Goal: Task Accomplishment & Management: Use online tool/utility

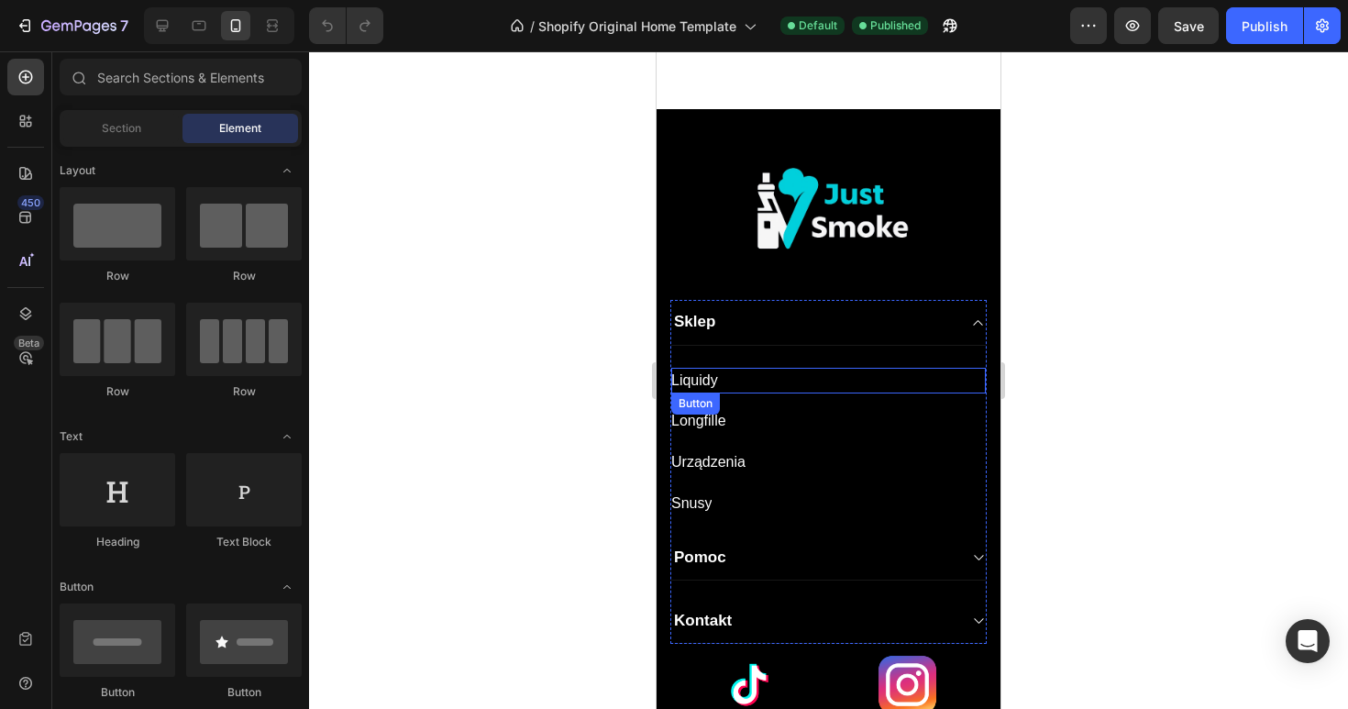
scroll to position [2849, 0]
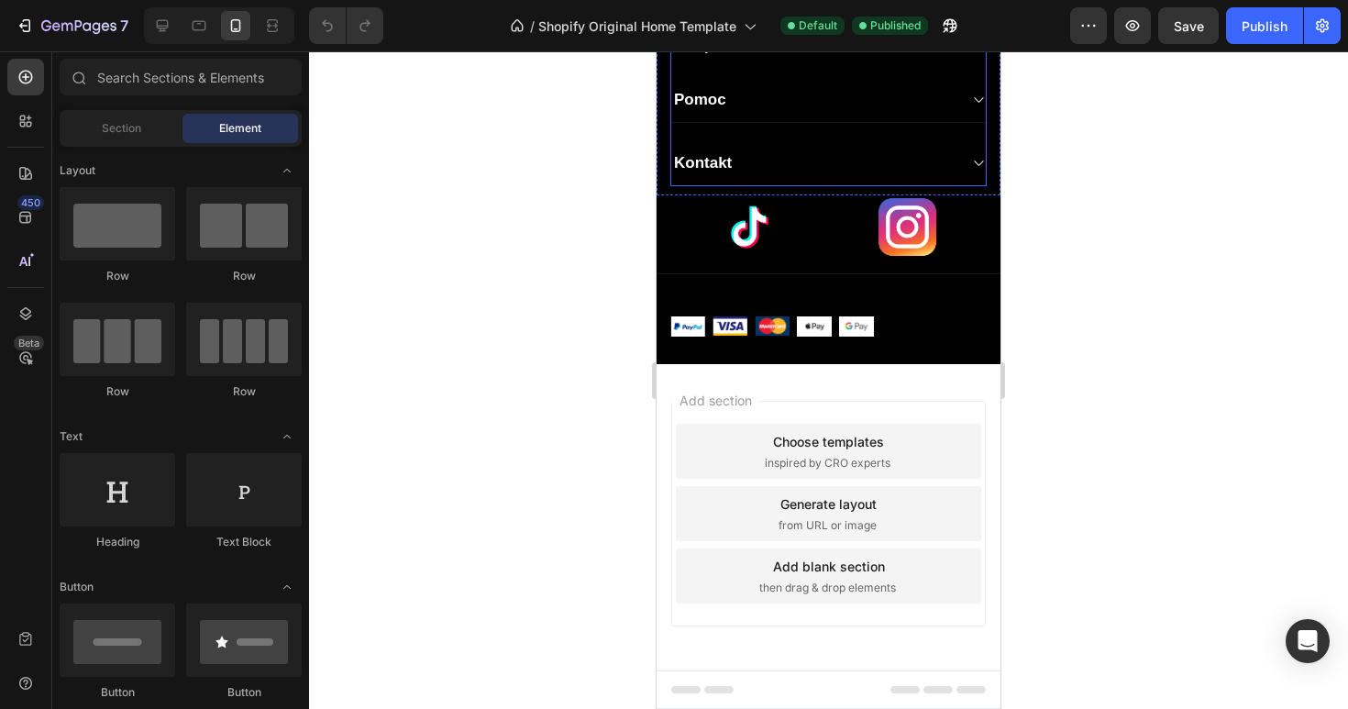
click at [968, 164] on div "Kontakt" at bounding box center [828, 163] width 315 height 45
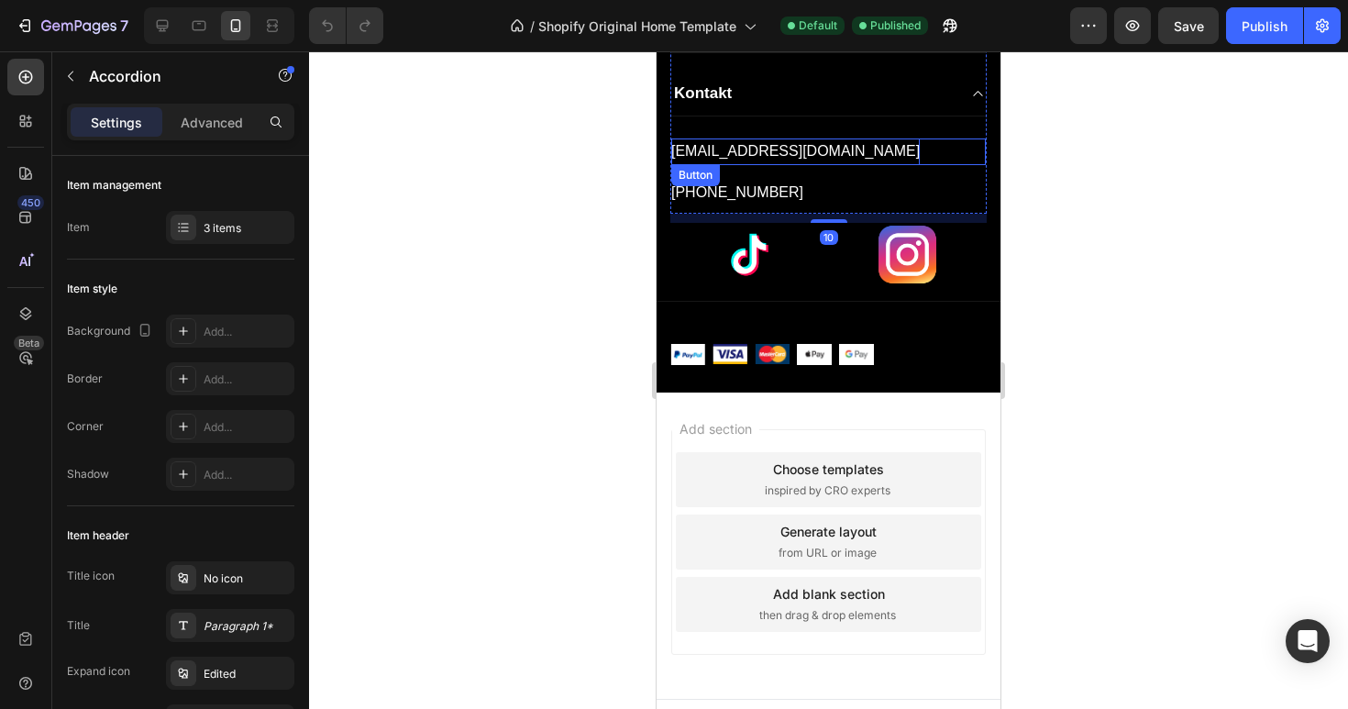
scroll to position [2743, 0]
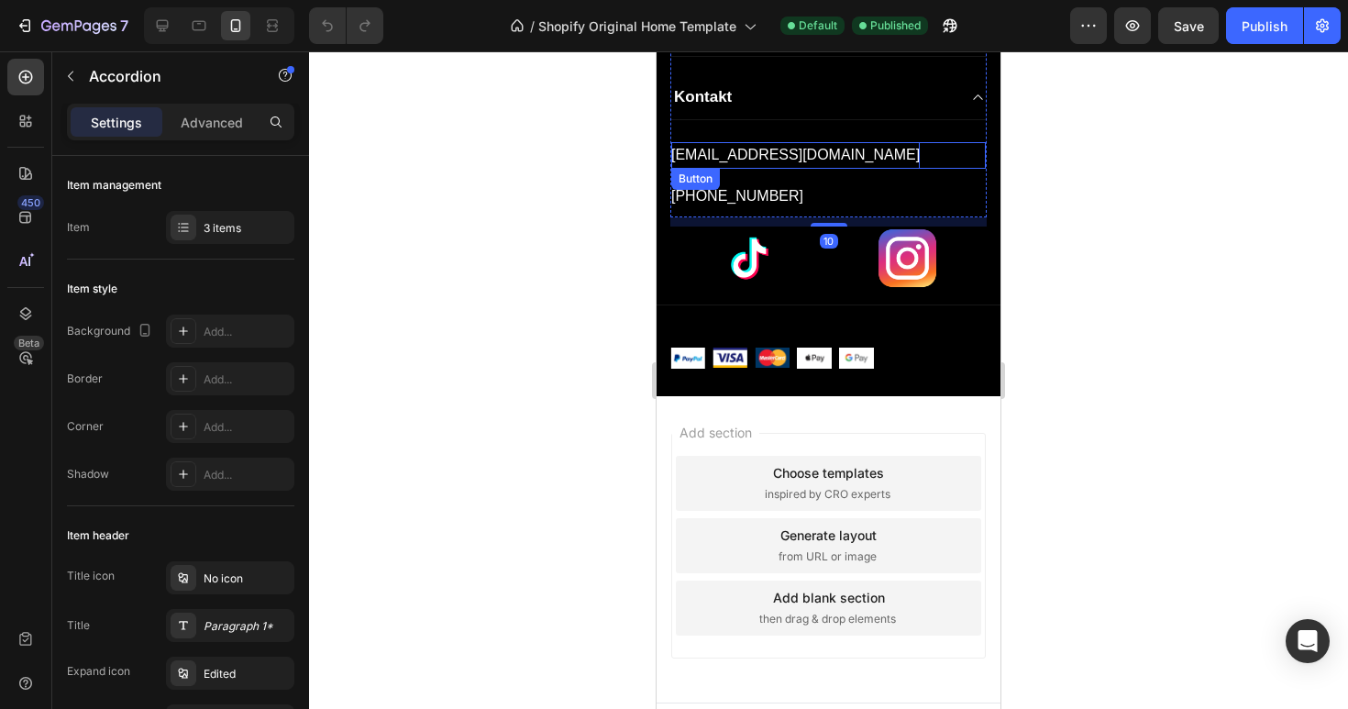
click at [786, 160] on p "[EMAIL_ADDRESS][DOMAIN_NAME]" at bounding box center [795, 155] width 249 height 27
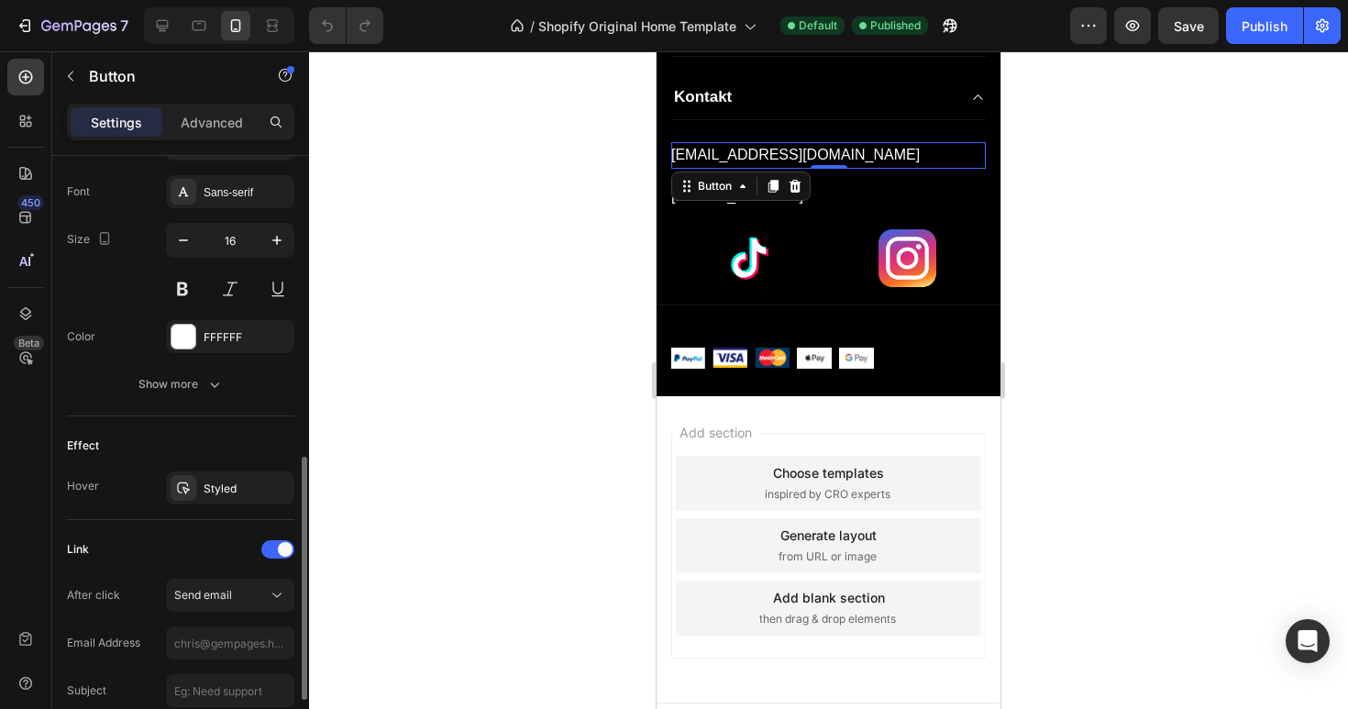
scroll to position [725, 0]
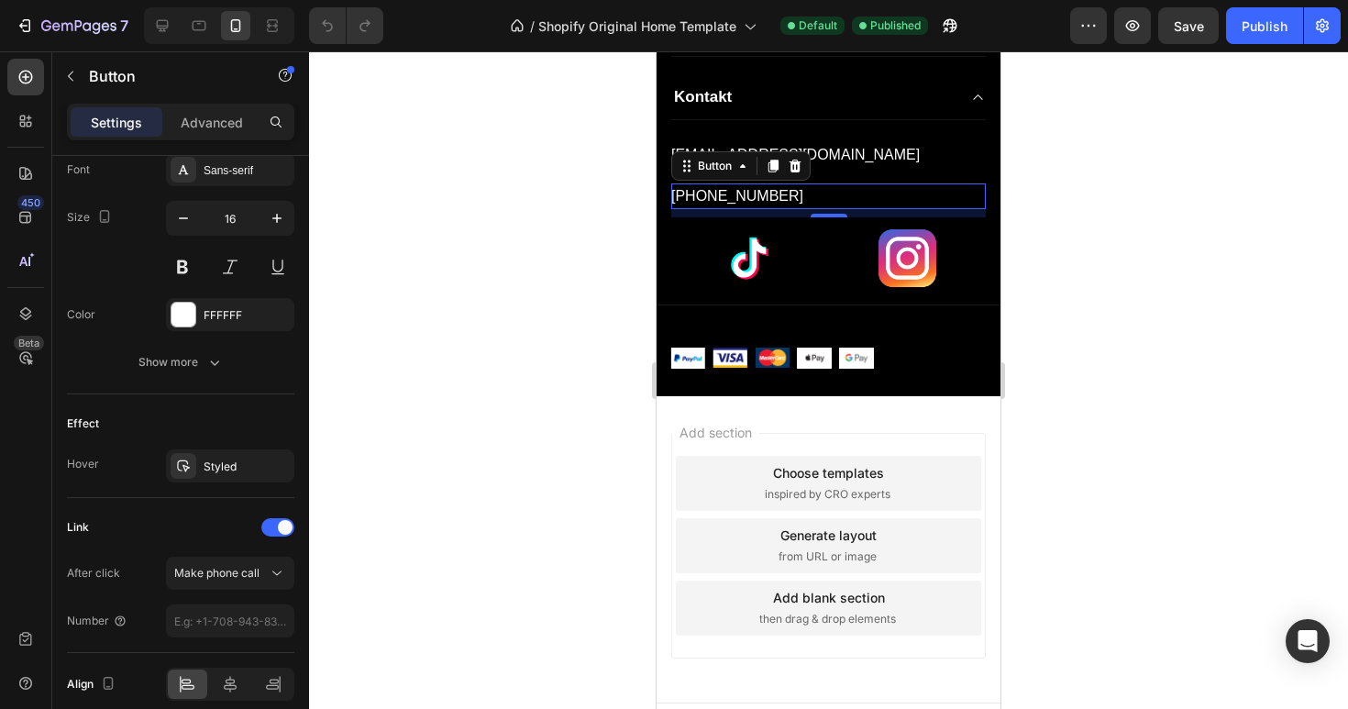
click at [844, 195] on div "[PHONE_NUMBER] Button 9" at bounding box center [828, 196] width 315 height 27
click at [162, 34] on icon at bounding box center [162, 26] width 18 height 18
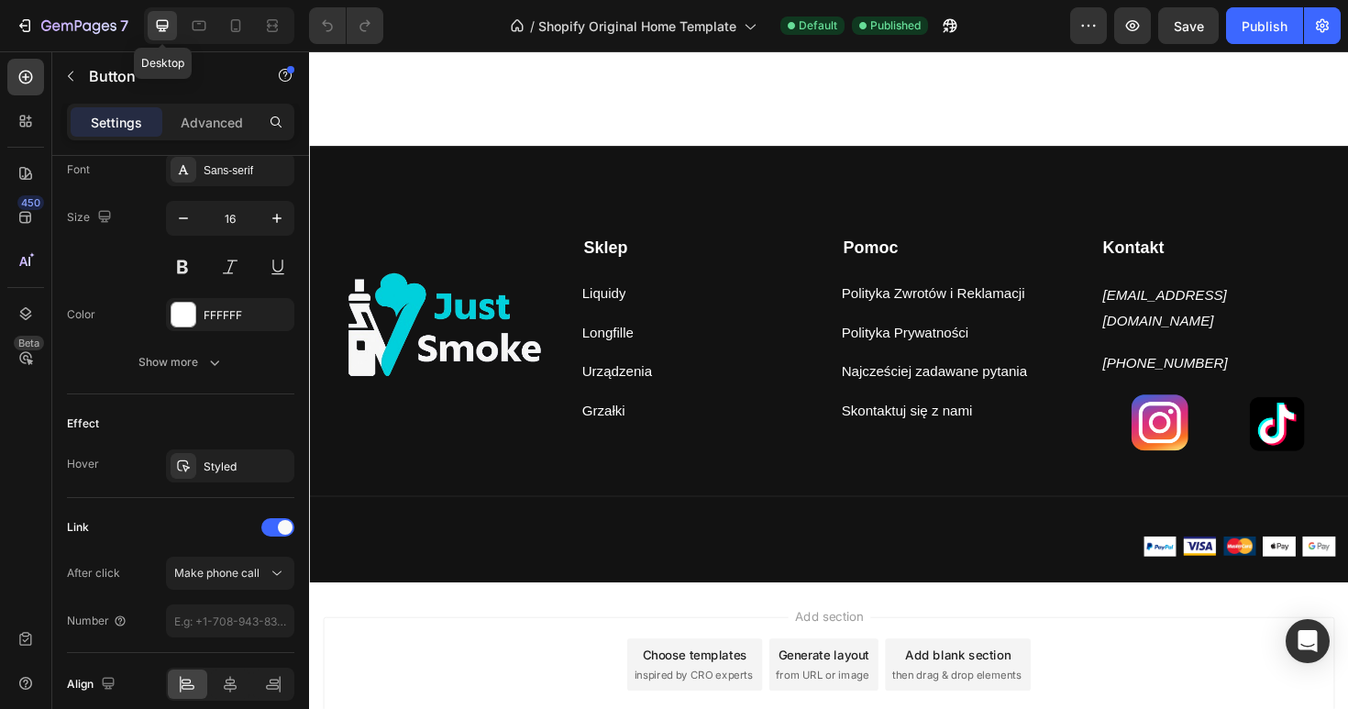
scroll to position [2343, 0]
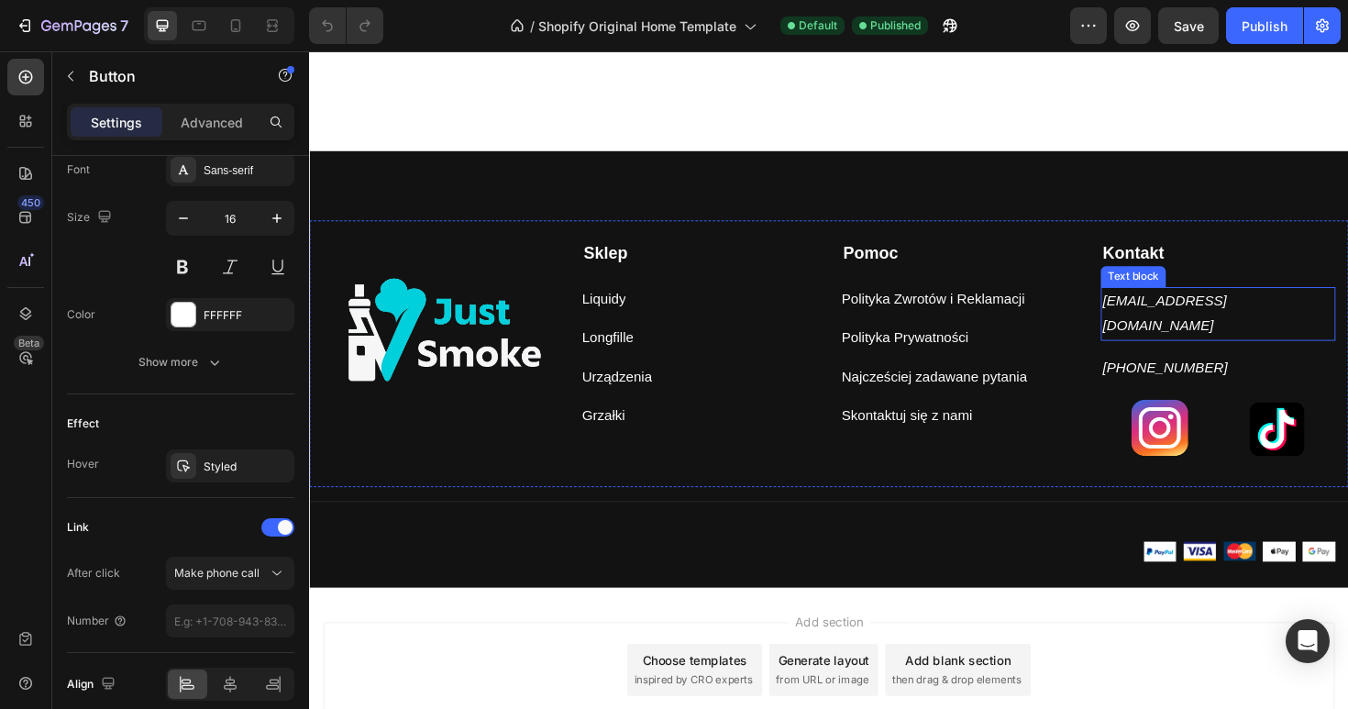
click at [1175, 317] on p "[EMAIL_ADDRESS][DOMAIN_NAME]" at bounding box center [1271, 329] width 245 height 53
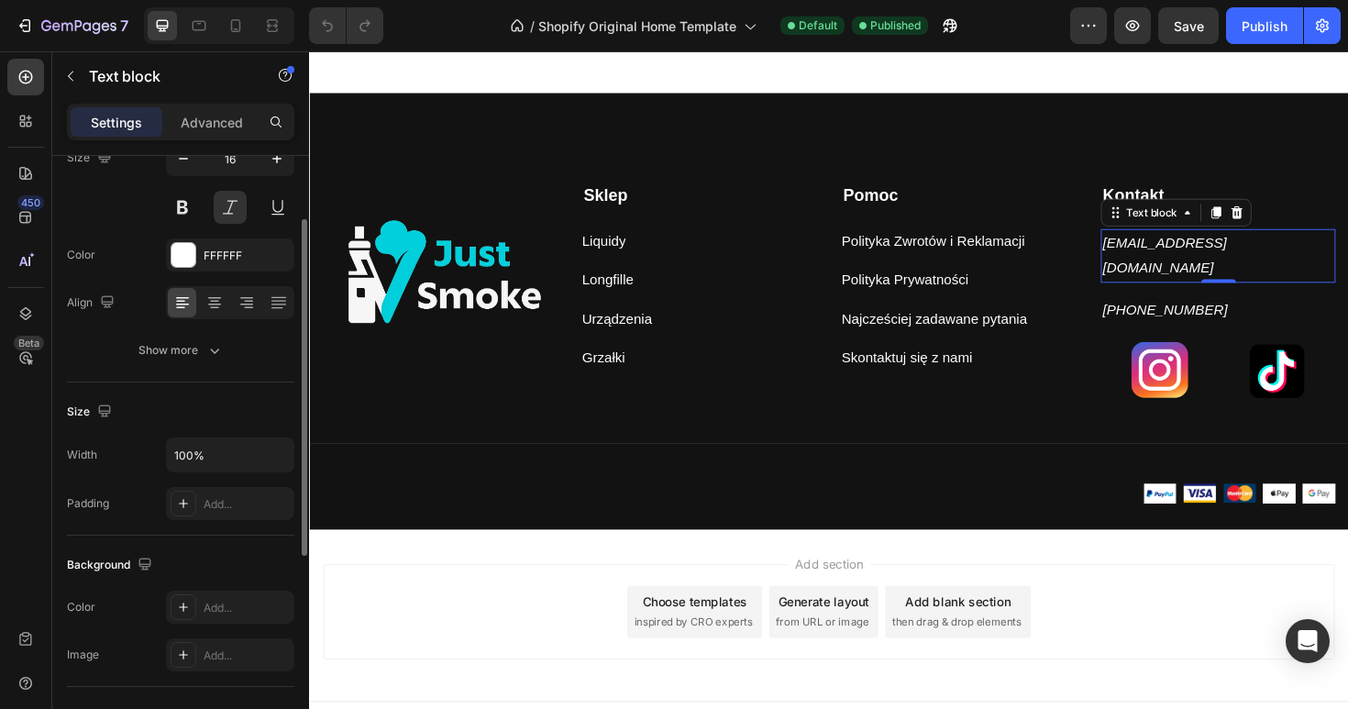
scroll to position [149, 0]
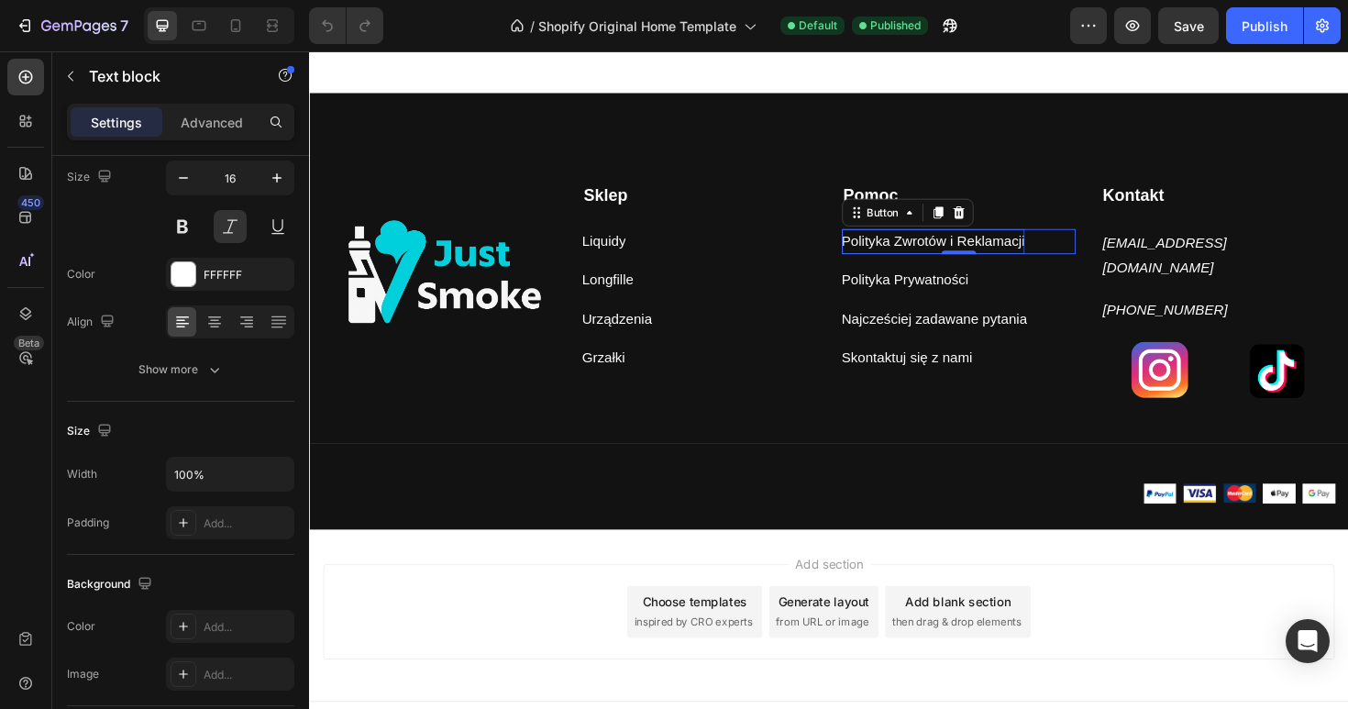
click at [1030, 254] on p "Polityka Zwrotów i Reklamacji" at bounding box center [970, 252] width 194 height 27
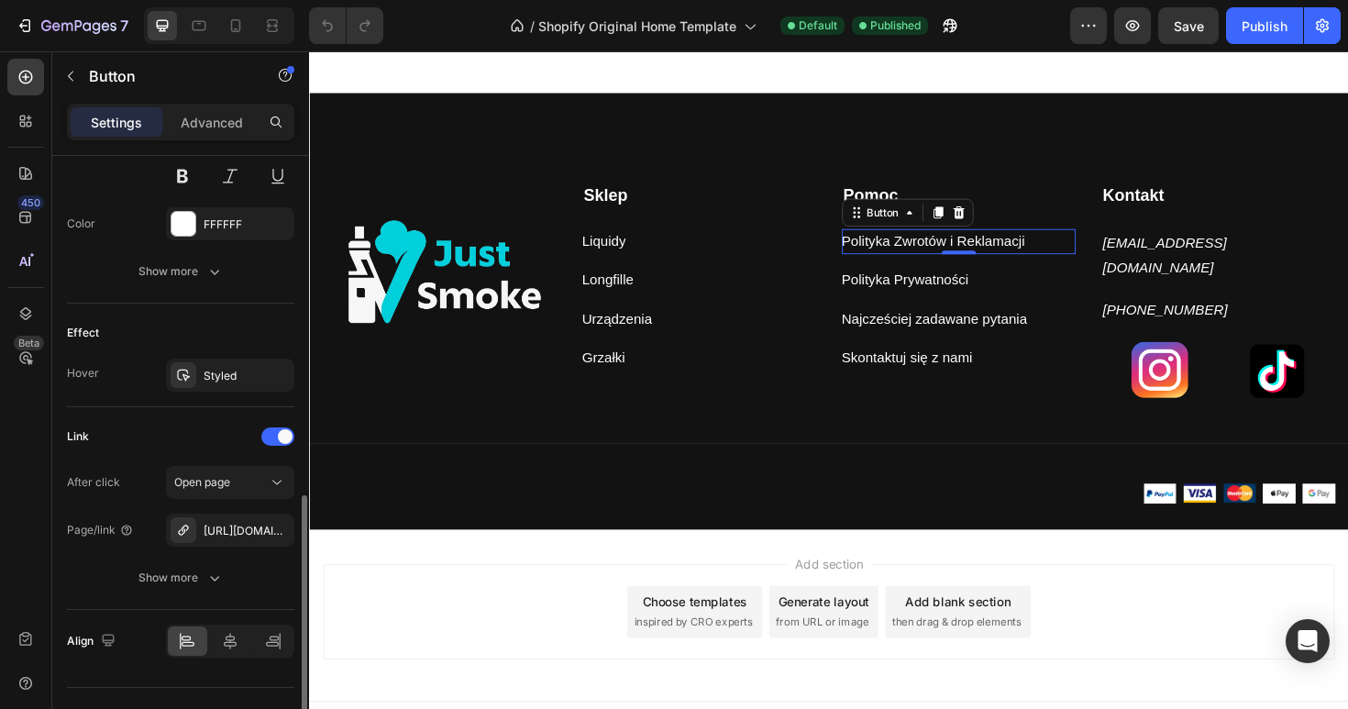
scroll to position [853, 0]
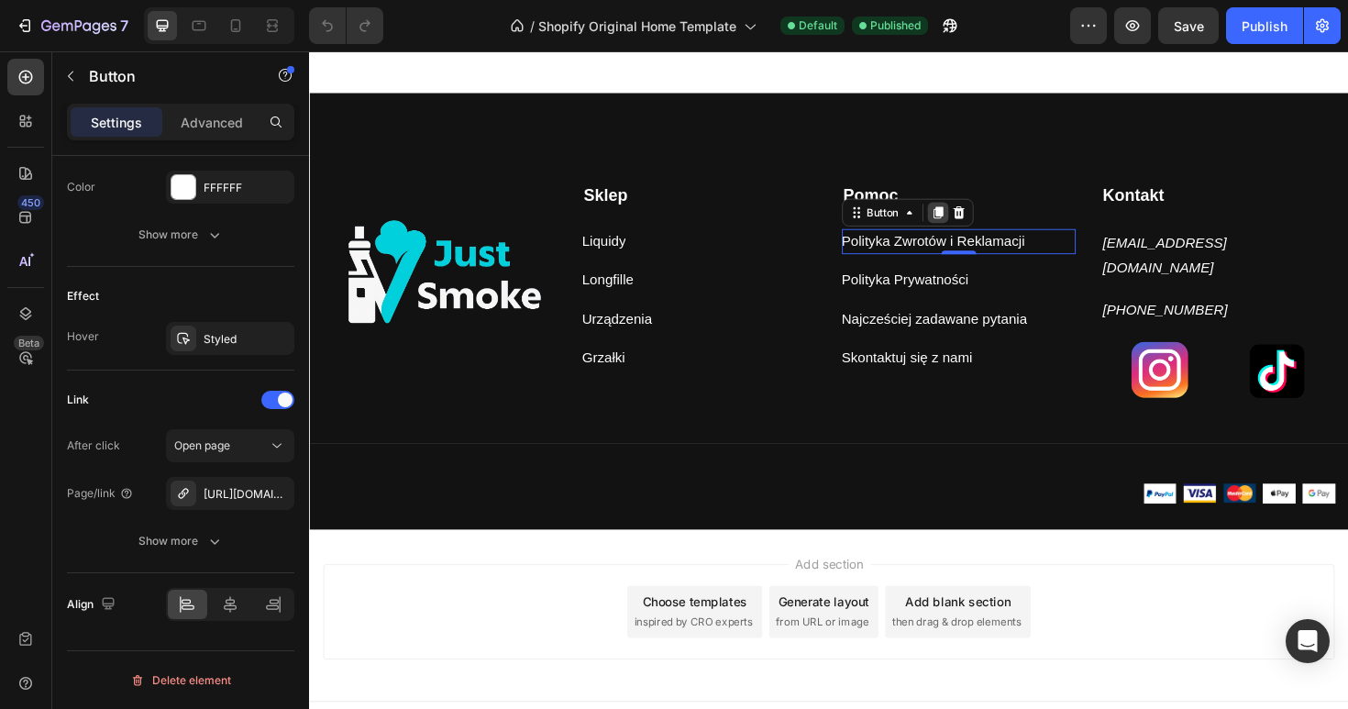
click at [976, 223] on icon at bounding box center [975, 222] width 15 height 15
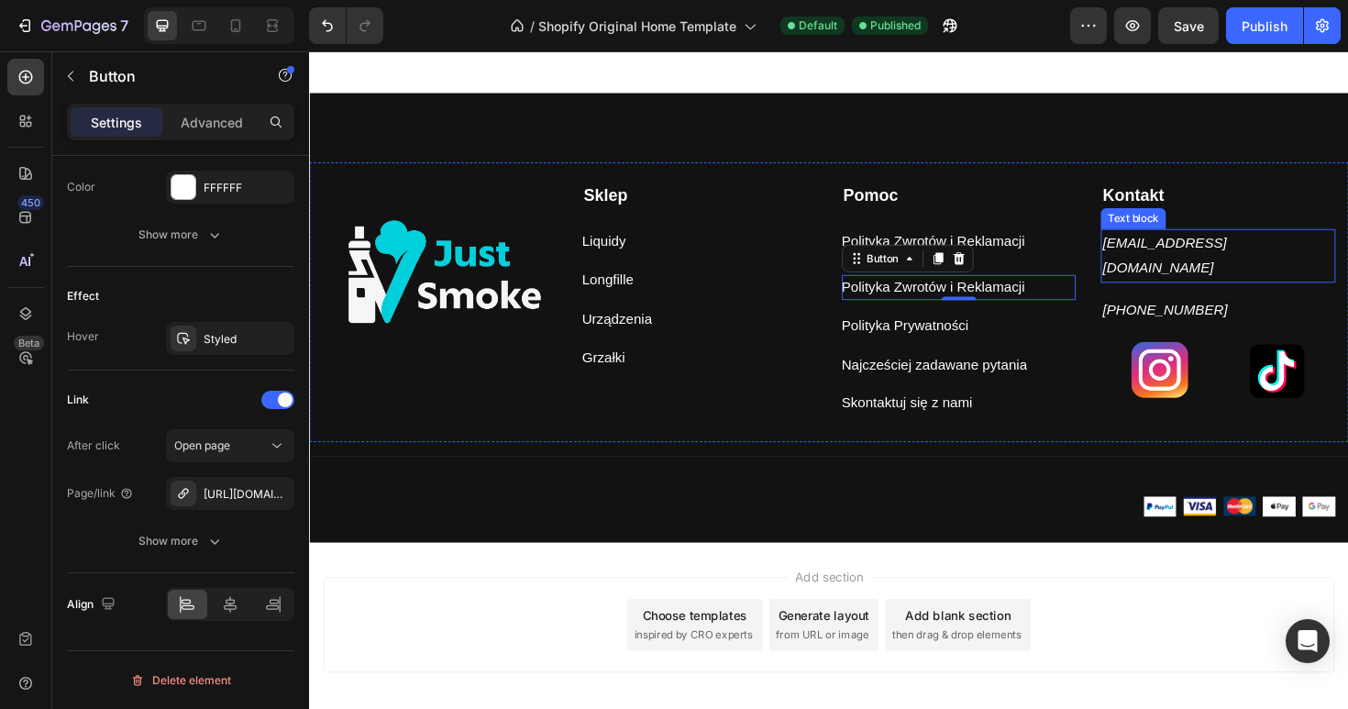
click at [1200, 251] on p "[EMAIL_ADDRESS][DOMAIN_NAME]" at bounding box center [1271, 267] width 245 height 53
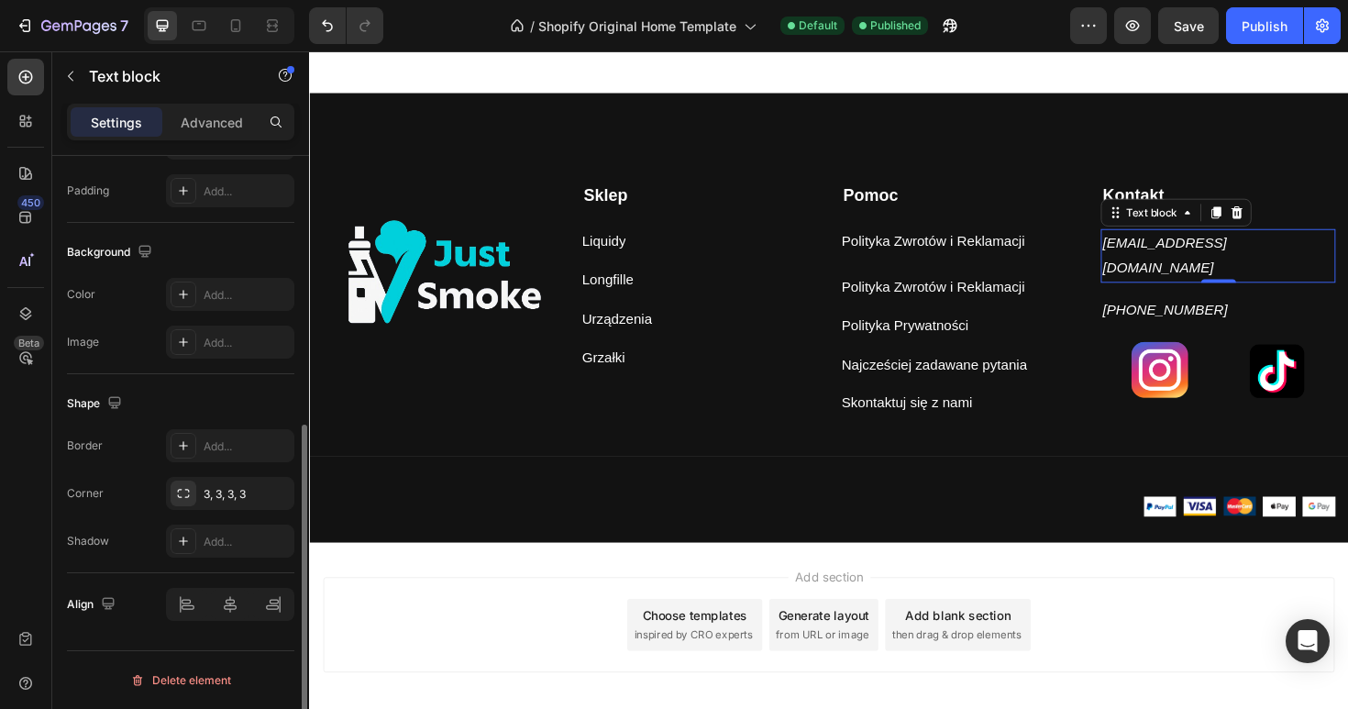
scroll to position [0, 0]
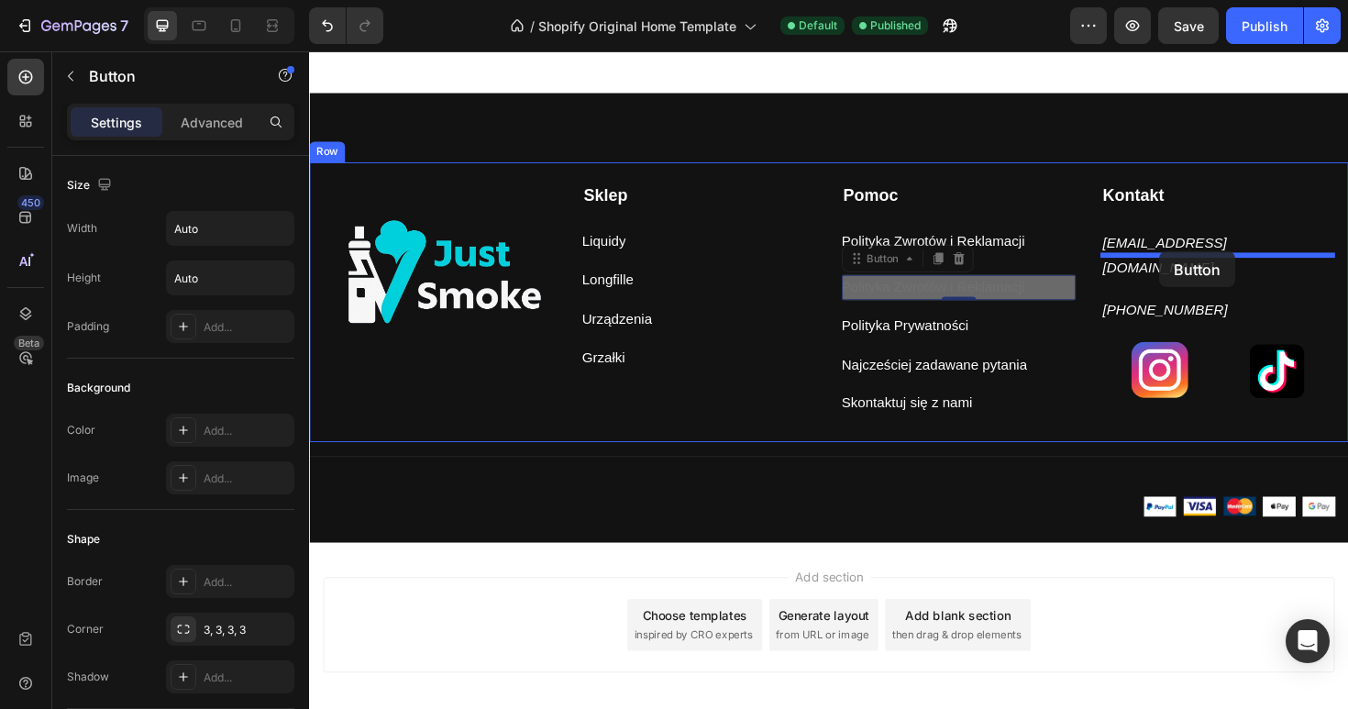
drag, startPoint x: 976, startPoint y: 305, endPoint x: 1210, endPoint y: 263, distance: 237.6
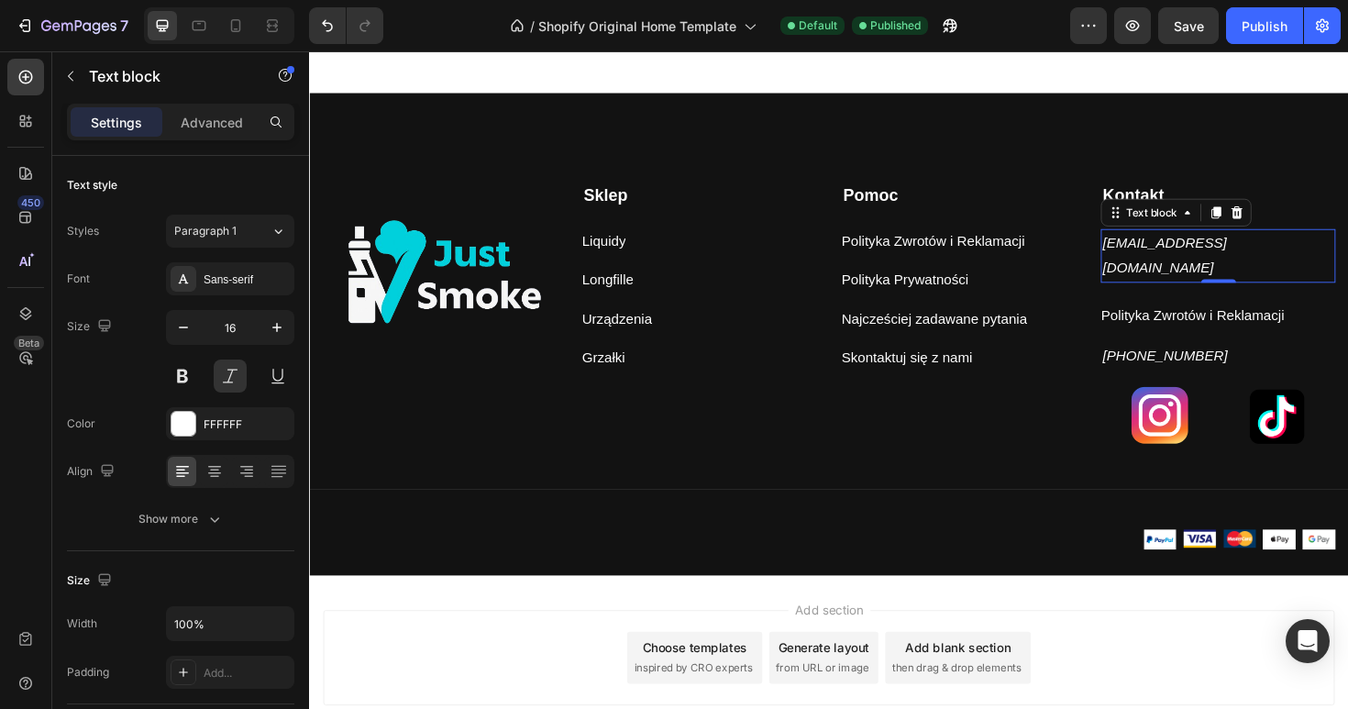
click at [1310, 260] on p "[EMAIL_ADDRESS][DOMAIN_NAME]" at bounding box center [1271, 267] width 245 height 53
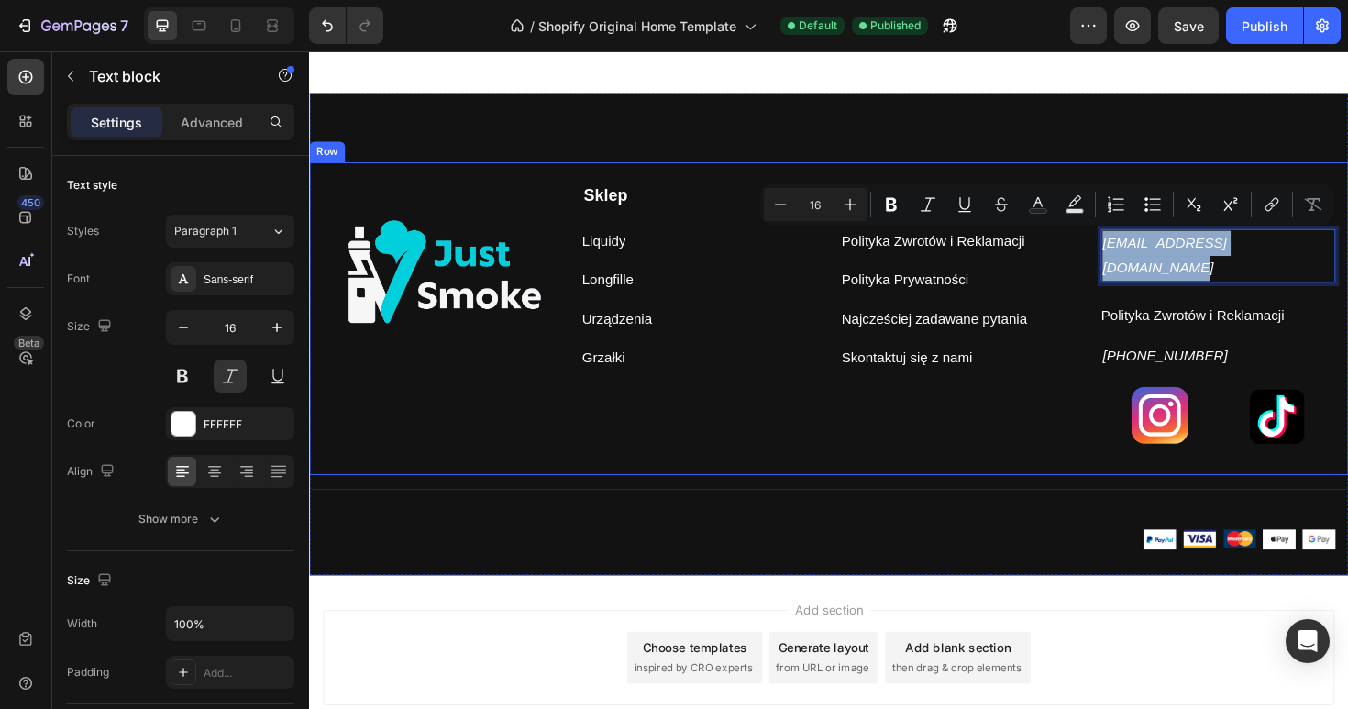
click at [1284, 315] on div "Kontakt Text block [EMAIL_ADDRESS][DOMAIN_NAME] Text block [EMAIL_ADDRESS][DOMA…" at bounding box center [1271, 331] width 249 height 281
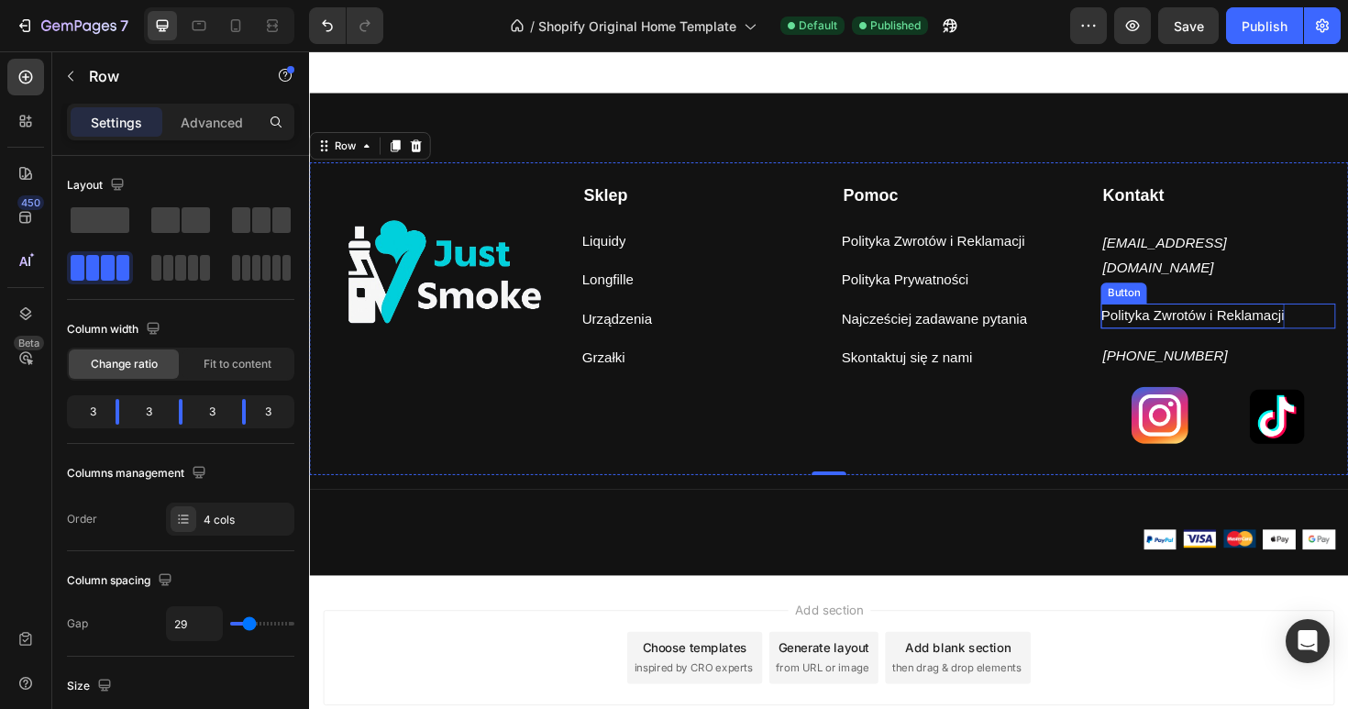
click at [1281, 318] on p "Polityka Zwrotów i Reklamacji" at bounding box center [1244, 331] width 194 height 27
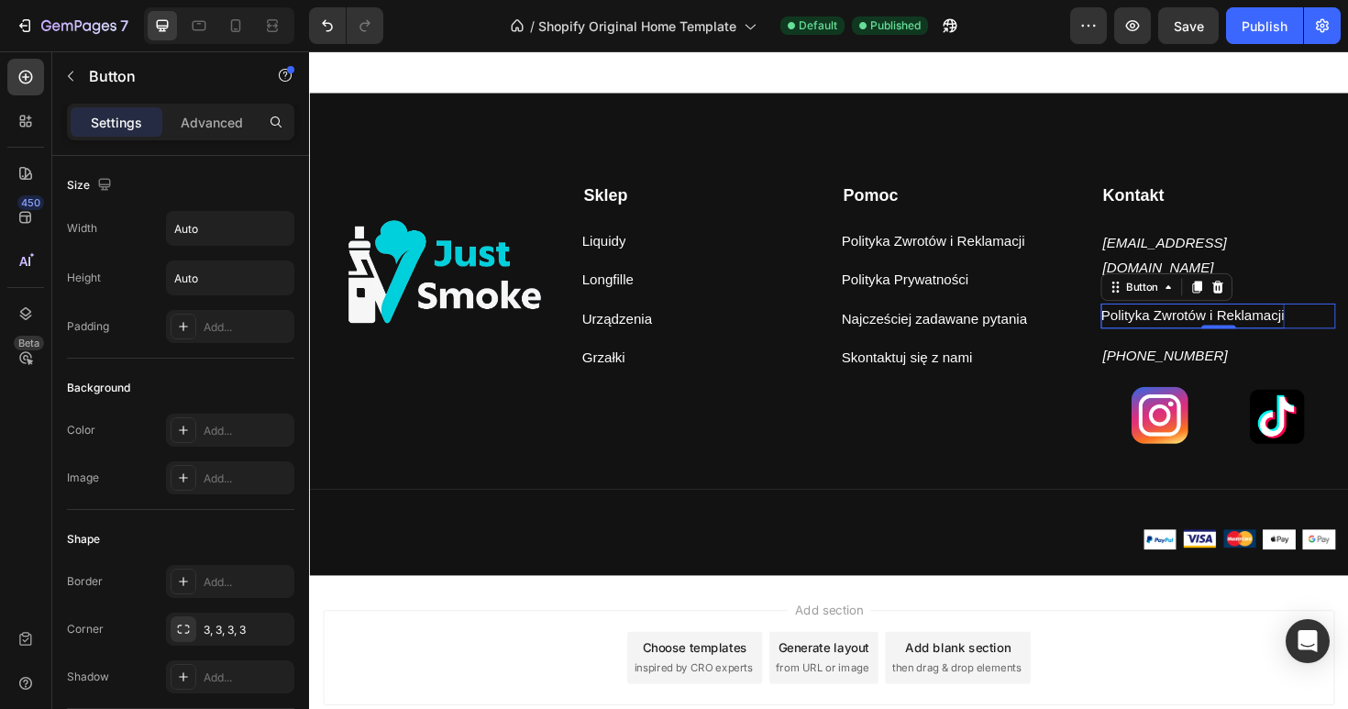
click at [1281, 318] on p "Polityka Zwrotów i Reklamacji" at bounding box center [1244, 331] width 194 height 27
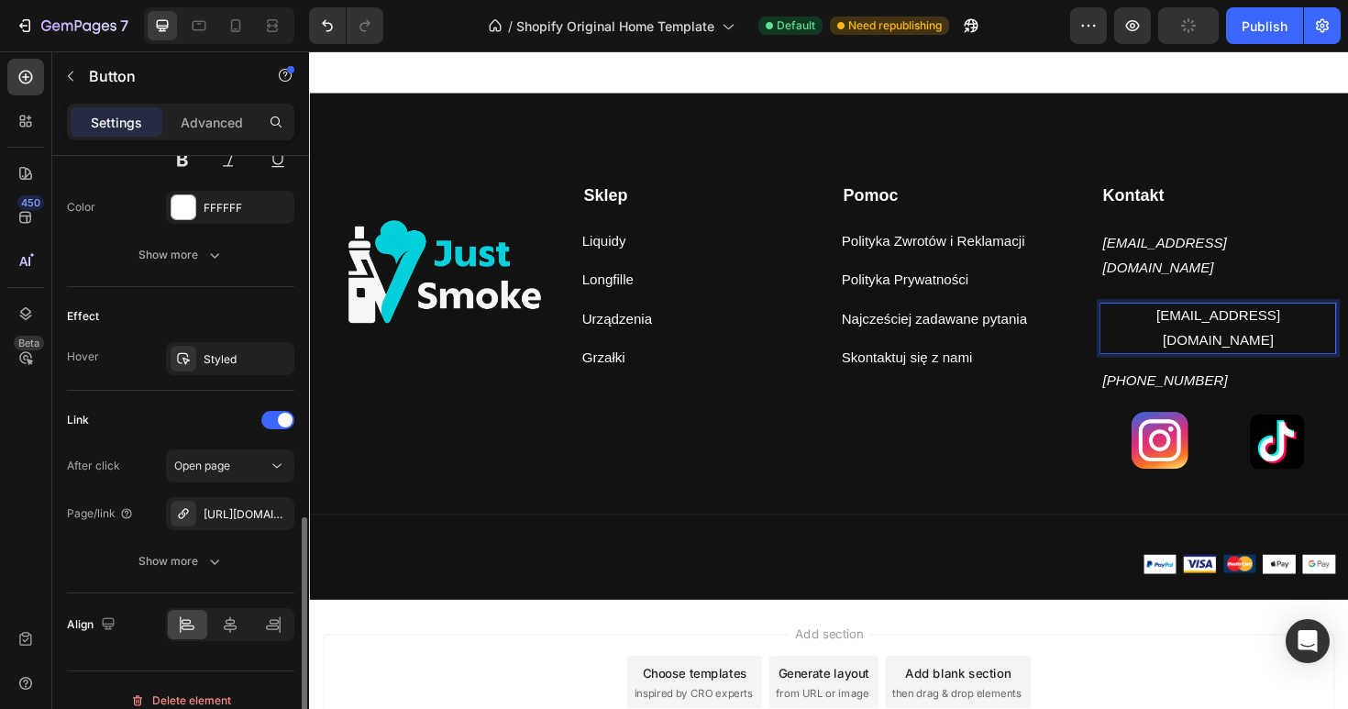
scroll to position [846, 0]
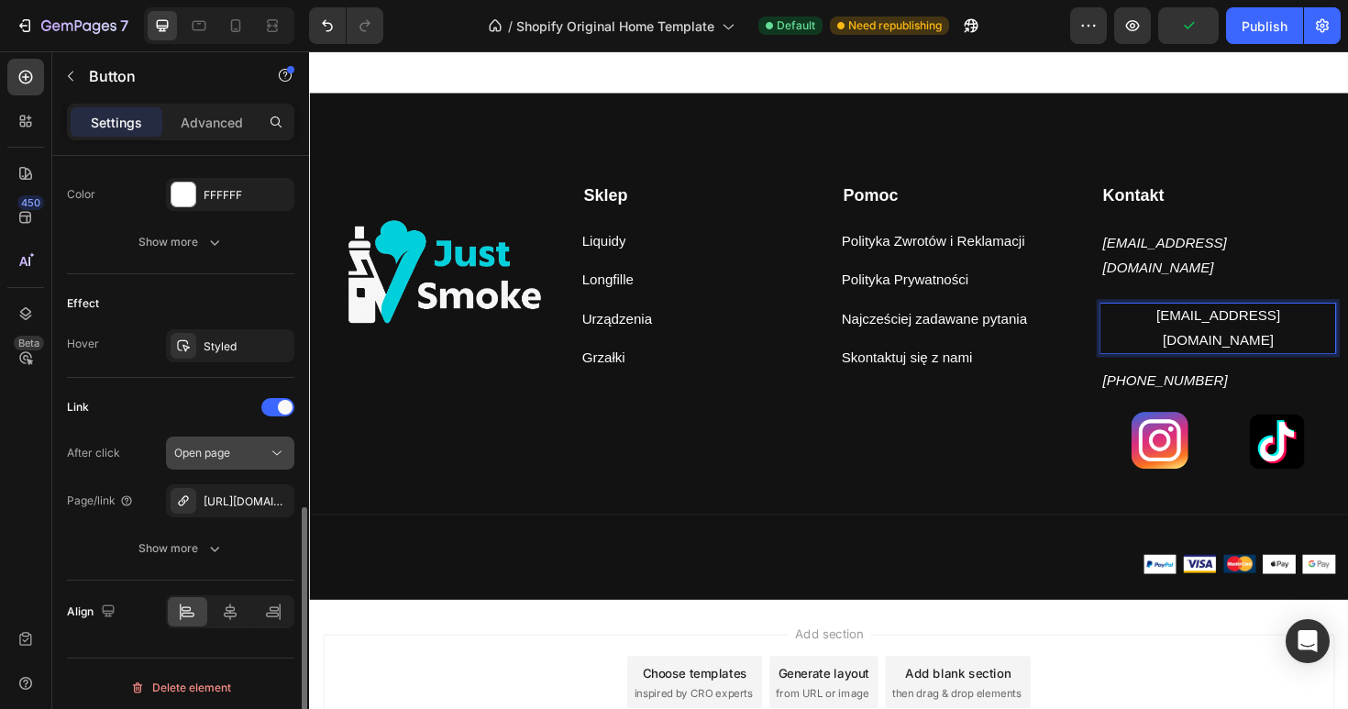
click at [267, 457] on div "Open page" at bounding box center [221, 453] width 94 height 17
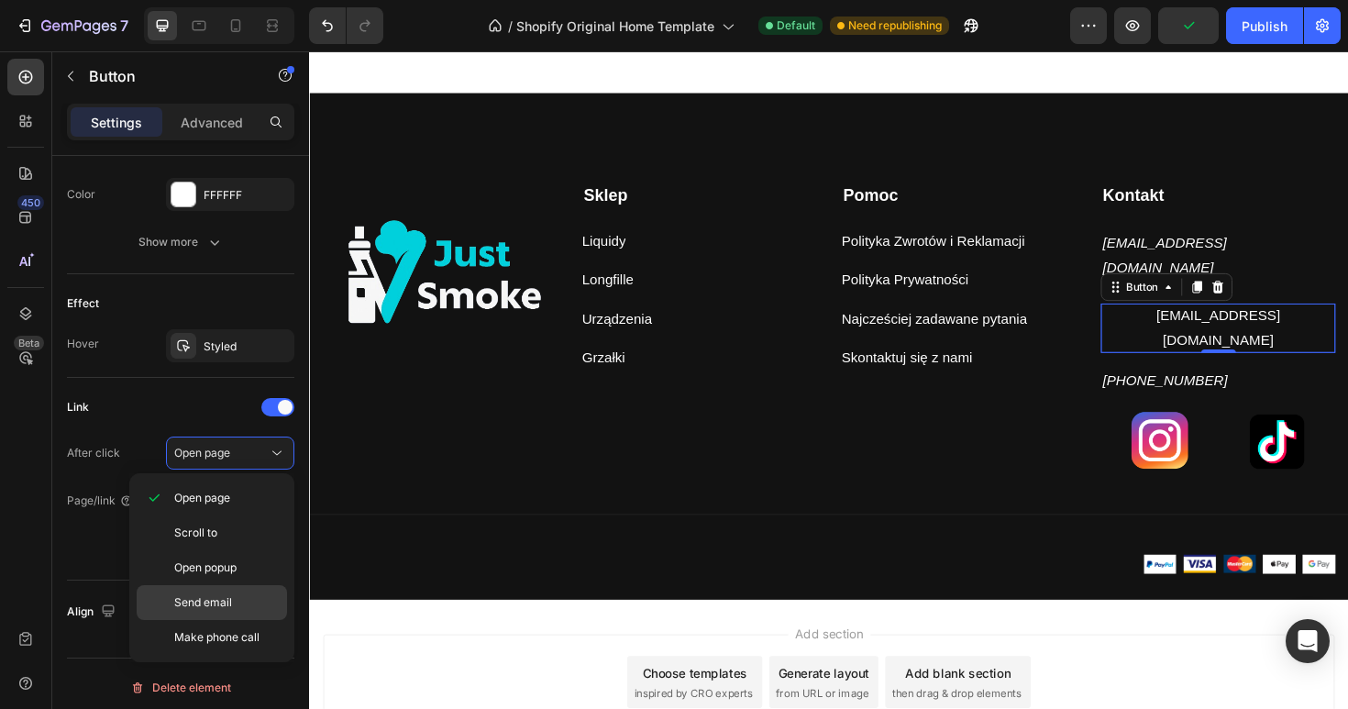
click at [222, 606] on span "Send email" at bounding box center [203, 602] width 58 height 17
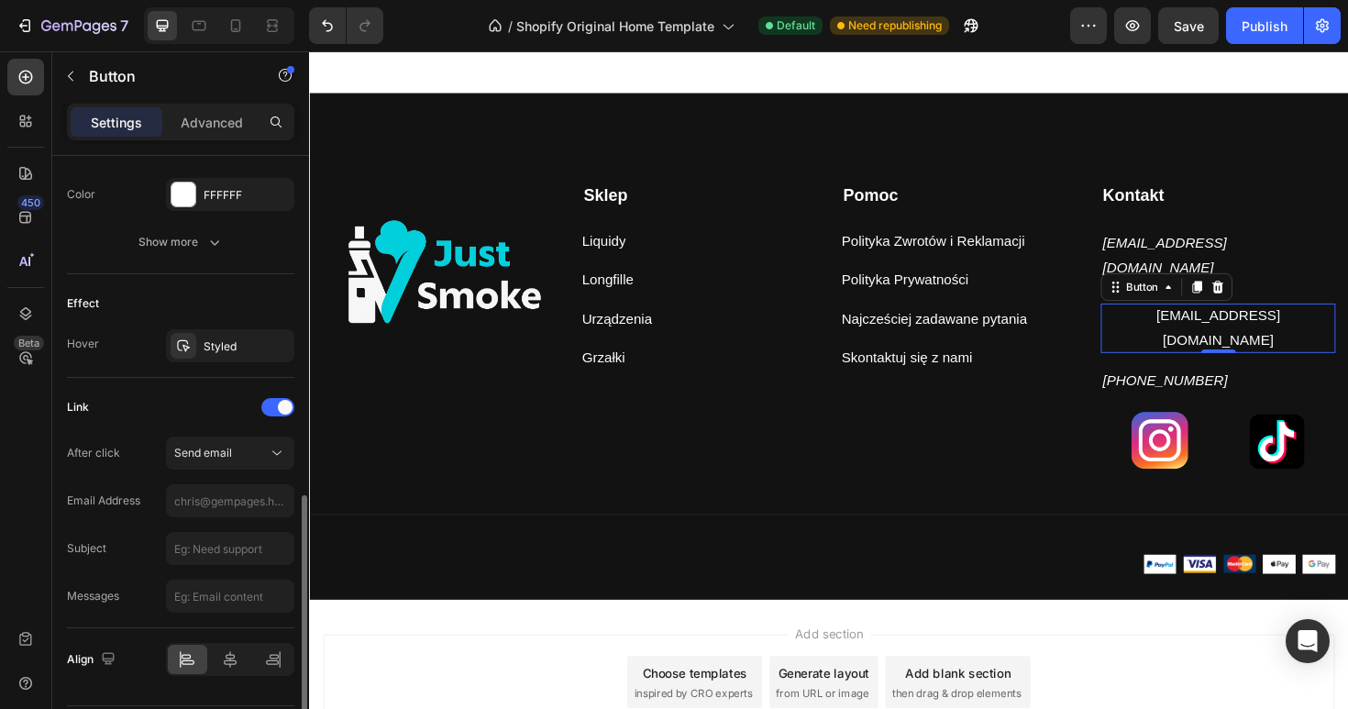
click at [218, 522] on div "After click Send email Email Address Subject Messages" at bounding box center [180, 525] width 227 height 176
click at [221, 509] on input "text" at bounding box center [230, 500] width 128 height 33
type input "[EMAIL_ADDRESS][DOMAIN_NAME]"
click at [1328, 251] on p "[EMAIL_ADDRESS][DOMAIN_NAME]" at bounding box center [1271, 267] width 245 height 53
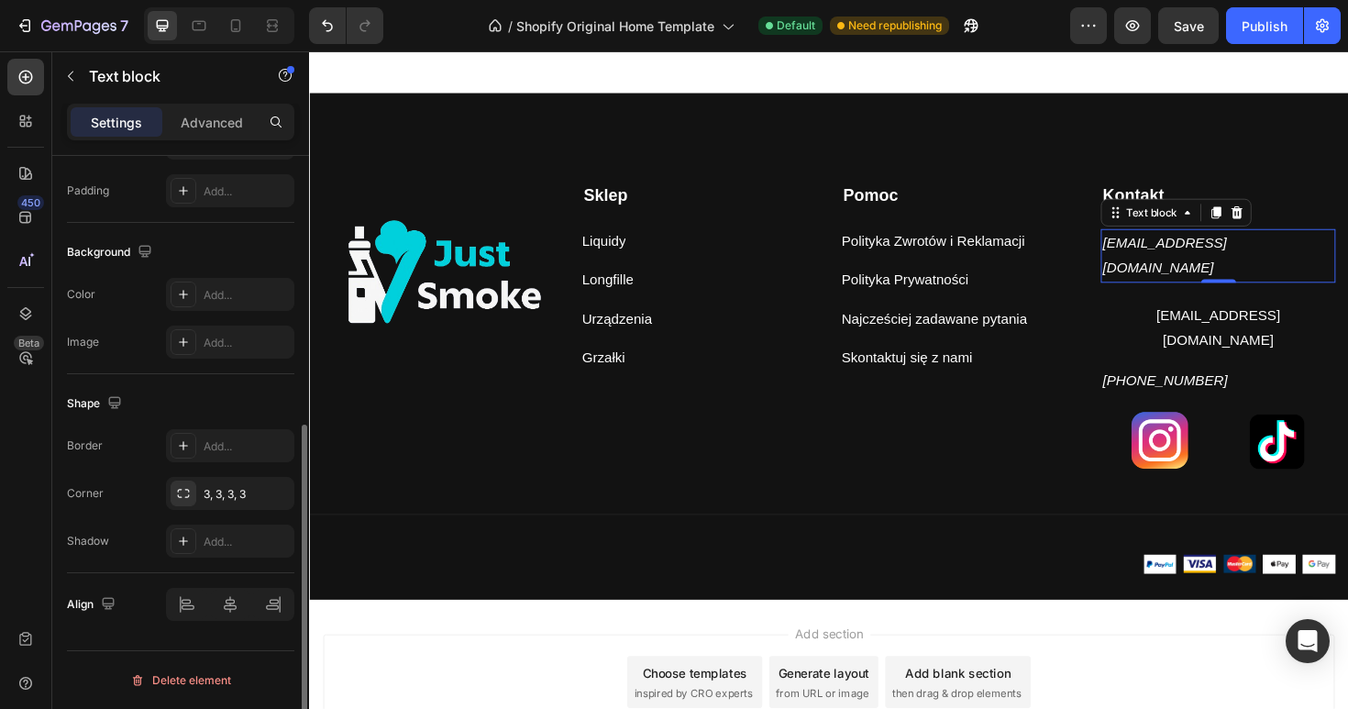
scroll to position [0, 0]
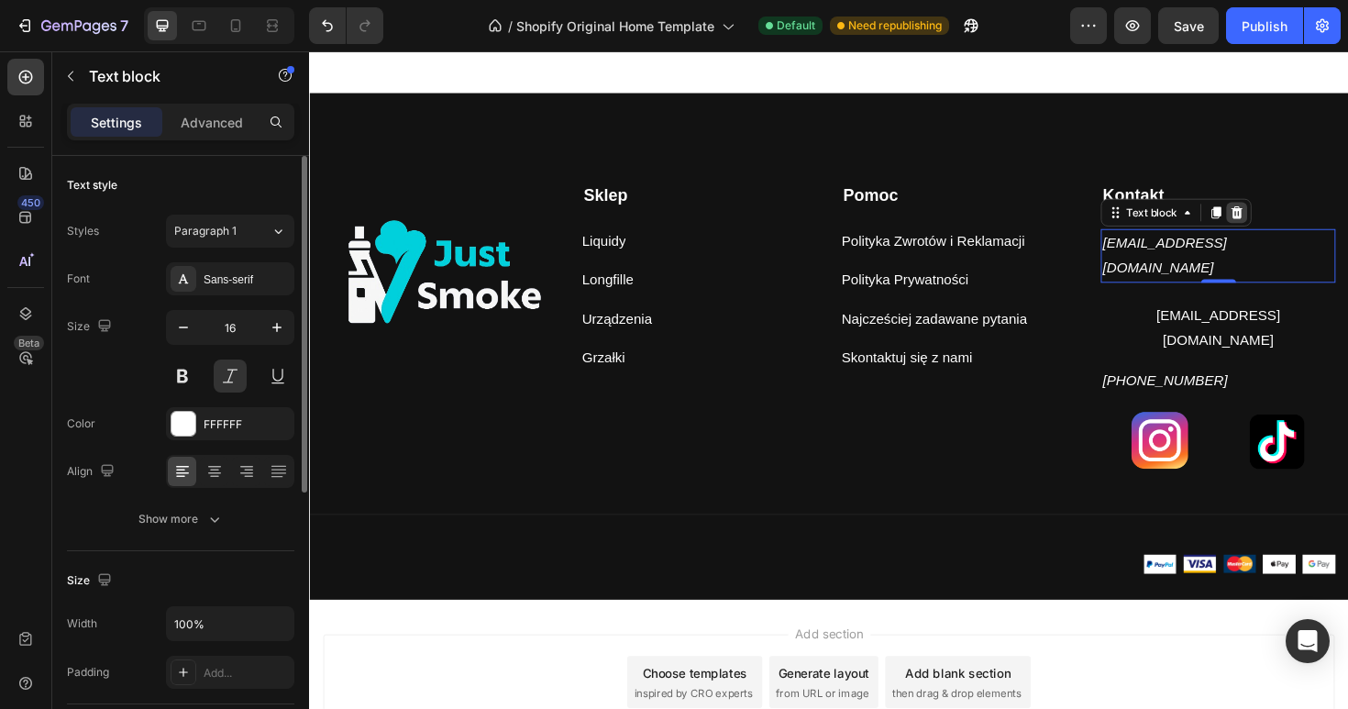
click at [1296, 224] on icon at bounding box center [1292, 222] width 12 height 13
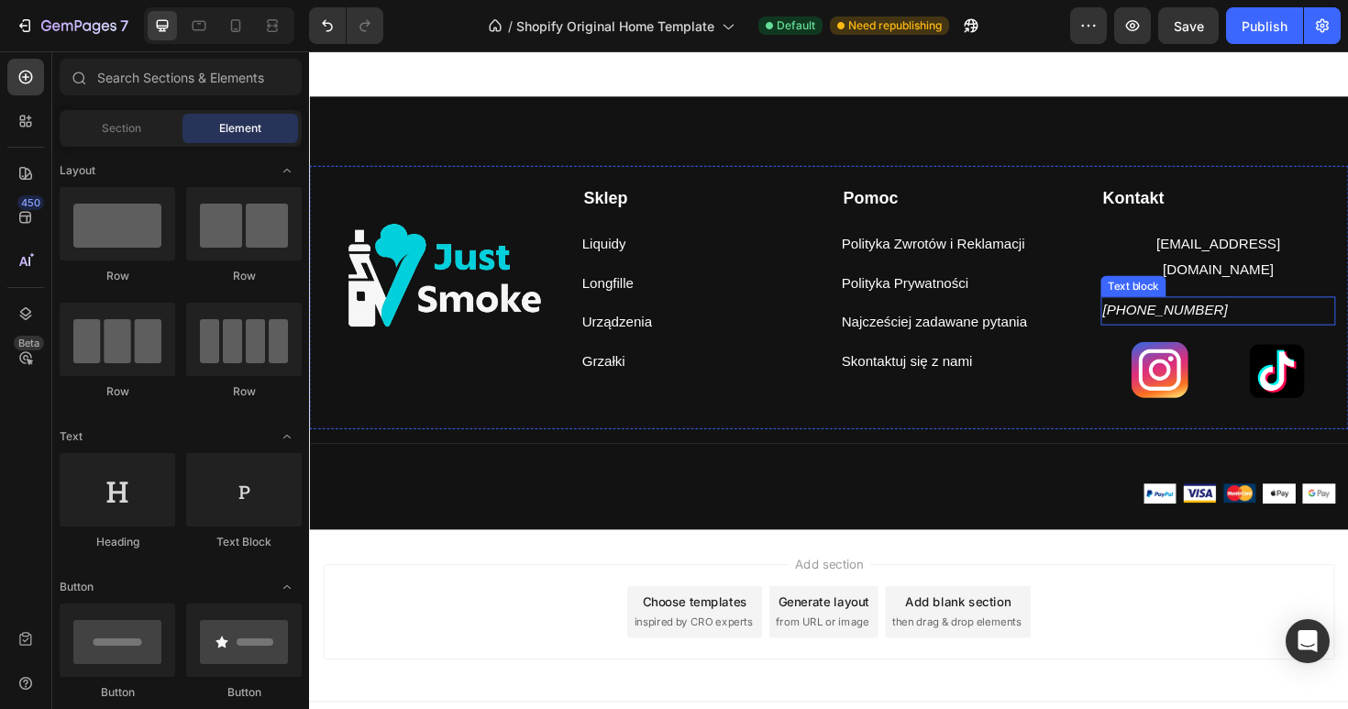
click at [1221, 271] on div "Kontakt Text block [EMAIL_ADDRESS][DOMAIN_NAME] Text block [EMAIL_ADDRESS][DOMA…" at bounding box center [1271, 308] width 249 height 229
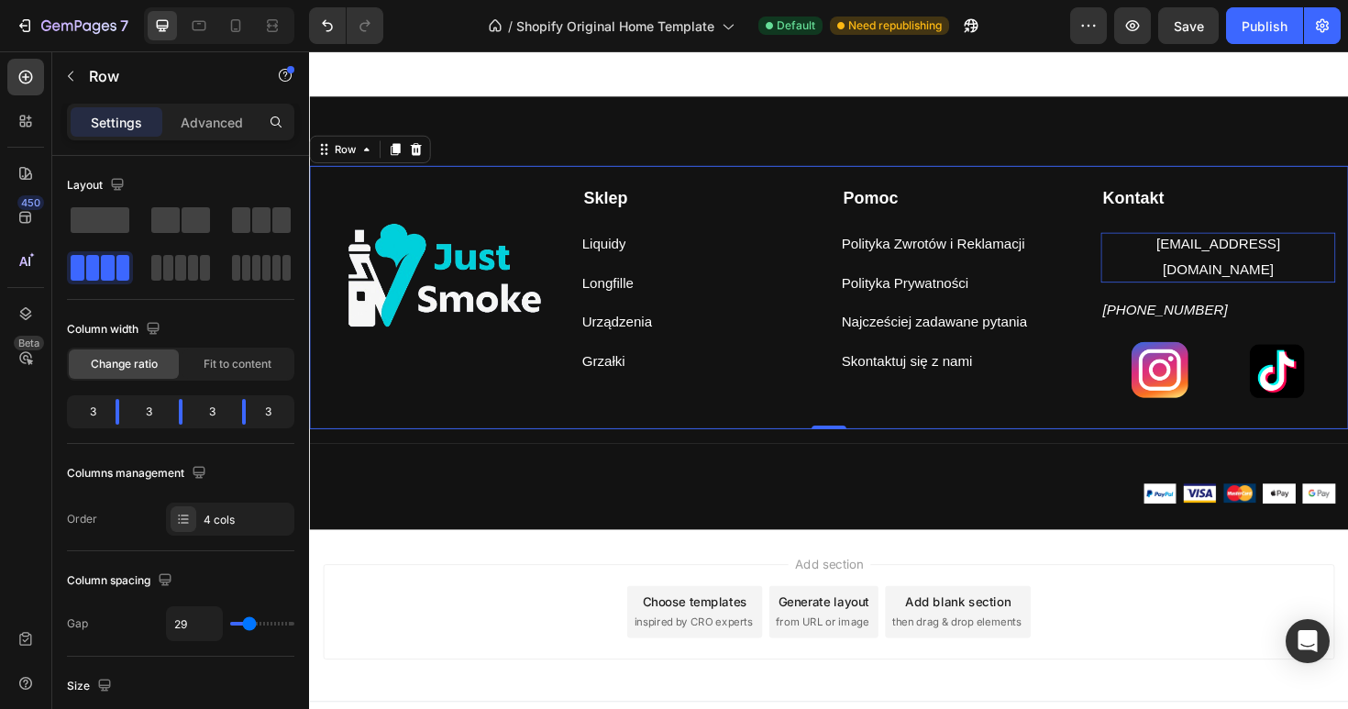
click at [1223, 262] on p "[EMAIL_ADDRESS][DOMAIN_NAME]" at bounding box center [1271, 269] width 249 height 53
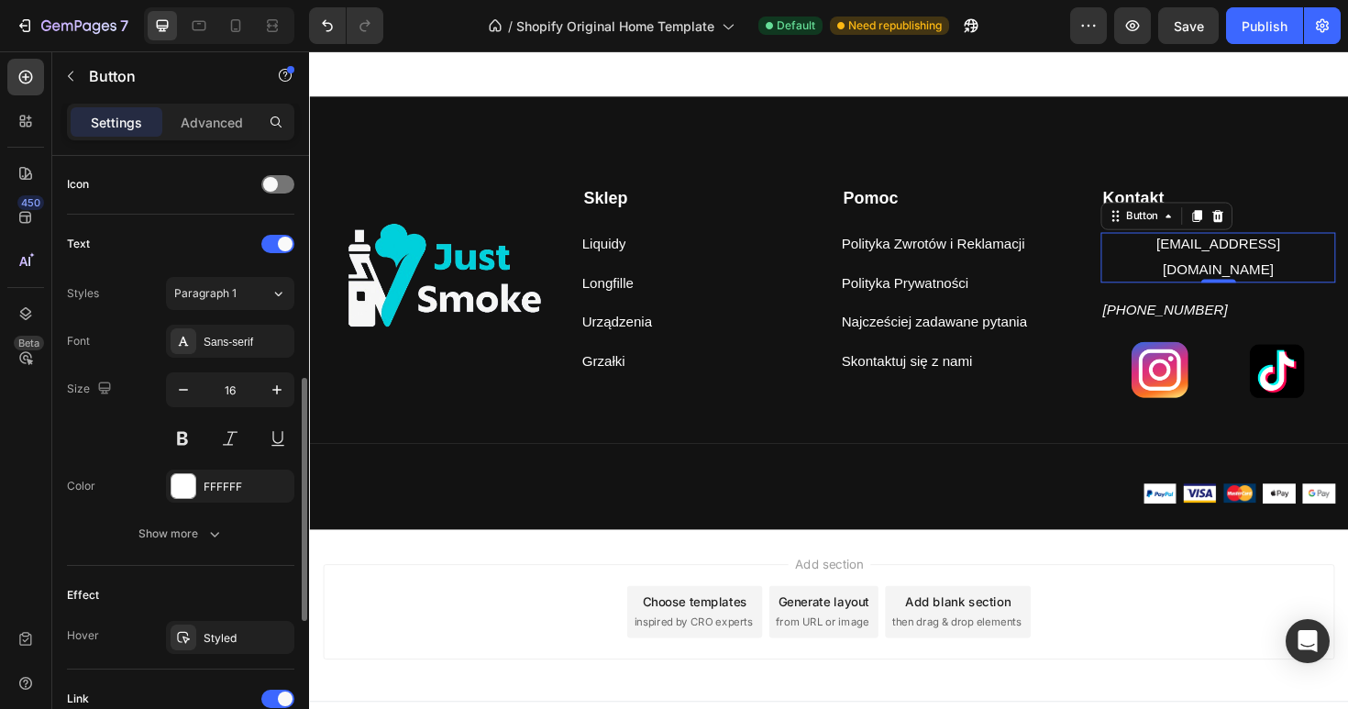
scroll to position [684, 0]
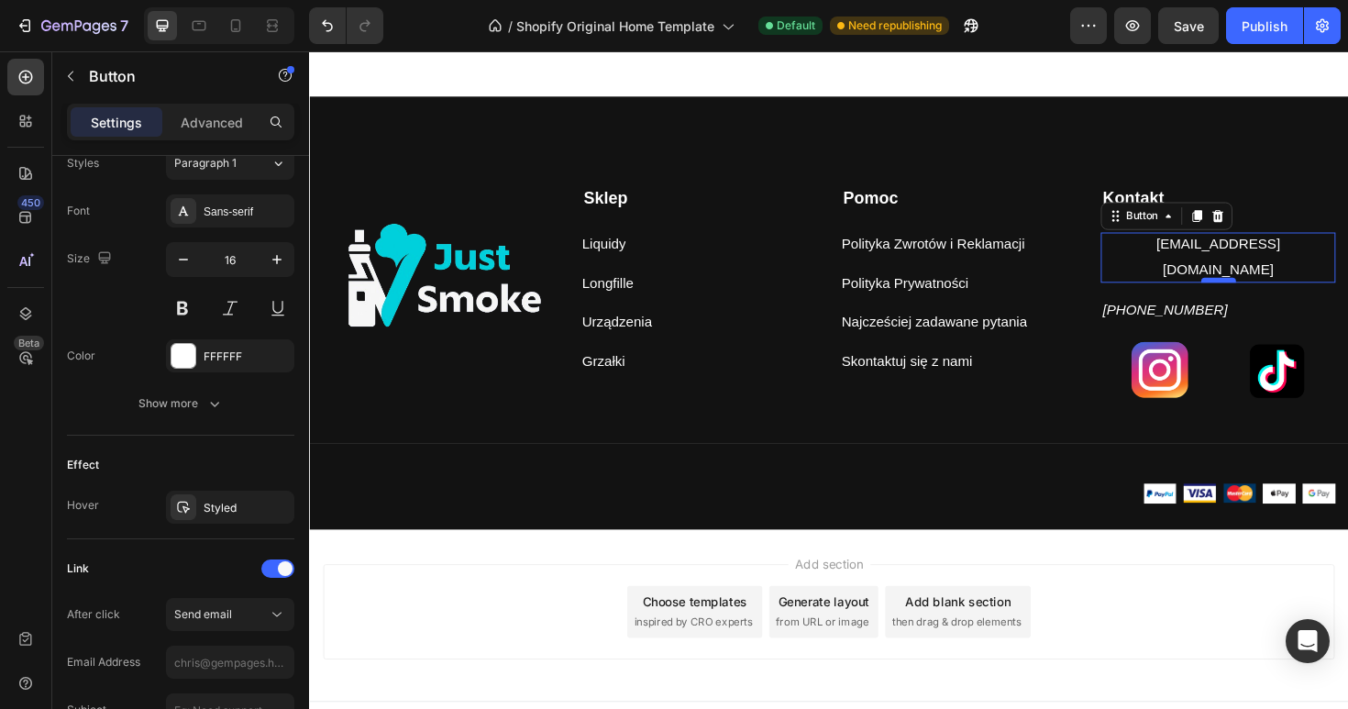
click at [1270, 291] on div at bounding box center [1272, 294] width 37 height 6
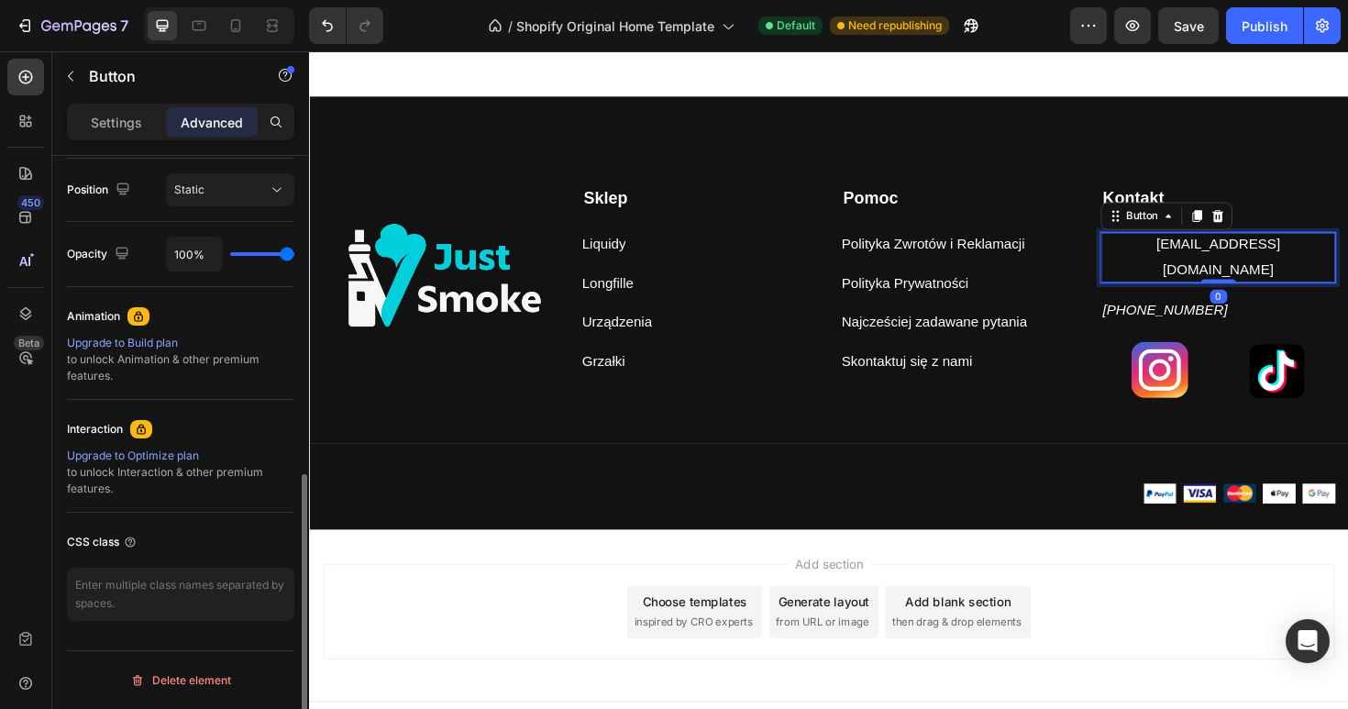
click at [1228, 258] on p "[EMAIL_ADDRESS][DOMAIN_NAME]" at bounding box center [1271, 269] width 249 height 53
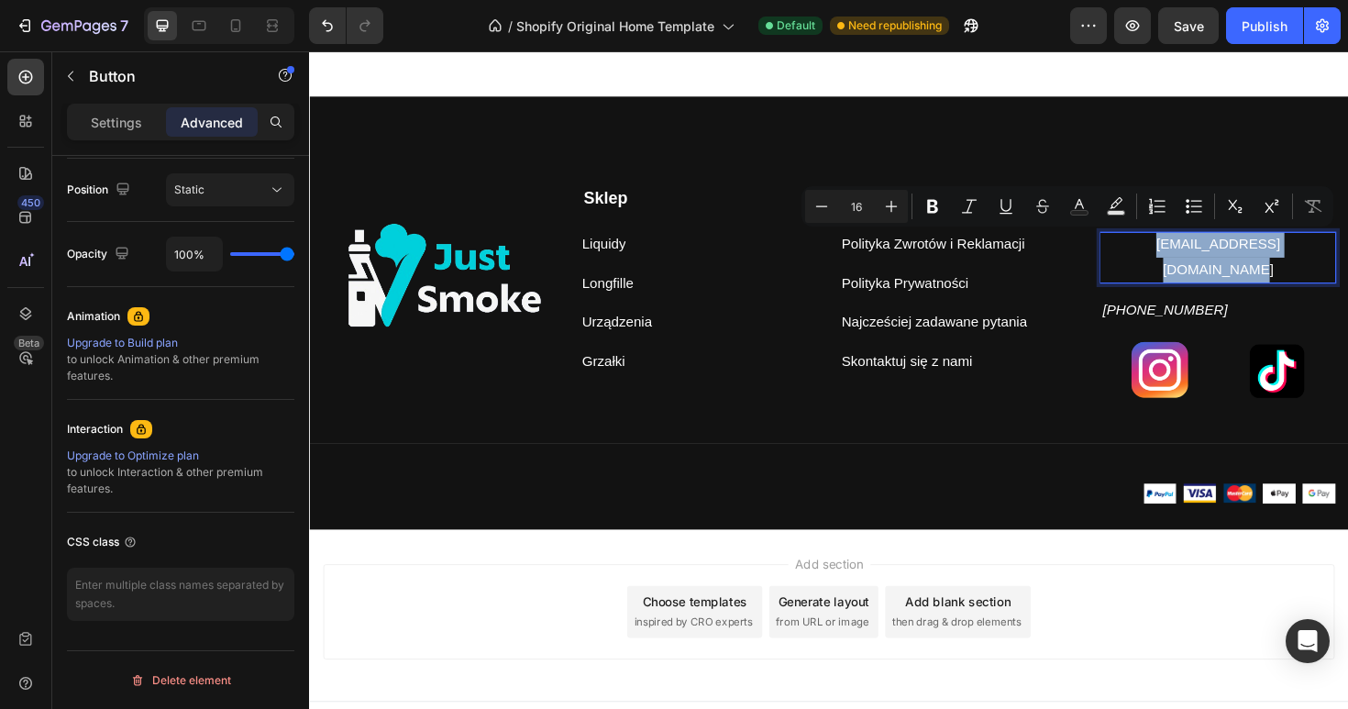
copy p "[EMAIL_ADDRESS][DOMAIN_NAME]"
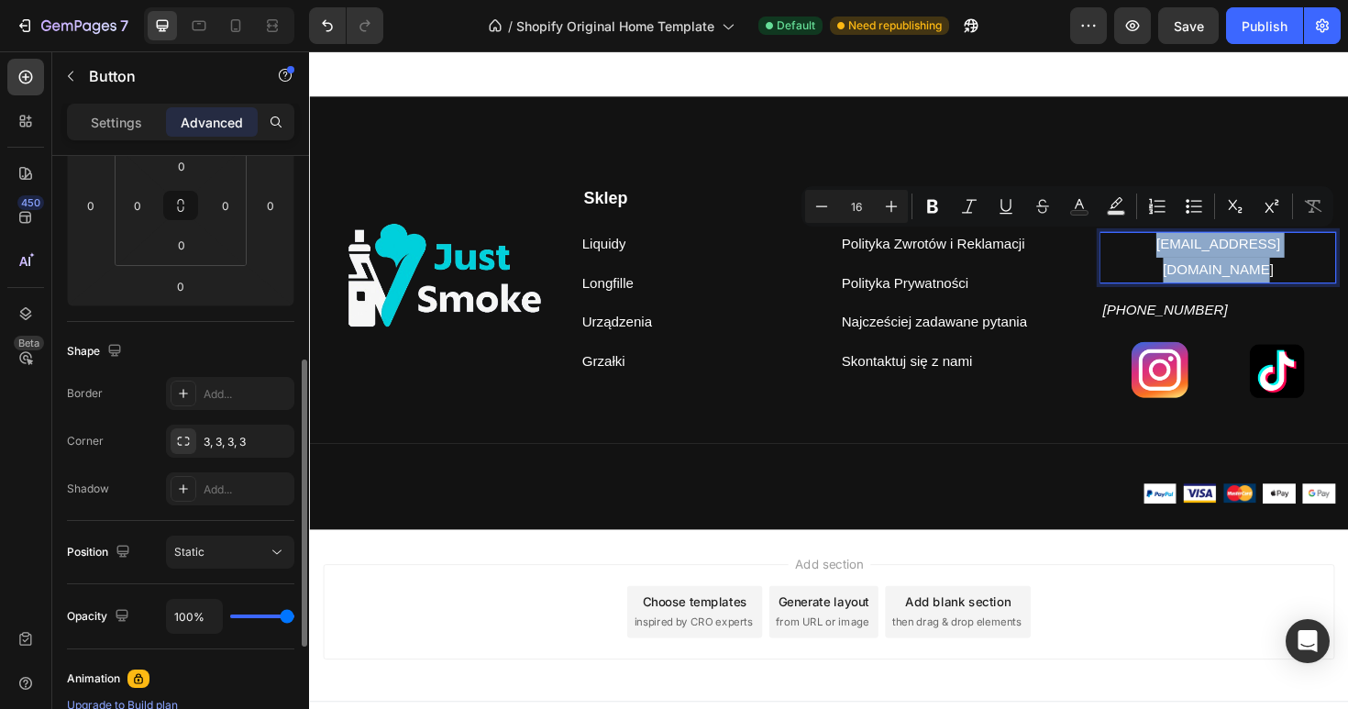
scroll to position [270, 0]
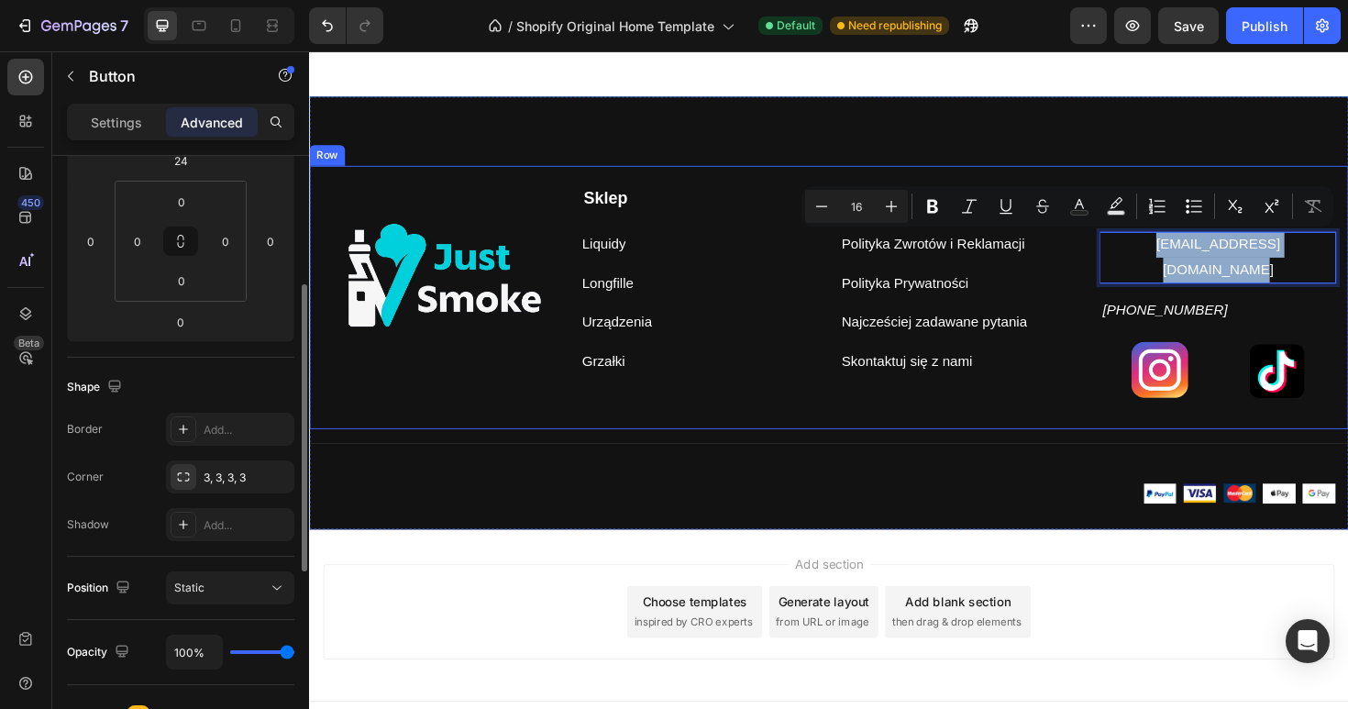
click at [1114, 311] on div "Najcześciej zadawane pytania Button" at bounding box center [997, 331] width 249 height 41
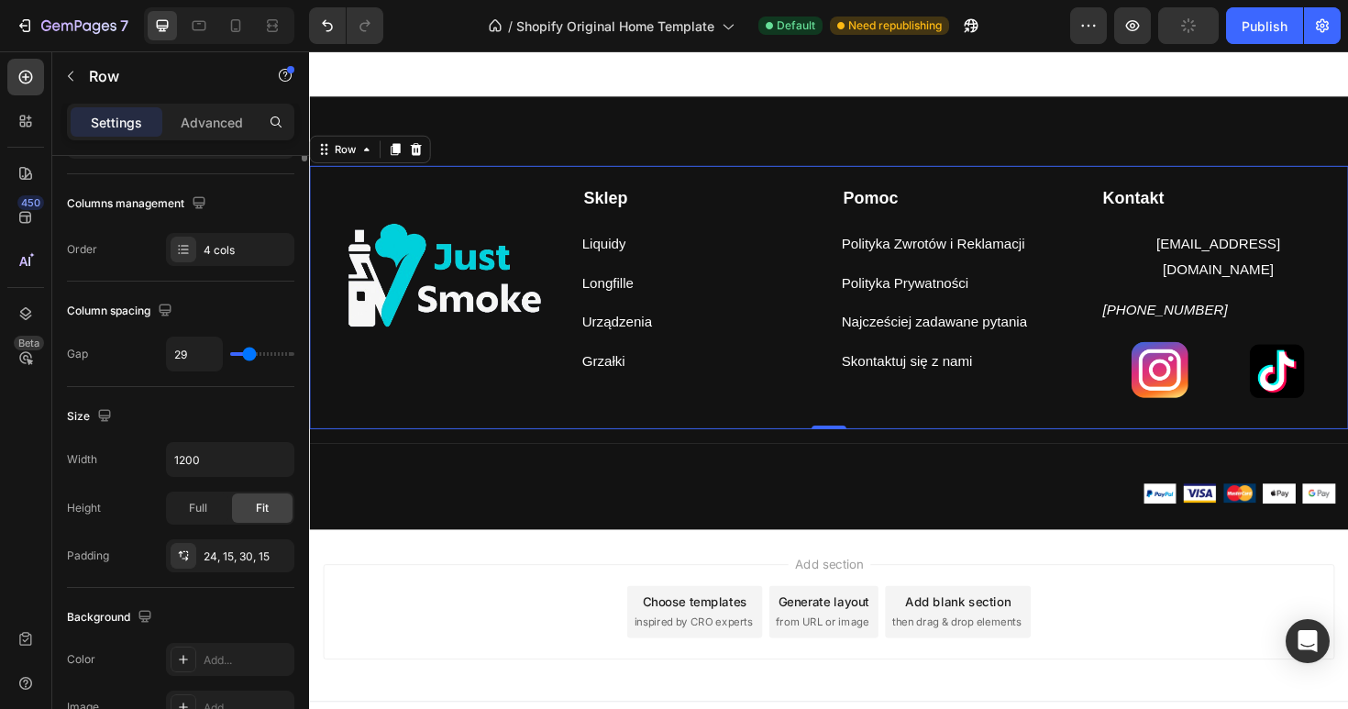
scroll to position [0, 0]
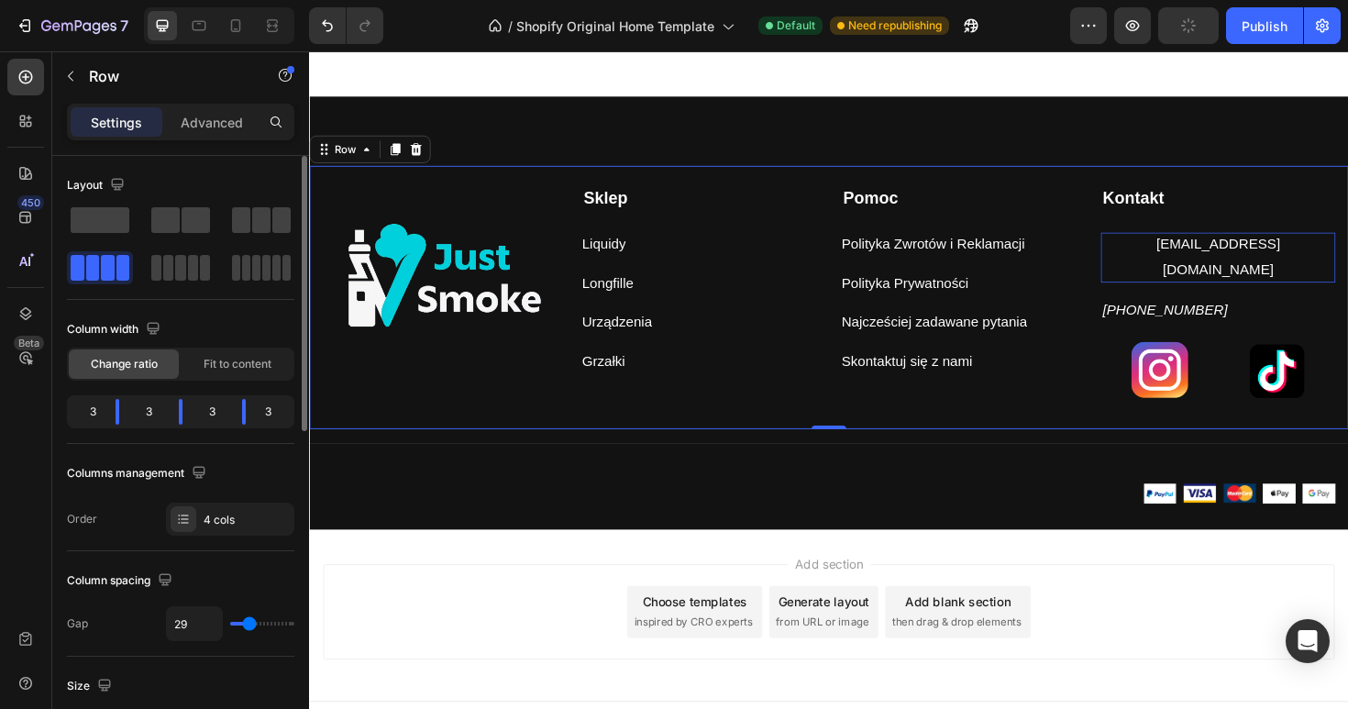
click at [1200, 243] on p "[EMAIL_ADDRESS][DOMAIN_NAME]" at bounding box center [1271, 269] width 249 height 53
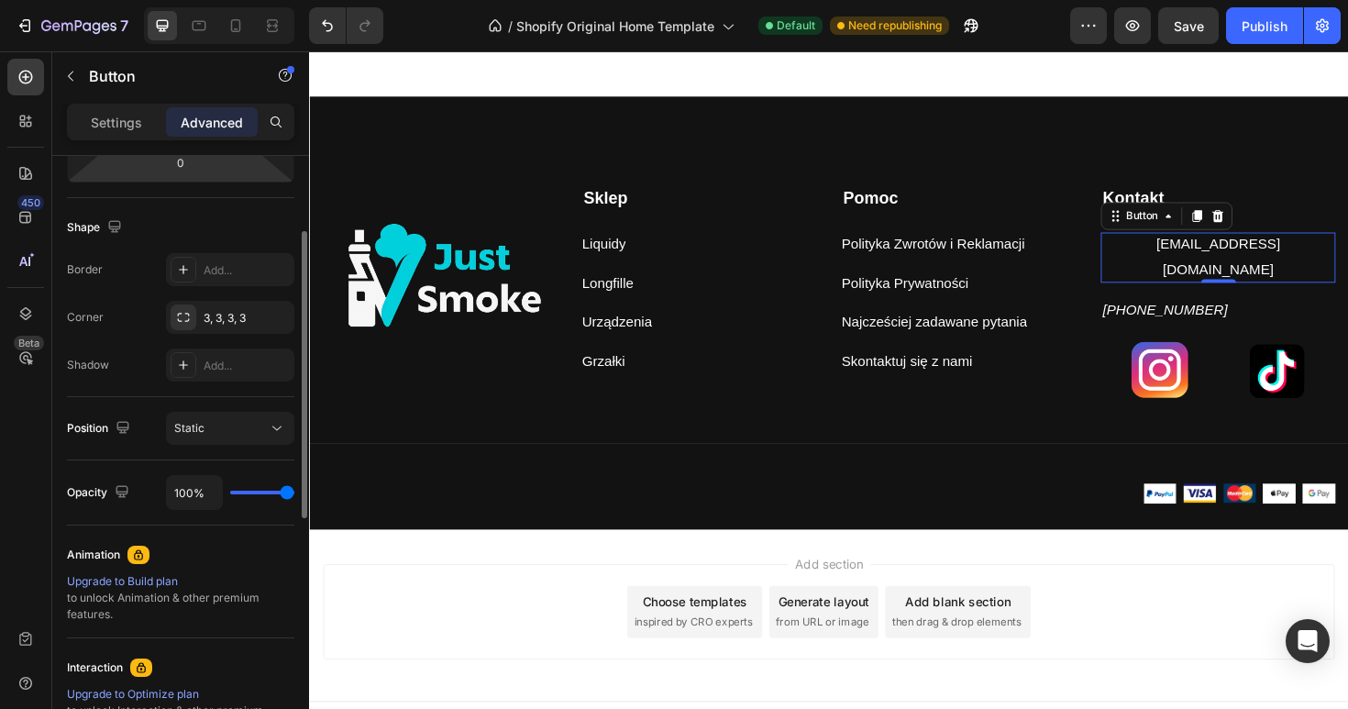
scroll to position [238, 0]
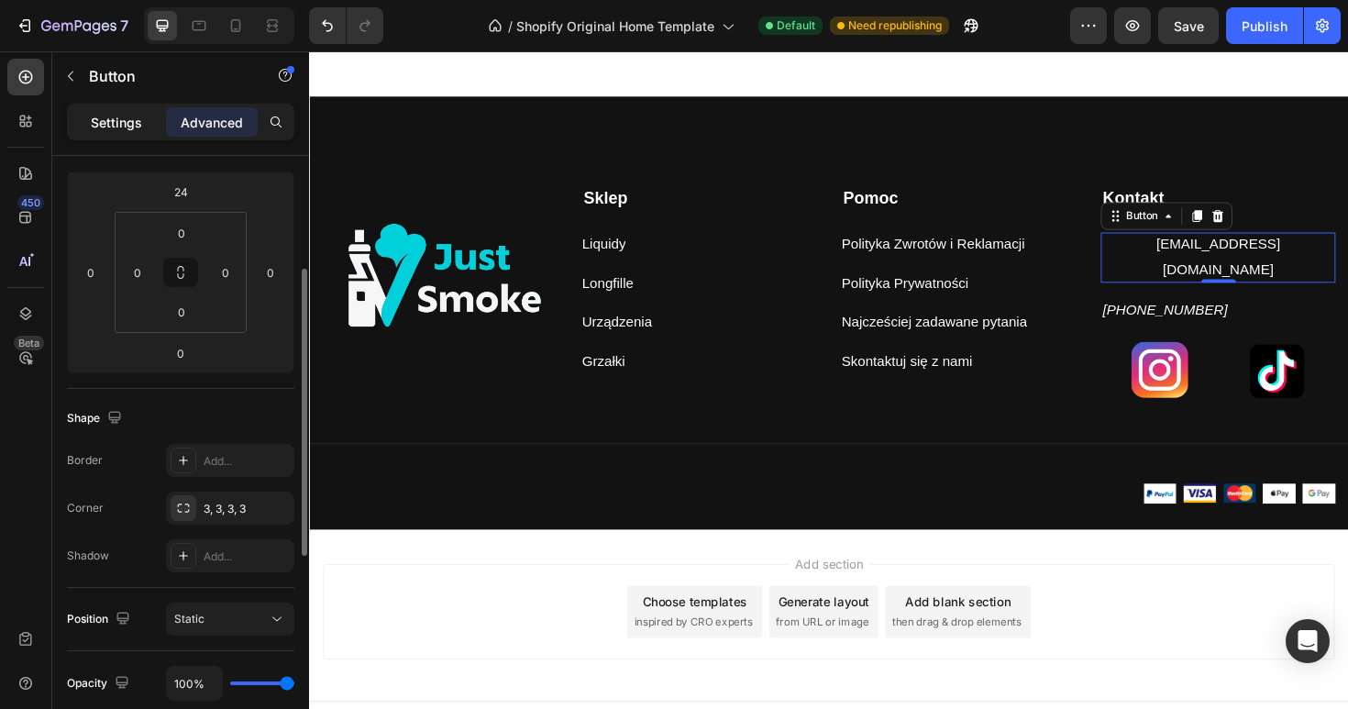
click at [138, 124] on p "Settings" at bounding box center [116, 122] width 51 height 19
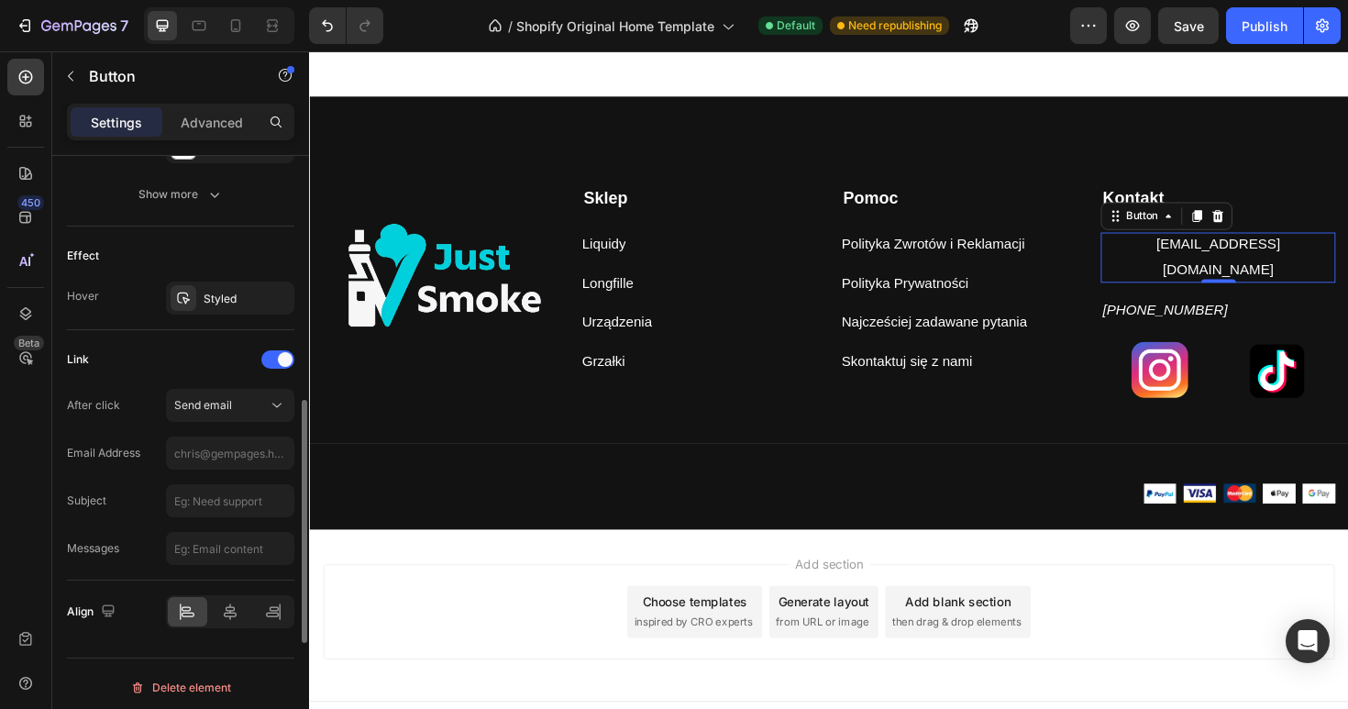
scroll to position [901, 0]
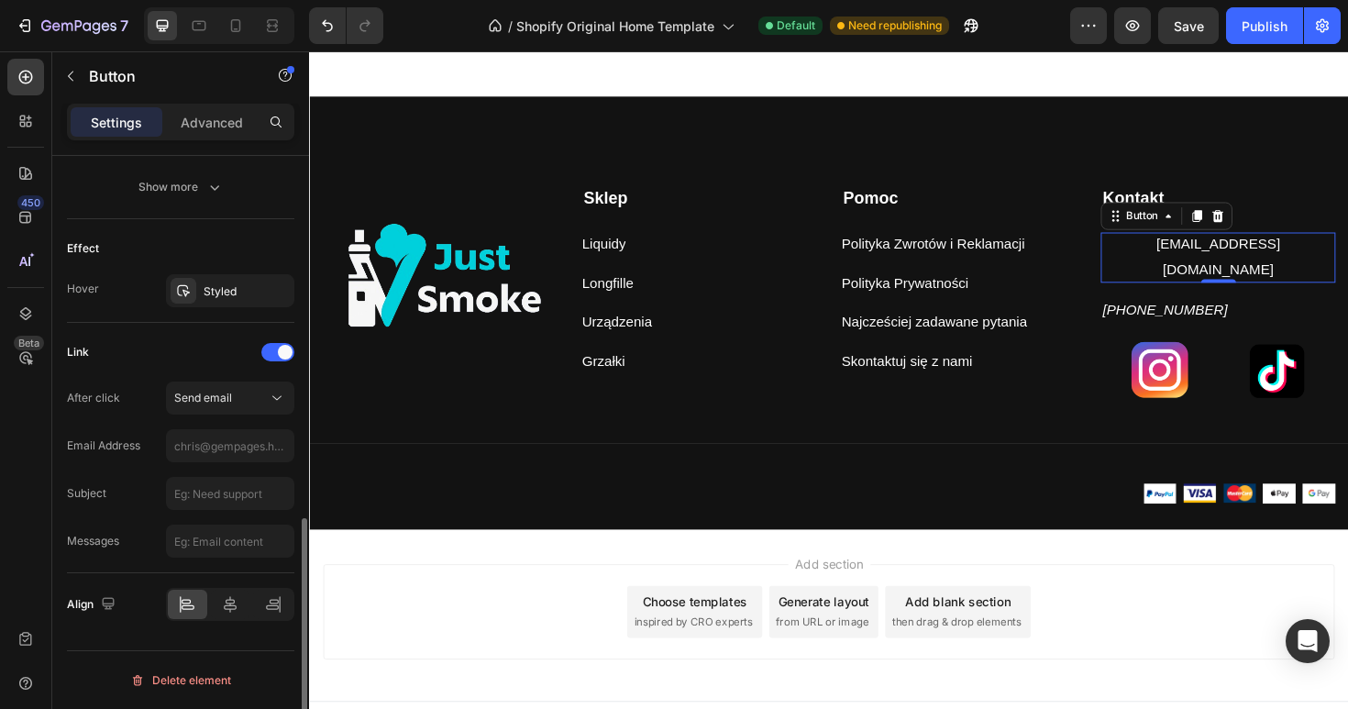
click at [243, 463] on div "After click Send email Email Address Subject Messages" at bounding box center [180, 470] width 227 height 176
click at [243, 445] on input "text" at bounding box center [230, 445] width 128 height 33
paste input "[EMAIL_ADDRESS][DOMAIN_NAME]"
type input "[EMAIL_ADDRESS][DOMAIN_NAME]"
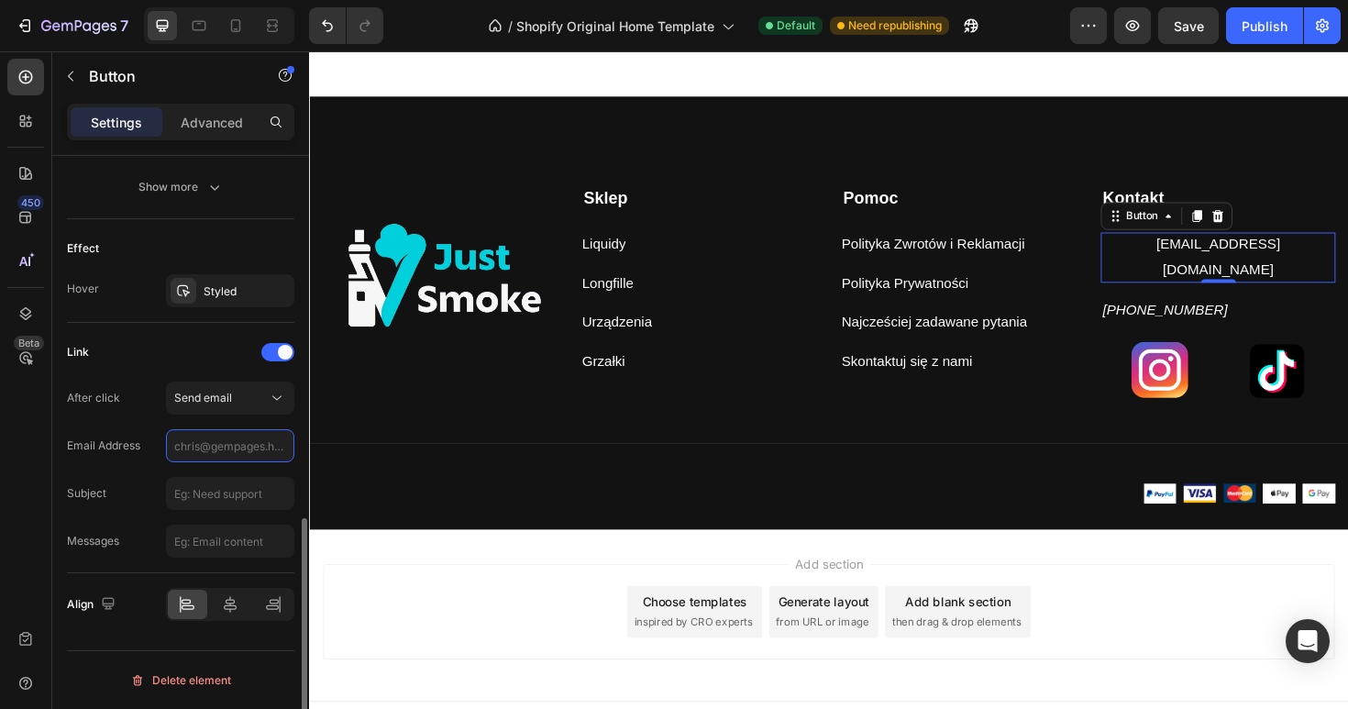
paste input "[EMAIL_ADDRESS][DOMAIN_NAME]"
click at [224, 503] on input "text" at bounding box center [230, 493] width 128 height 33
type input "[EMAIL_ADDRESS][DOMAIN_NAME]"
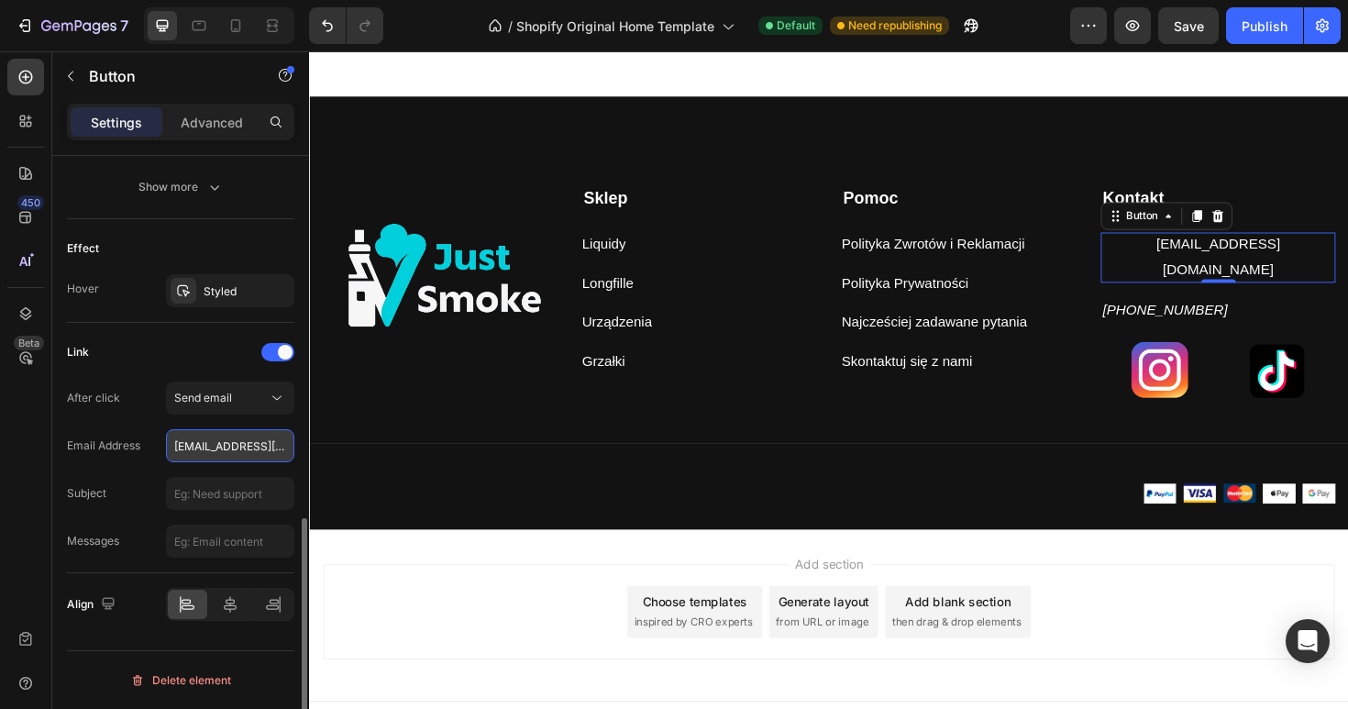
click at [238, 448] on input "[EMAIL_ADDRESS][DOMAIN_NAME]" at bounding box center [230, 445] width 128 height 33
click at [218, 491] on input "text" at bounding box center [230, 493] width 128 height 33
click at [524, 594] on div "Add section Choose templates inspired by CRO experts Generate layout from URL o…" at bounding box center [859, 644] width 1071 height 101
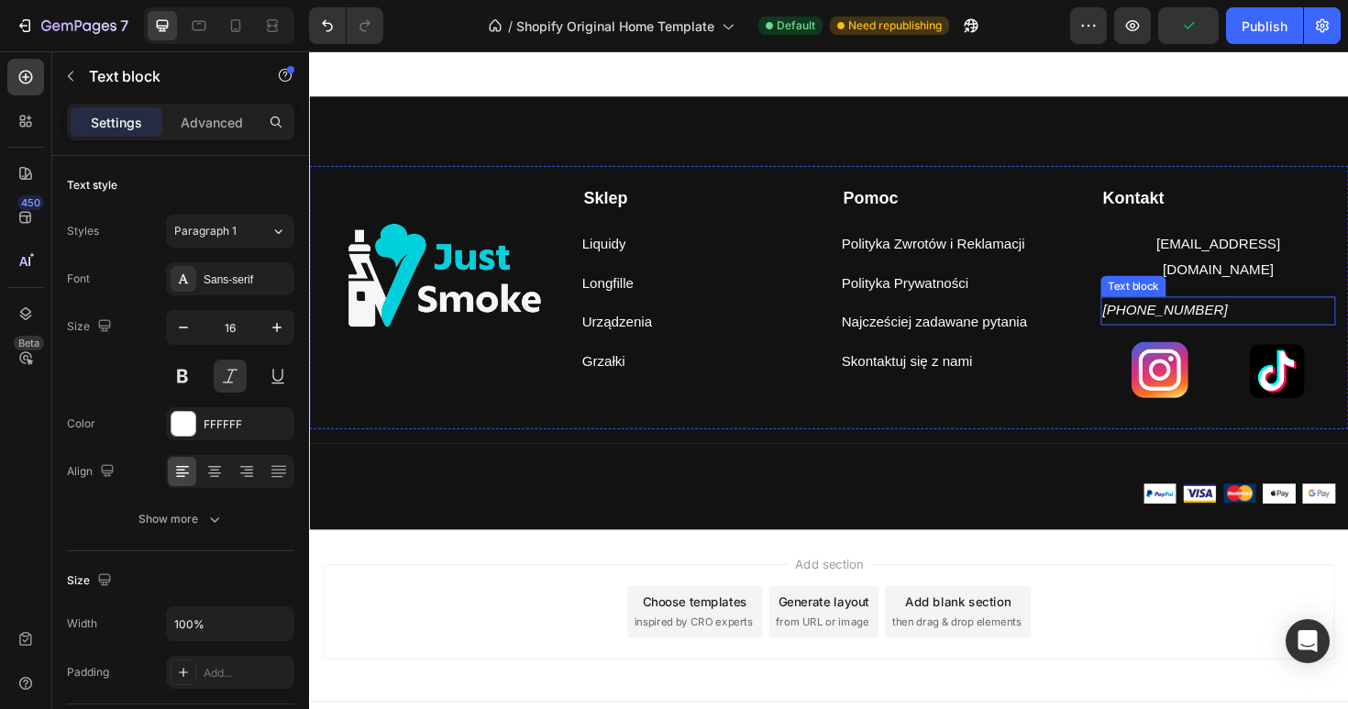
click at [1242, 313] on p "[PHONE_NUMBER]" at bounding box center [1271, 326] width 245 height 27
click at [1347, 257] on div "[EMAIL_ADDRESS][DOMAIN_NAME] Button" at bounding box center [1271, 269] width 249 height 53
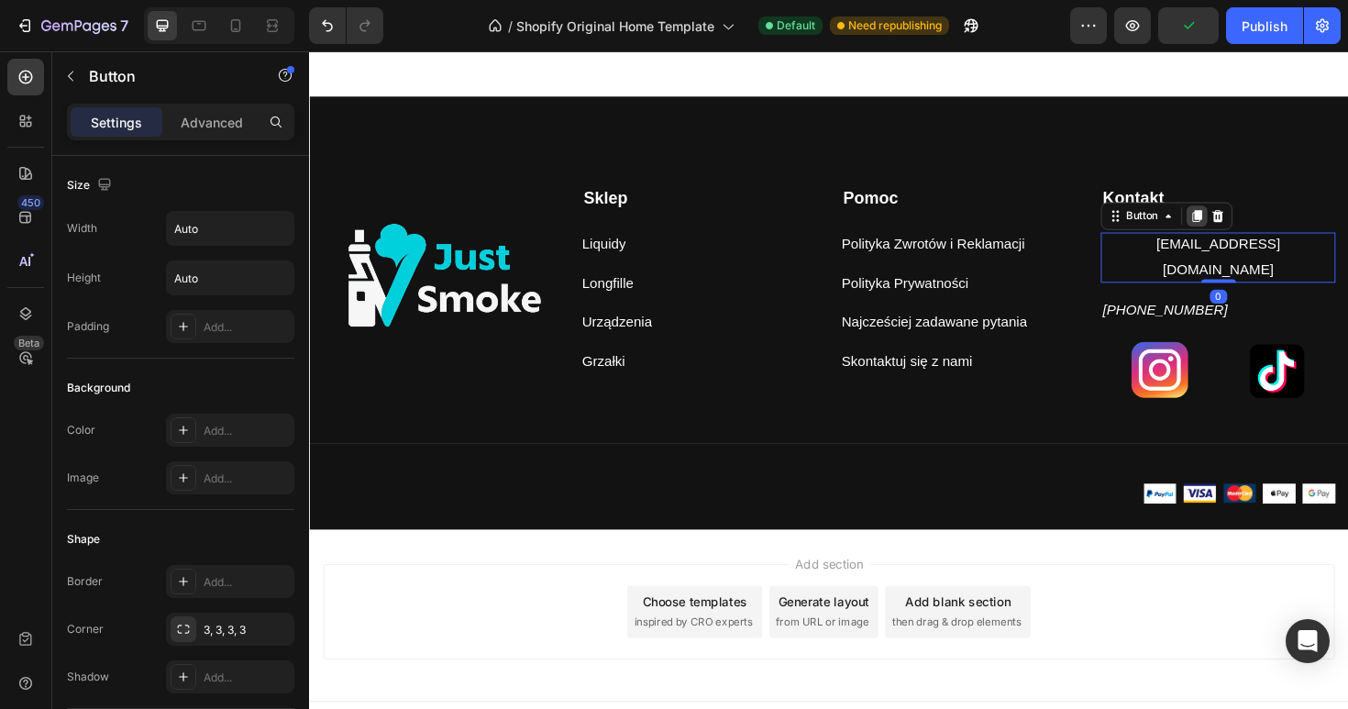
click at [1252, 225] on icon at bounding box center [1250, 225] width 10 height 13
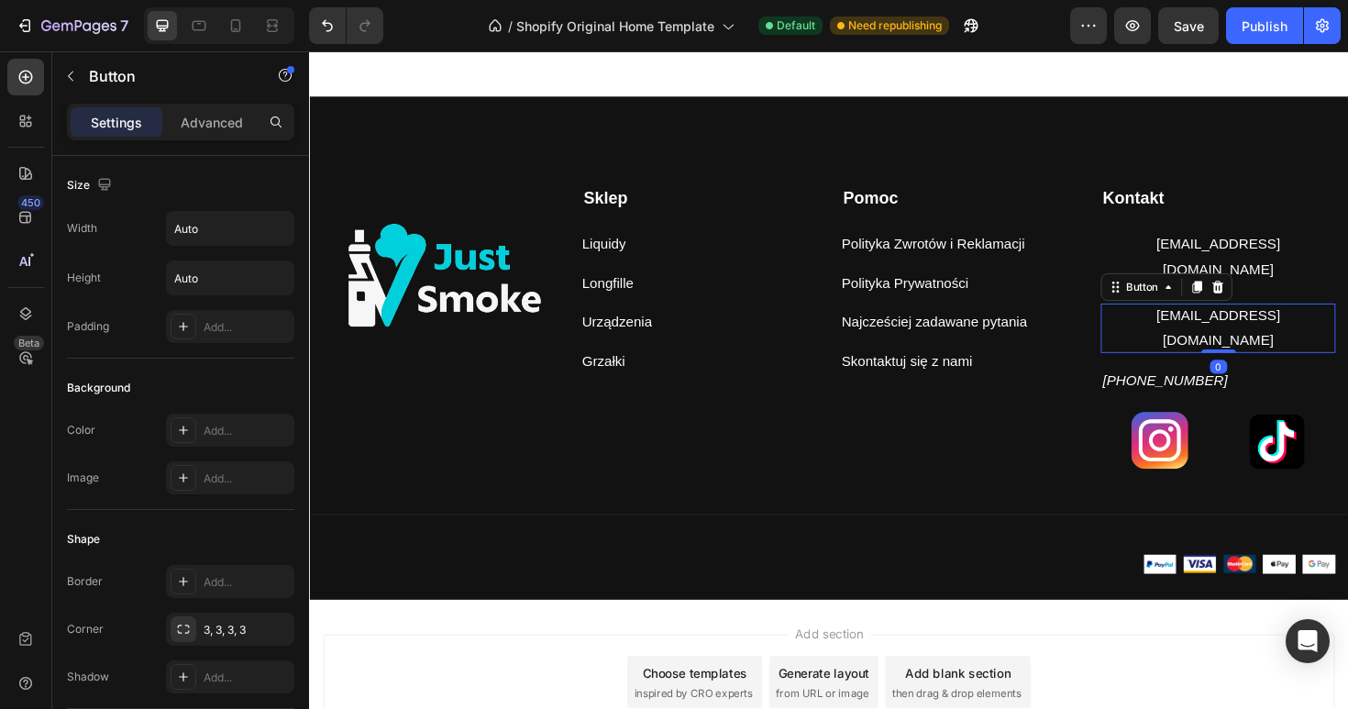
scroll to position [901, 0]
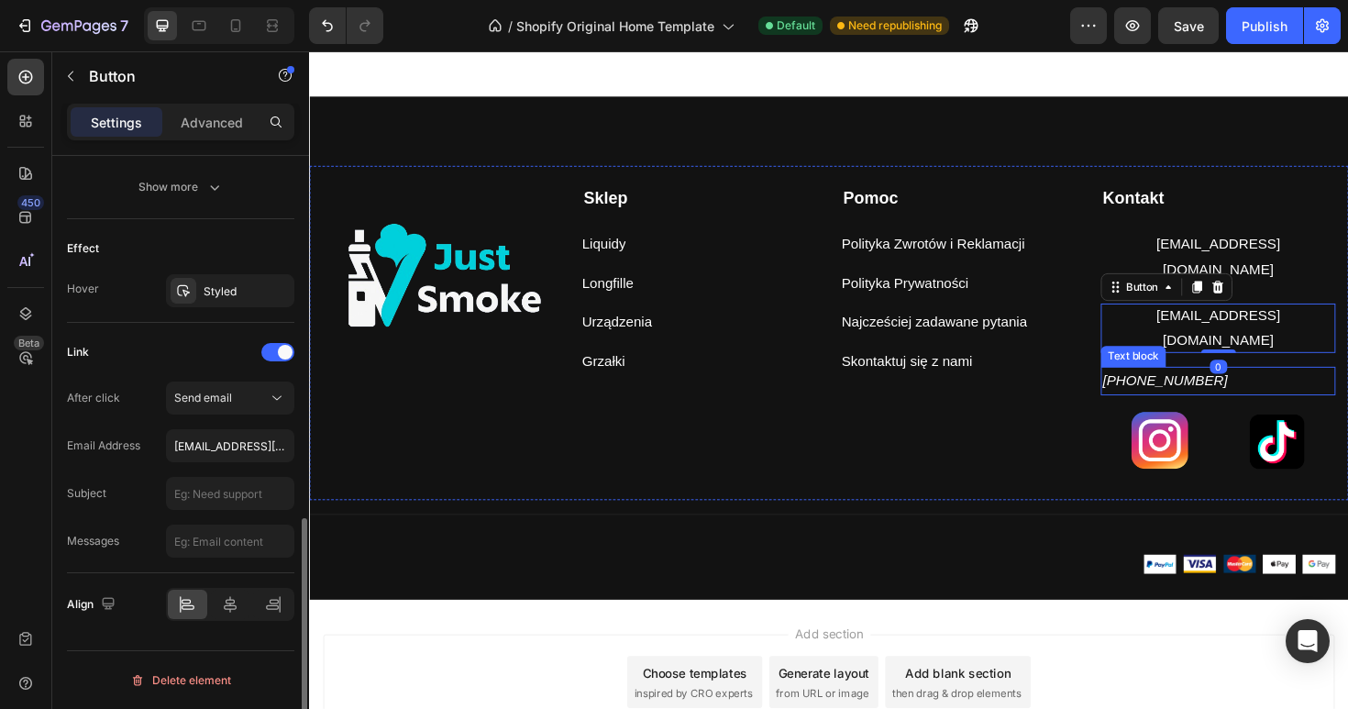
click at [1207, 387] on p "[PHONE_NUMBER]" at bounding box center [1271, 400] width 245 height 27
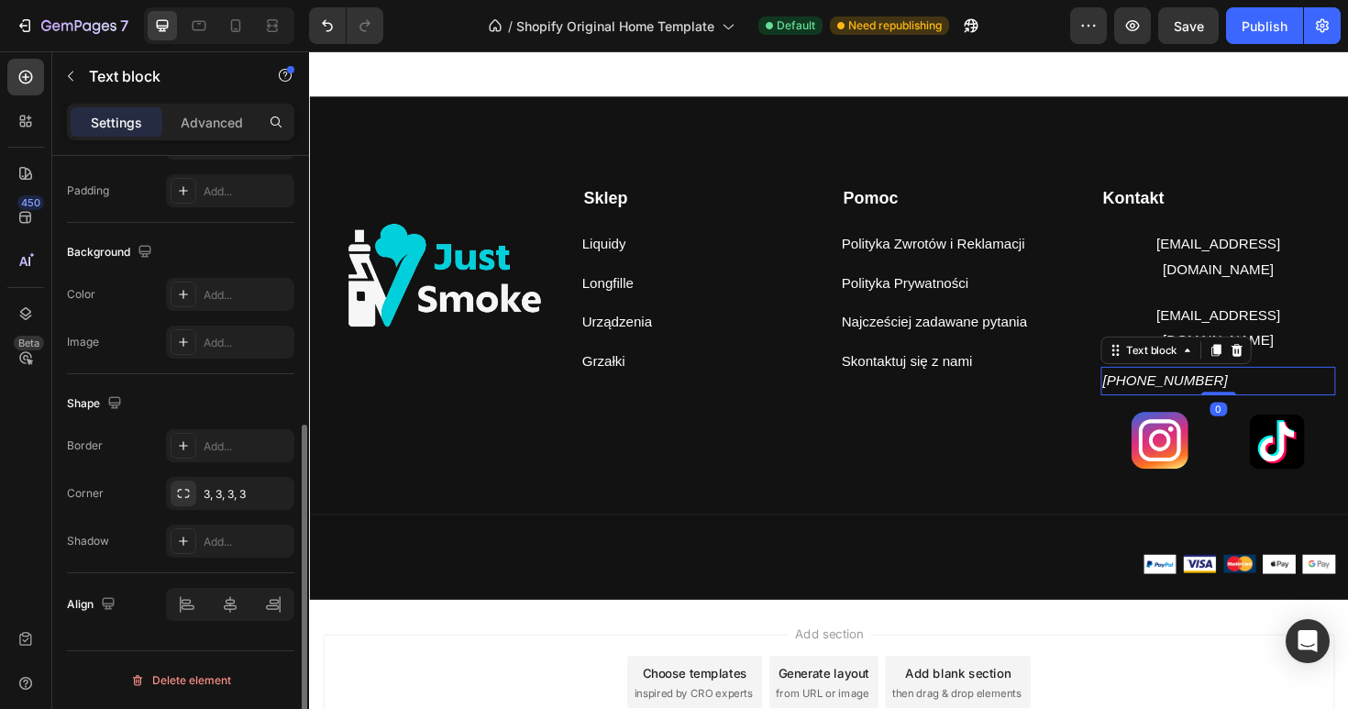
scroll to position [0, 0]
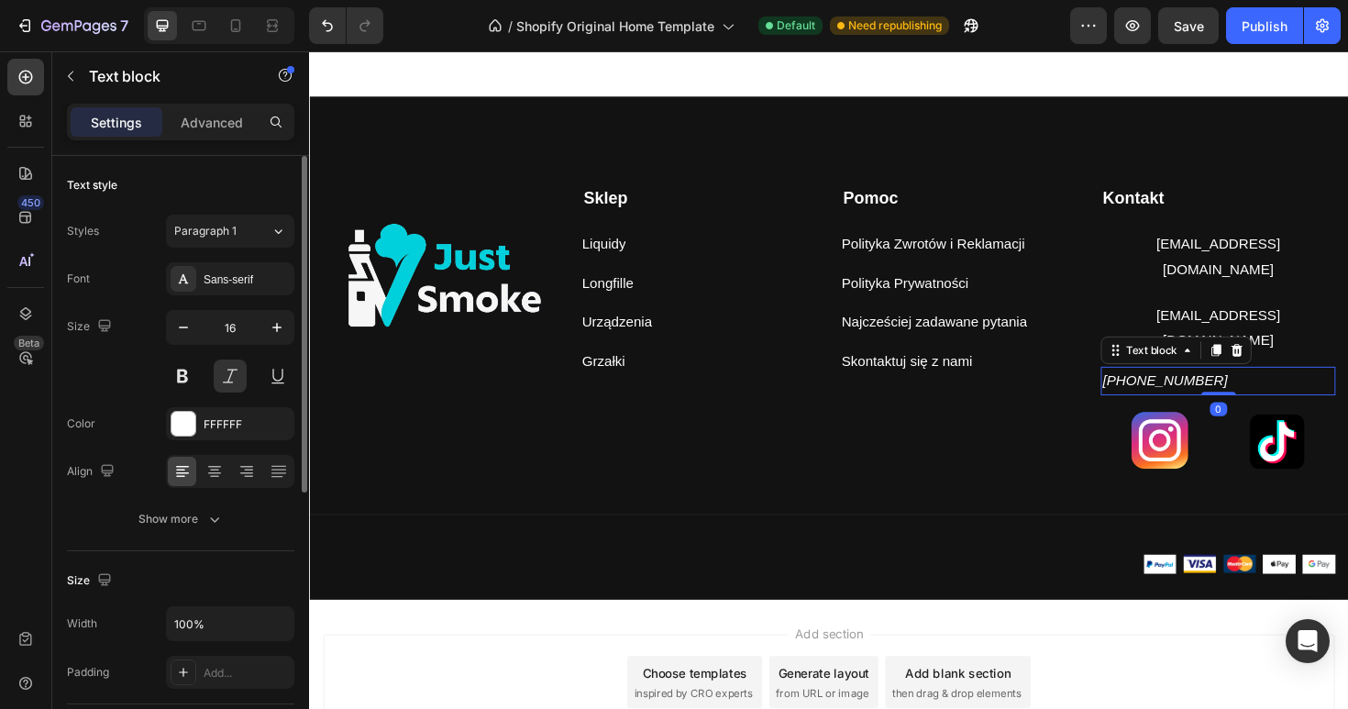
click at [1212, 387] on p "[PHONE_NUMBER]" at bounding box center [1271, 400] width 245 height 27
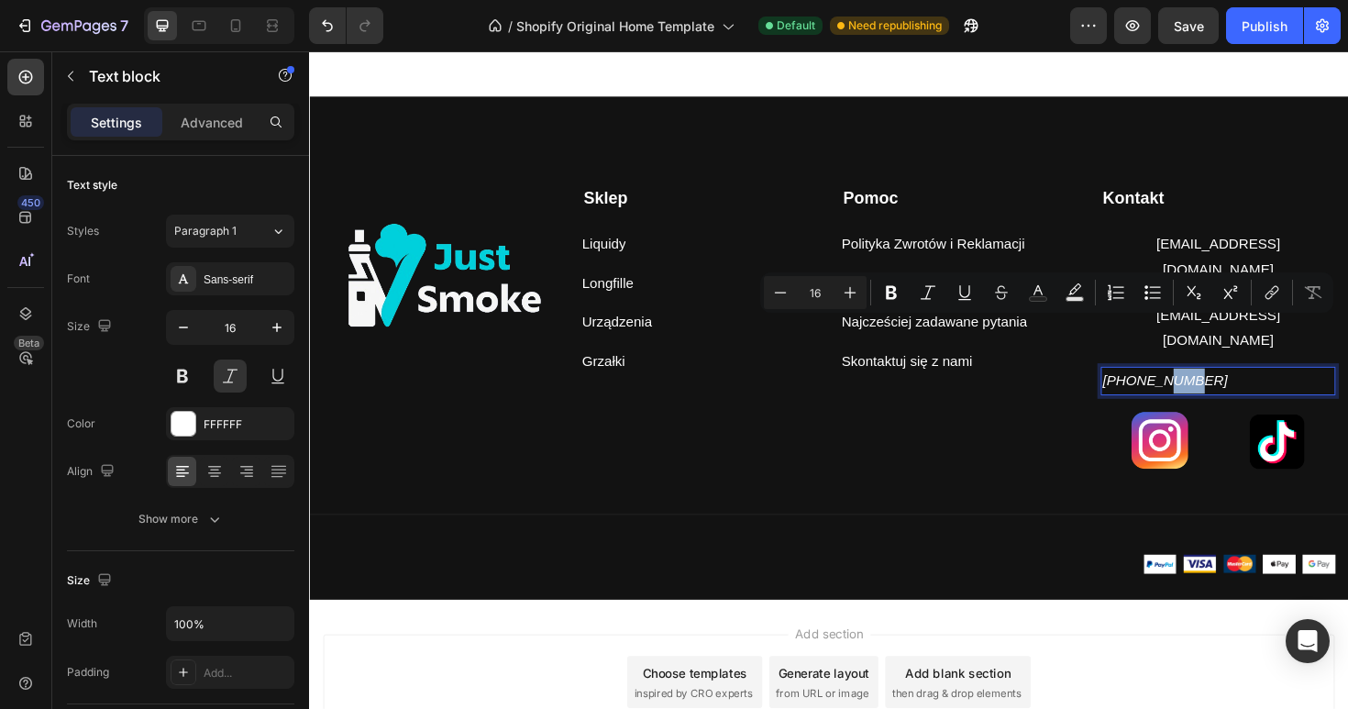
copy p "[PHONE_NUMBER]"
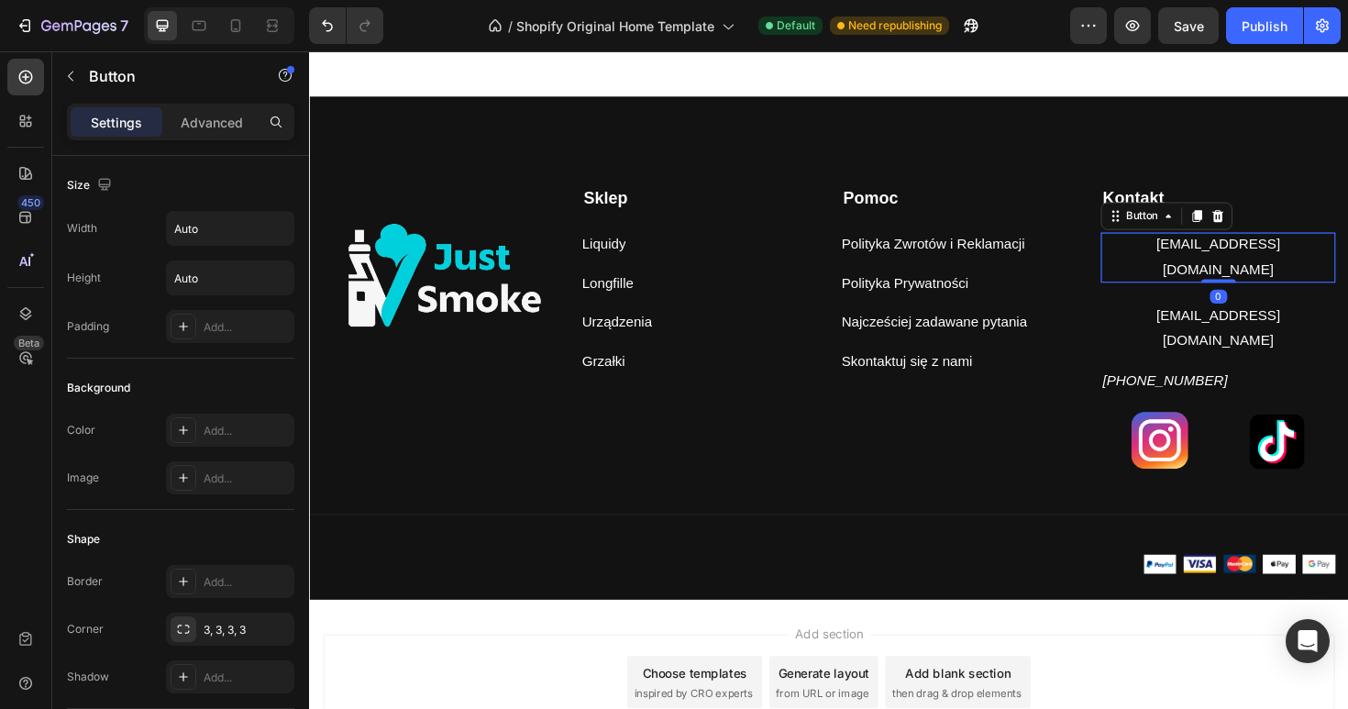
click at [1333, 249] on p "[EMAIL_ADDRESS][DOMAIN_NAME]" at bounding box center [1271, 269] width 249 height 53
click at [1284, 318] on p "[EMAIL_ADDRESS][DOMAIN_NAME]" at bounding box center [1271, 344] width 249 height 53
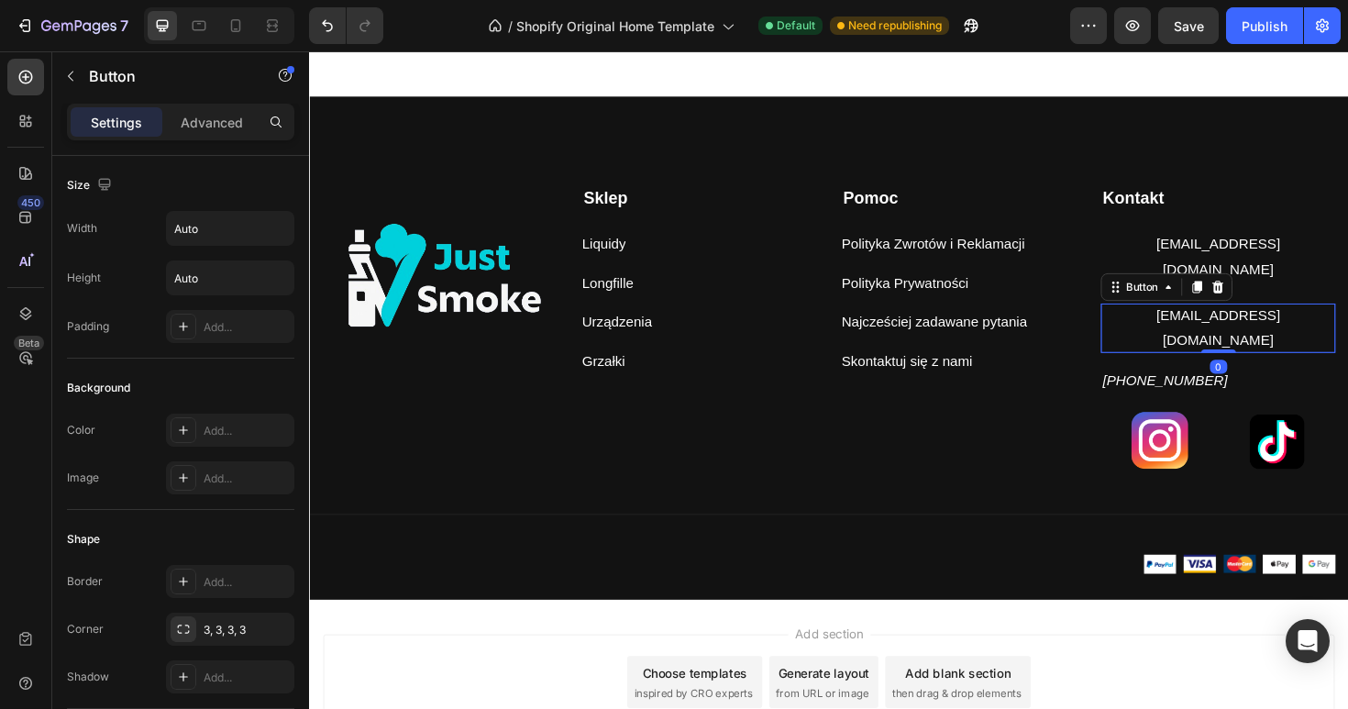
click at [1284, 318] on p "[EMAIL_ADDRESS][DOMAIN_NAME]" at bounding box center [1271, 344] width 249 height 53
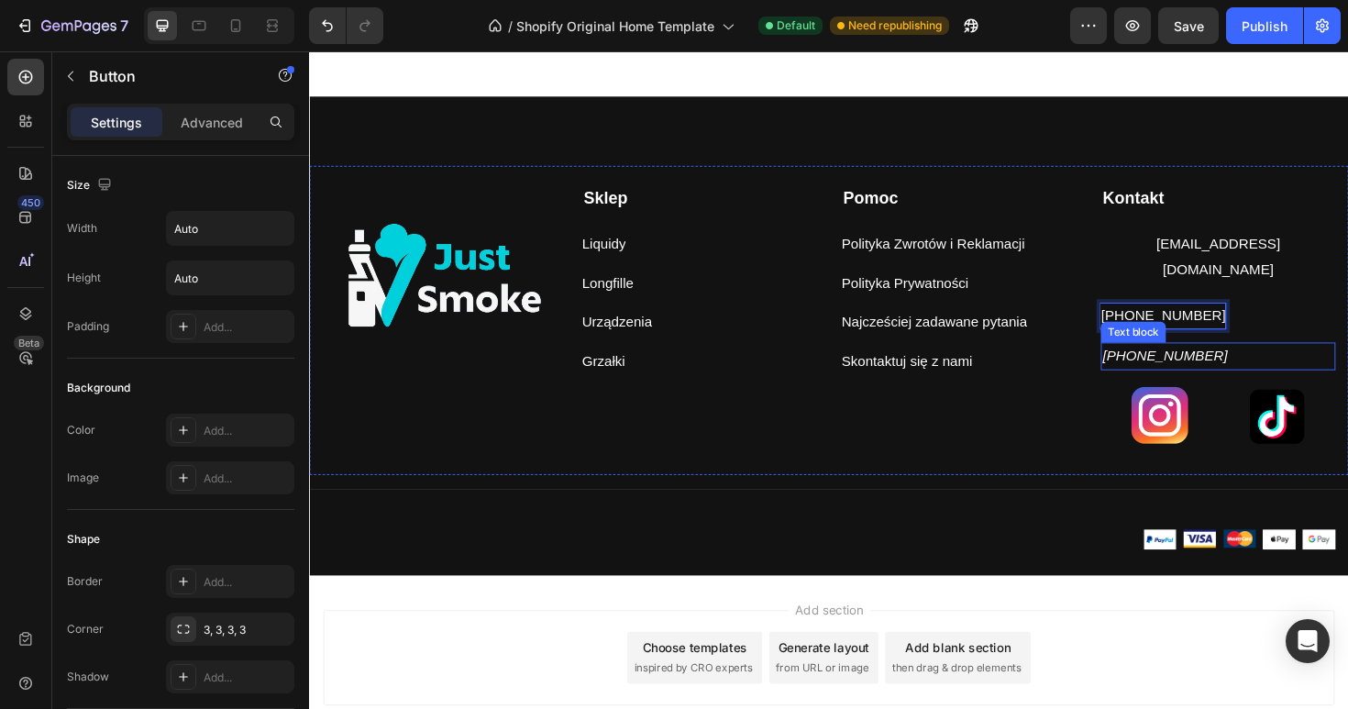
click at [1246, 361] on p "[PHONE_NUMBER]" at bounding box center [1271, 374] width 245 height 27
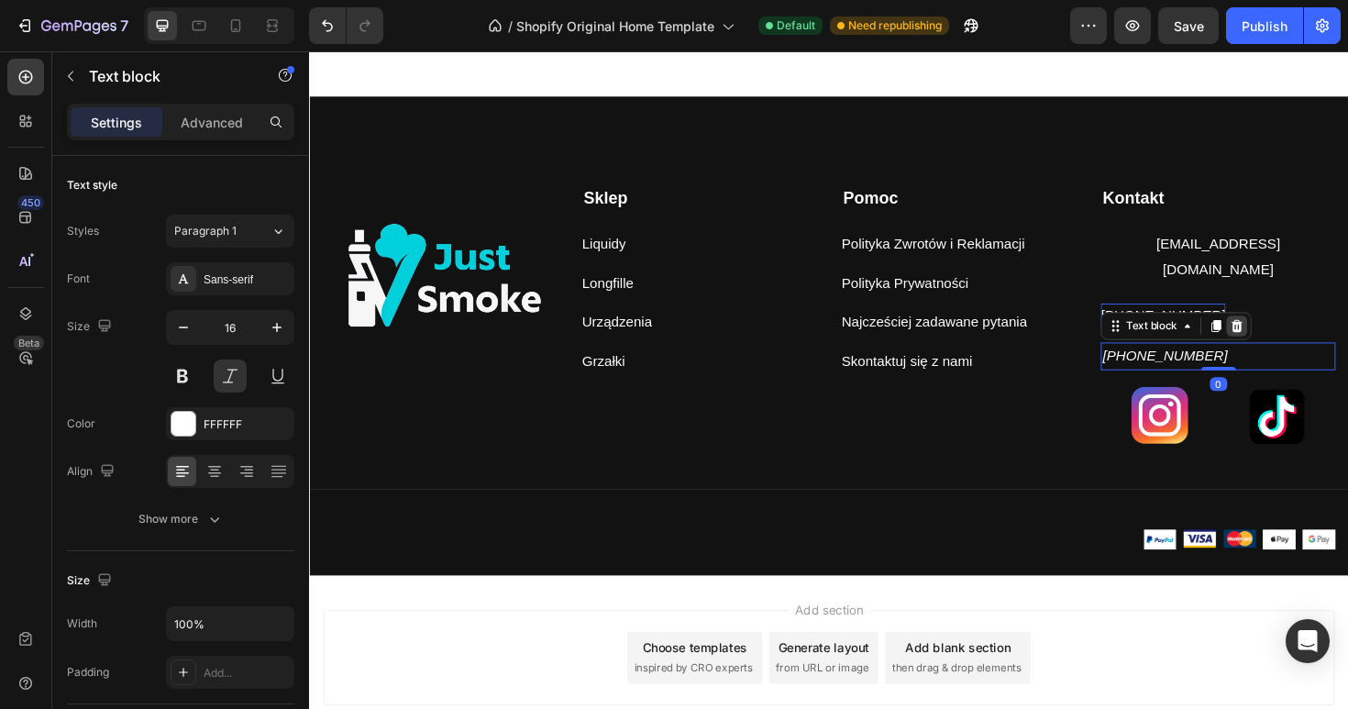
click at [1297, 335] on icon at bounding box center [1291, 342] width 15 height 15
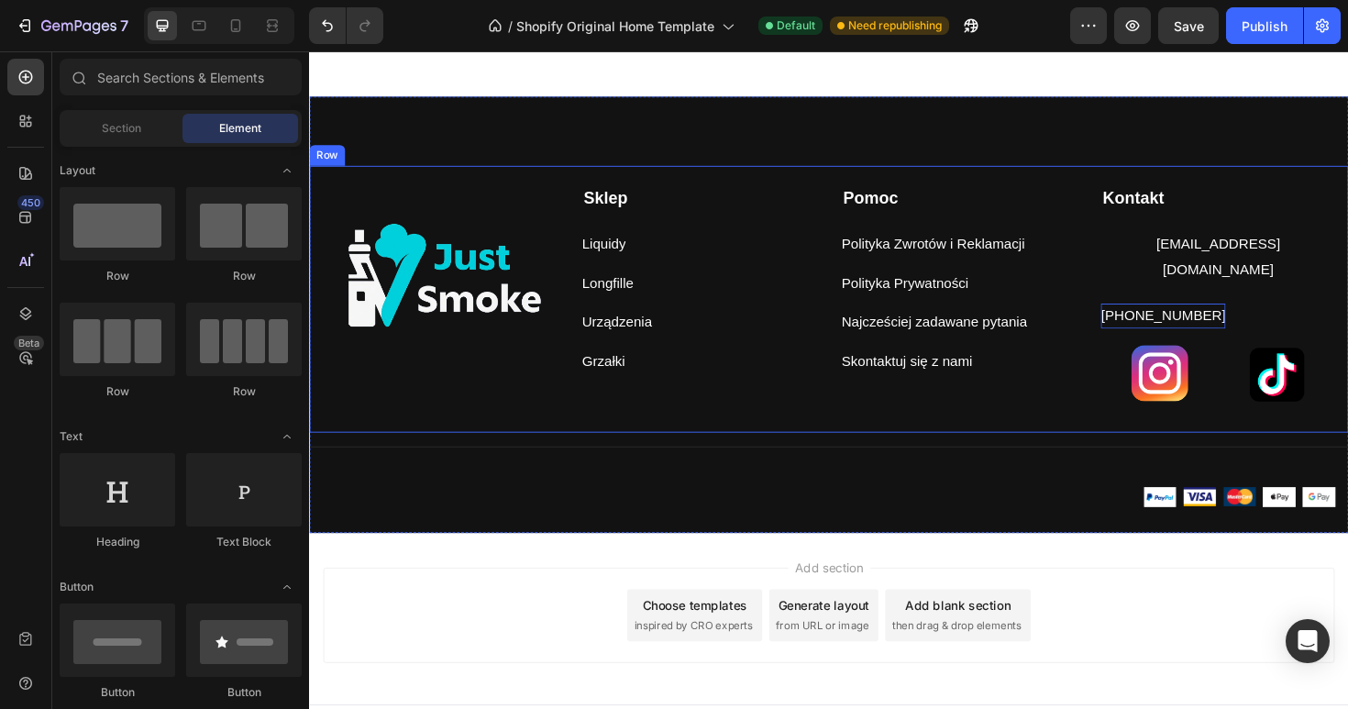
click at [1251, 318] on p "[PHONE_NUMBER]" at bounding box center [1213, 331] width 132 height 27
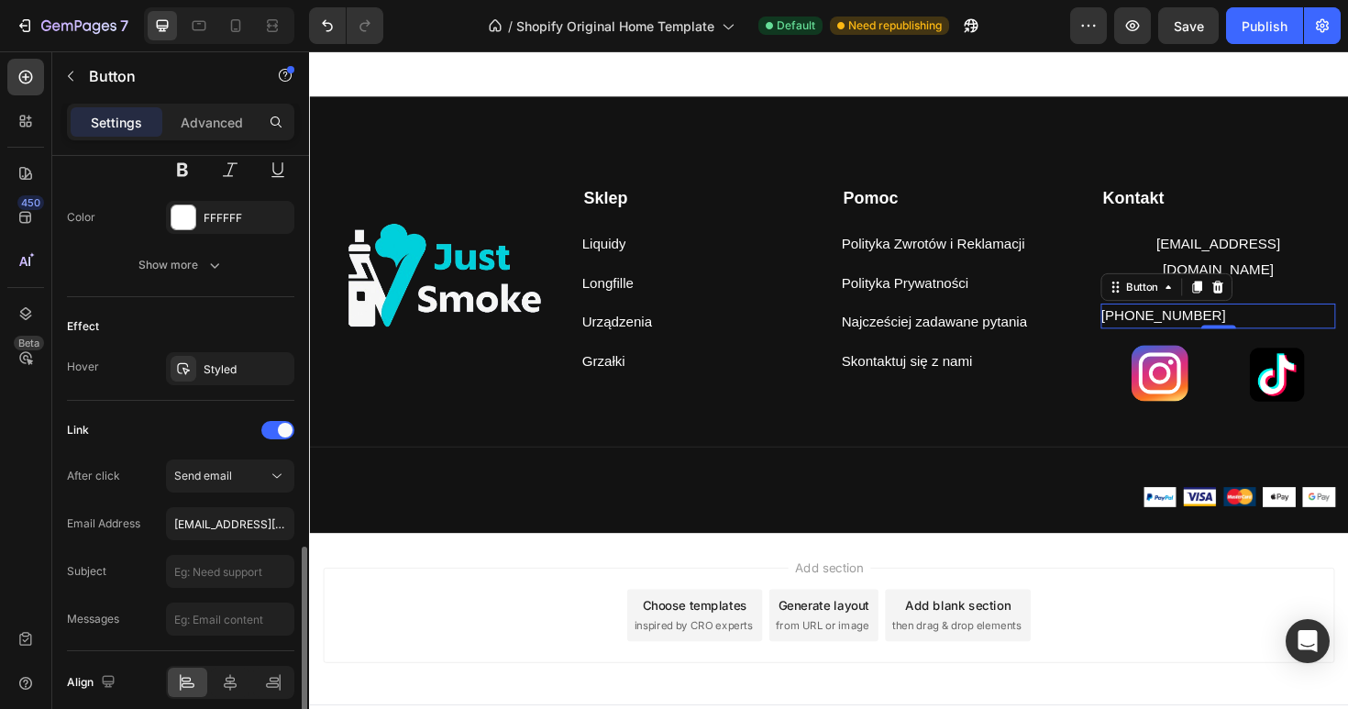
scroll to position [901, 0]
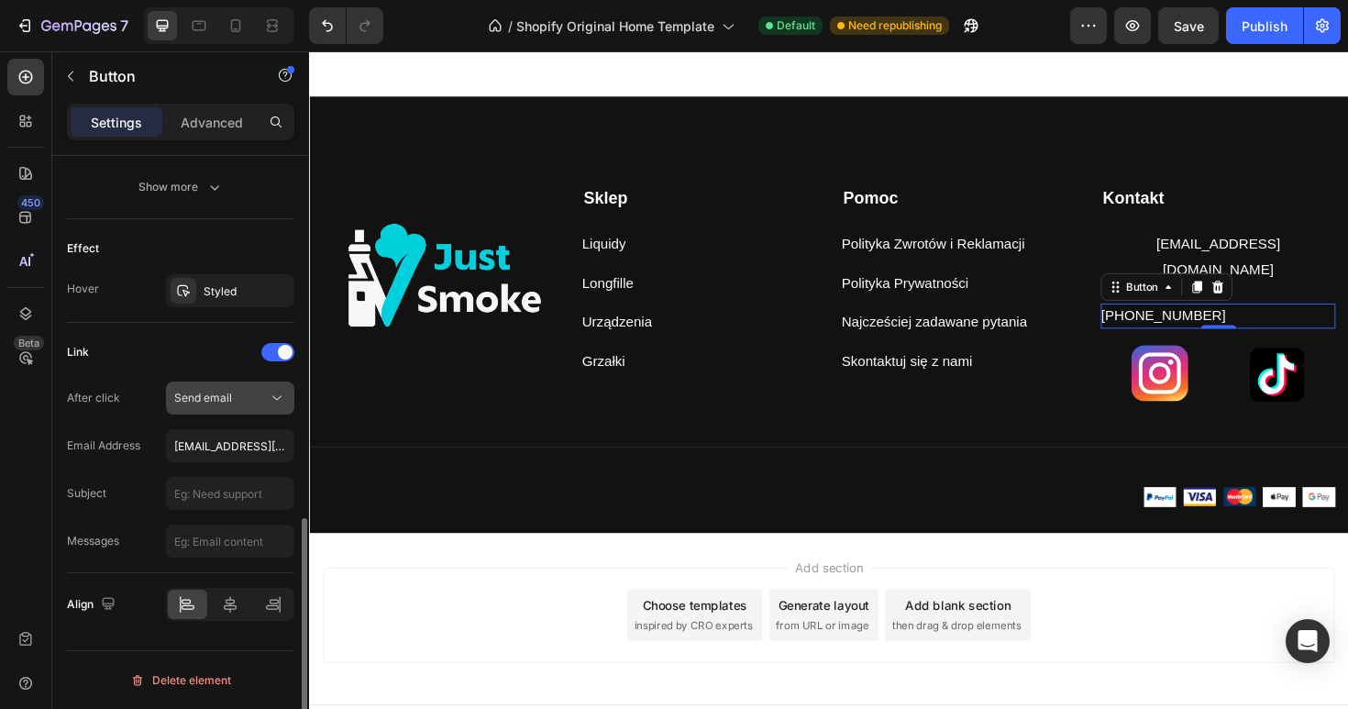
click at [270, 404] on icon at bounding box center [277, 398] width 18 height 18
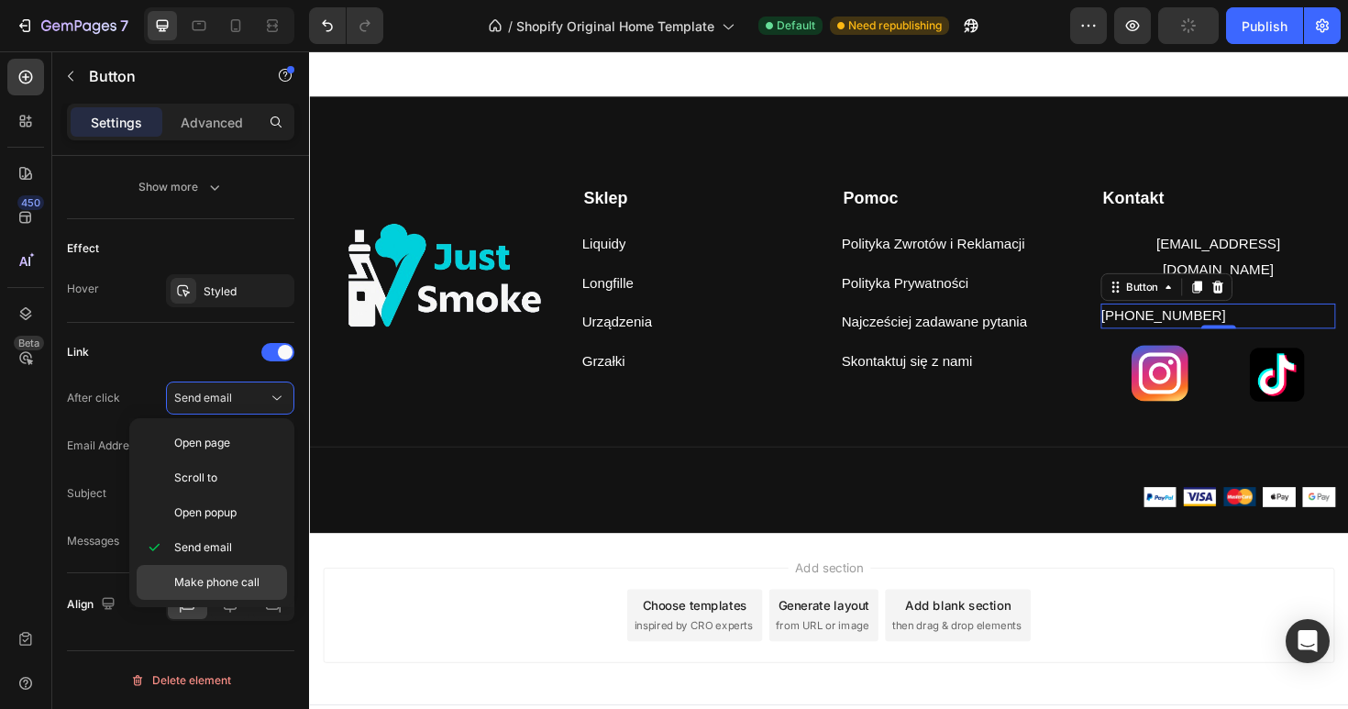
click at [220, 583] on span "Make phone call" at bounding box center [216, 582] width 85 height 17
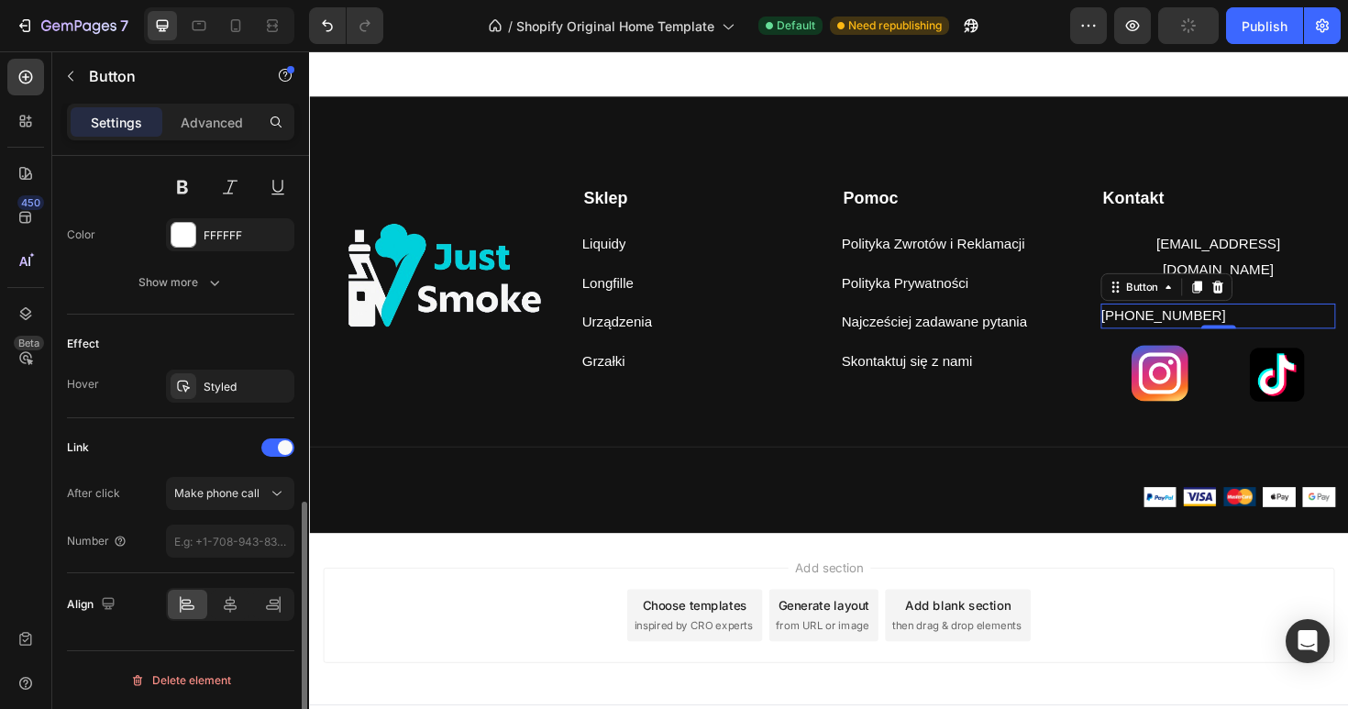
scroll to position [805, 0]
click at [232, 538] on input "tel" at bounding box center [230, 541] width 128 height 33
type input "[PHONE_NUMBER]"
click at [198, 30] on icon at bounding box center [200, 26] width 14 height 10
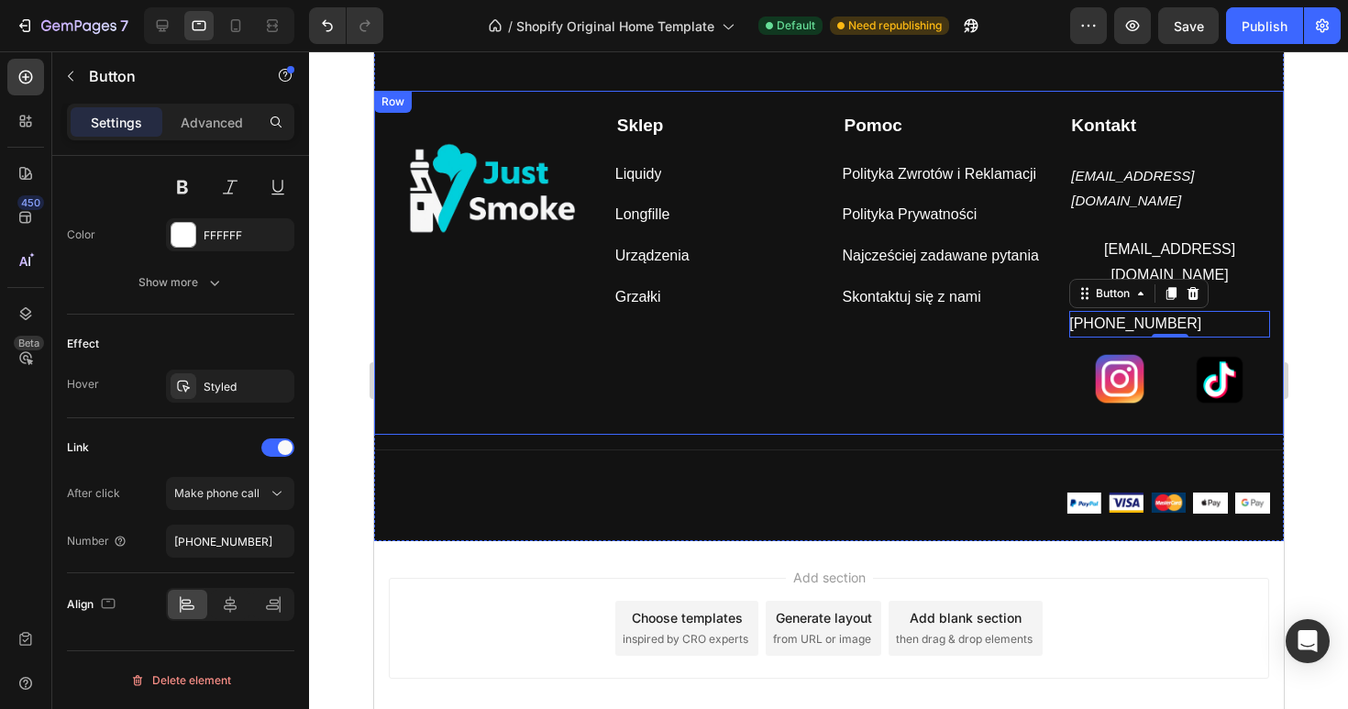
scroll to position [2310, 0]
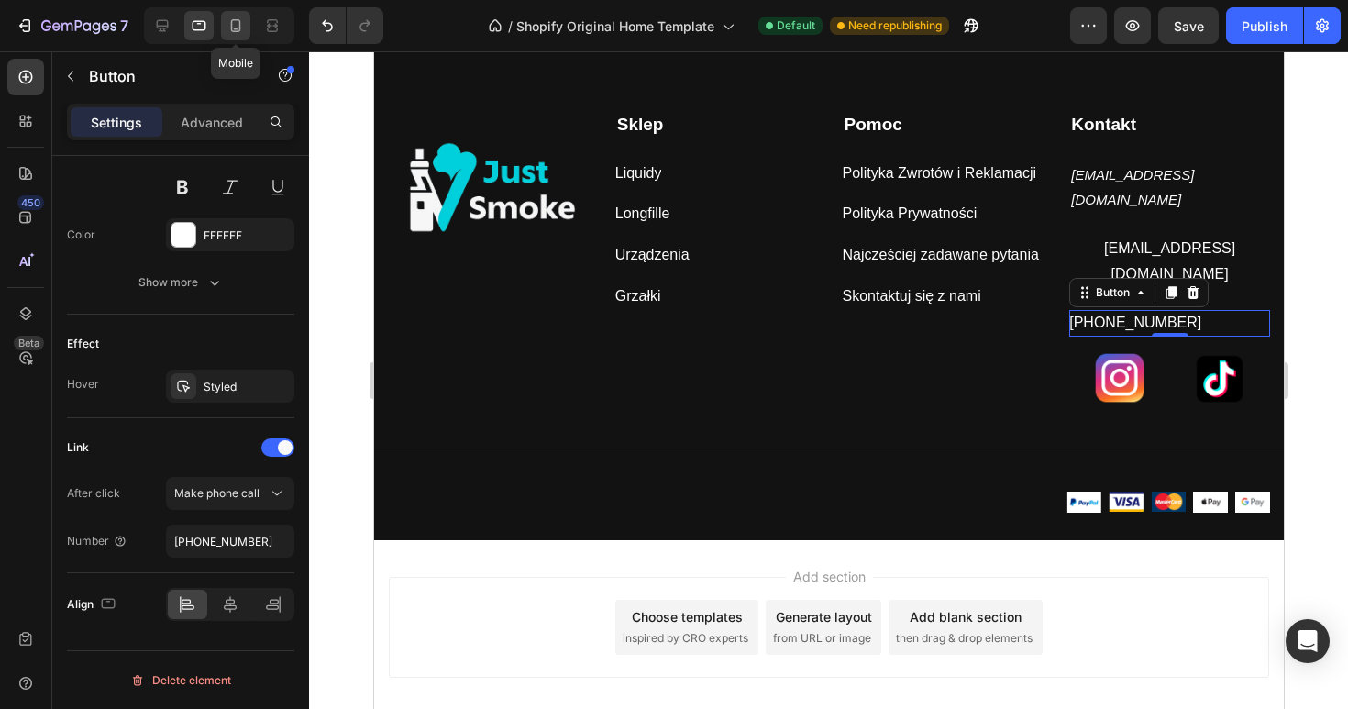
click at [232, 28] on icon at bounding box center [236, 26] width 18 height 18
type input "14"
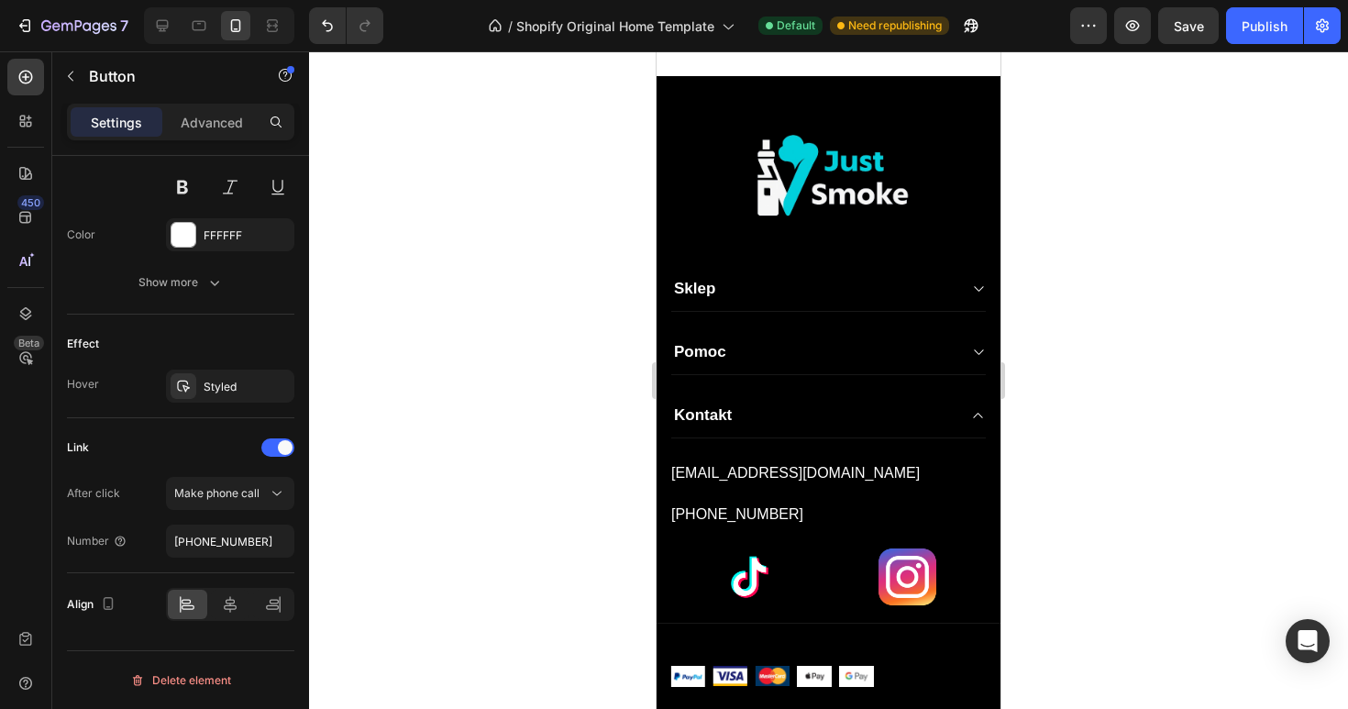
scroll to position [2246, 0]
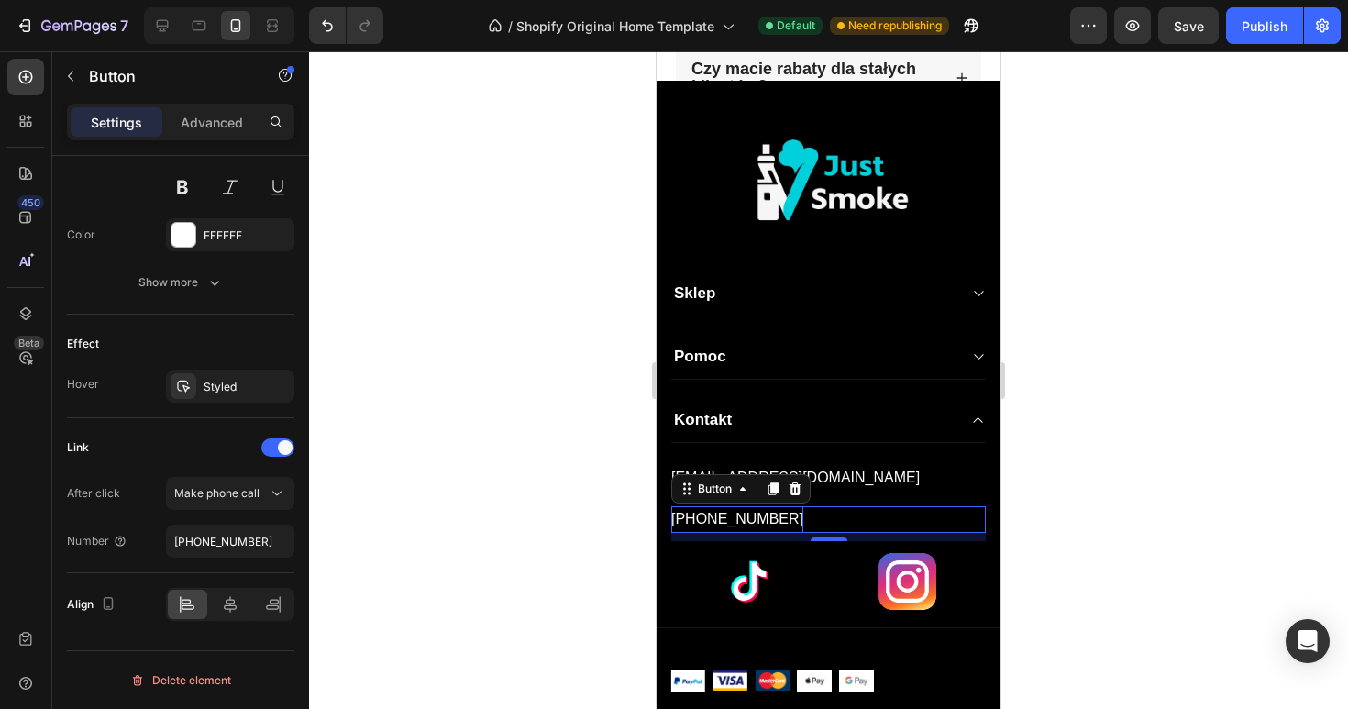
click at [748, 508] on p "[PHONE_NUMBER]" at bounding box center [737, 519] width 132 height 27
click at [221, 537] on input "tel" at bounding box center [230, 541] width 128 height 33
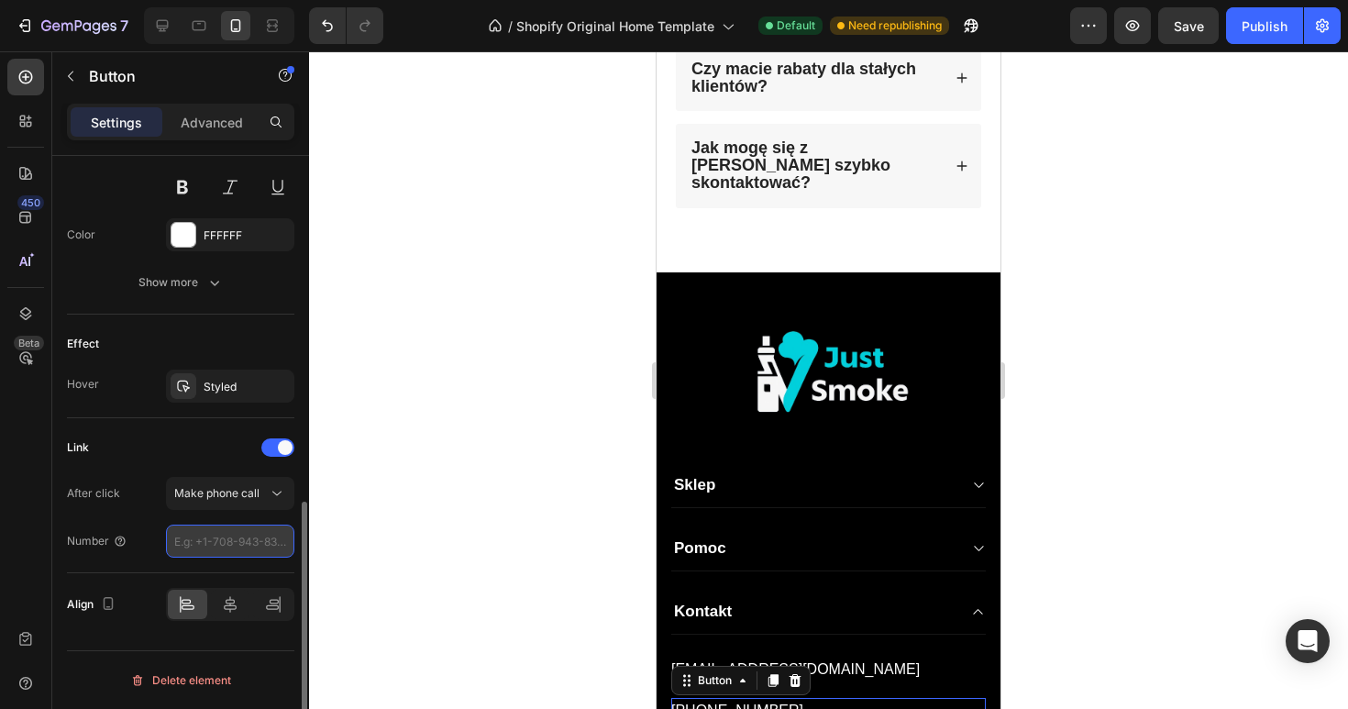
type input "[PHONE_NUMBER]"
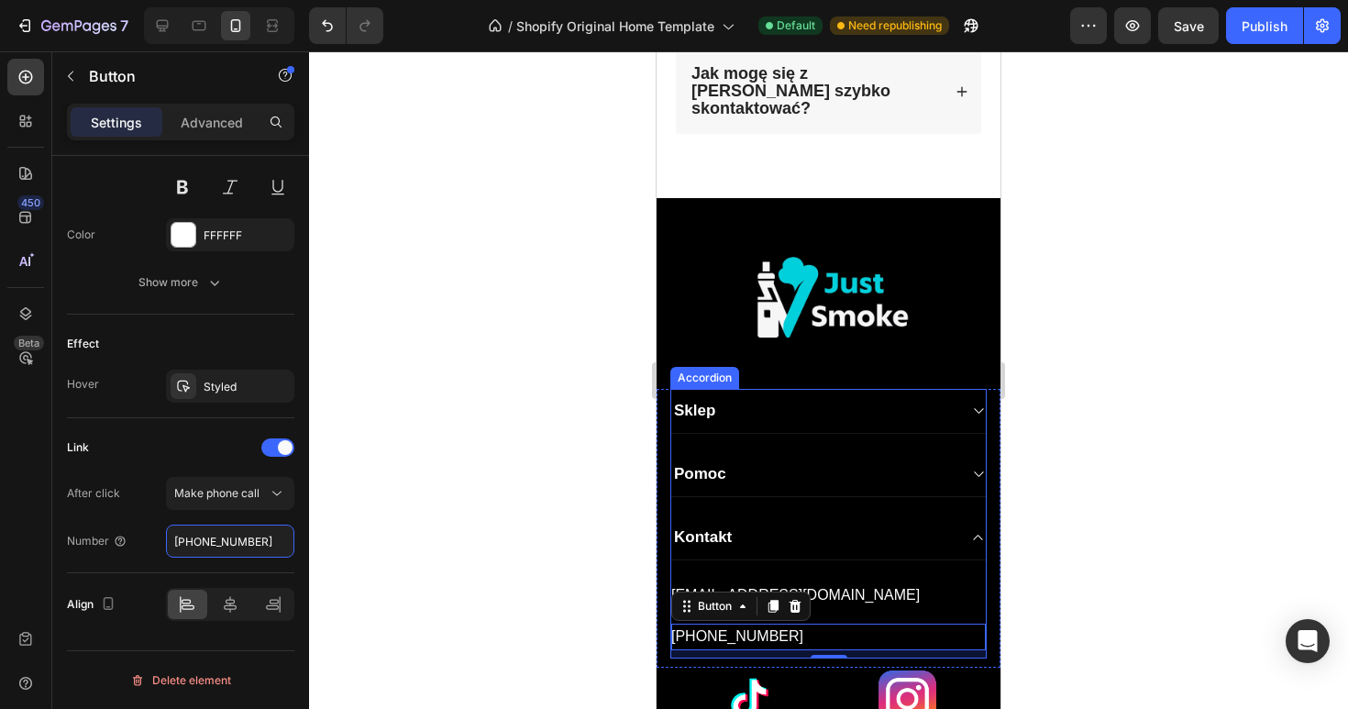
scroll to position [2347, 0]
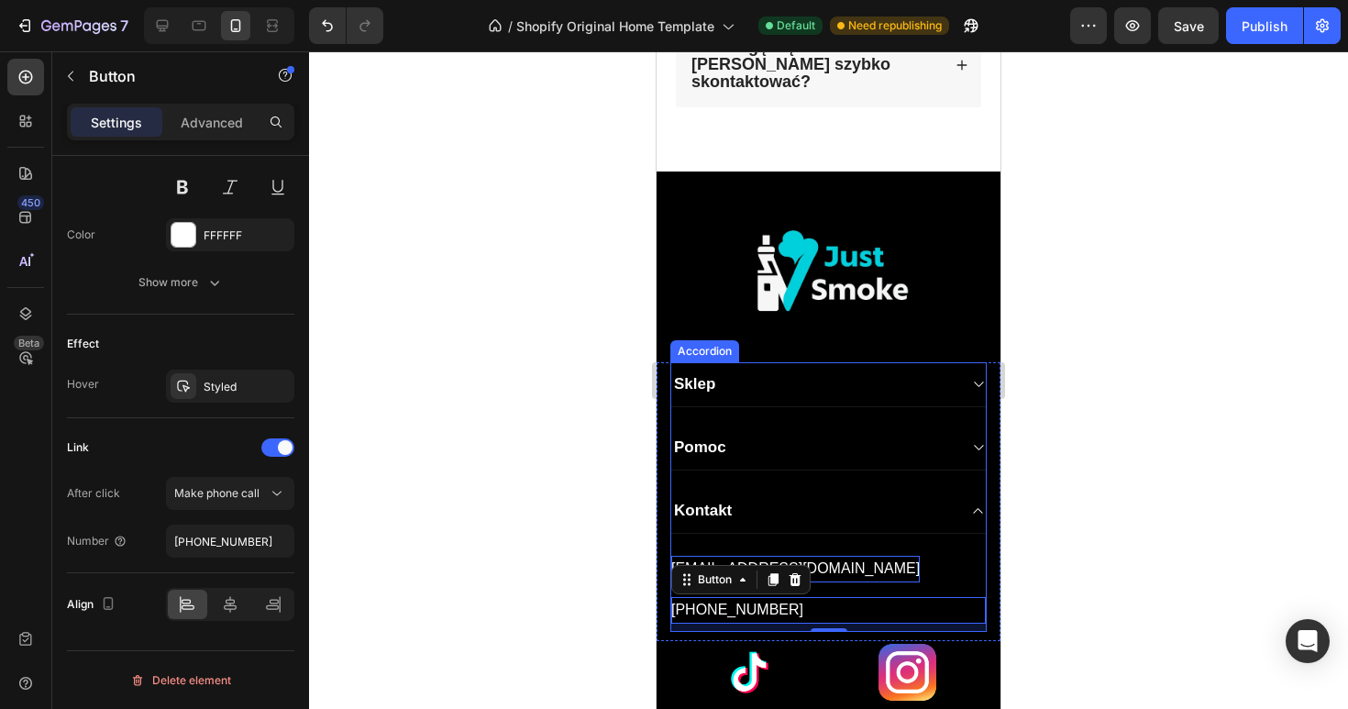
click at [850, 556] on p "[EMAIL_ADDRESS][DOMAIN_NAME]" at bounding box center [795, 569] width 249 height 27
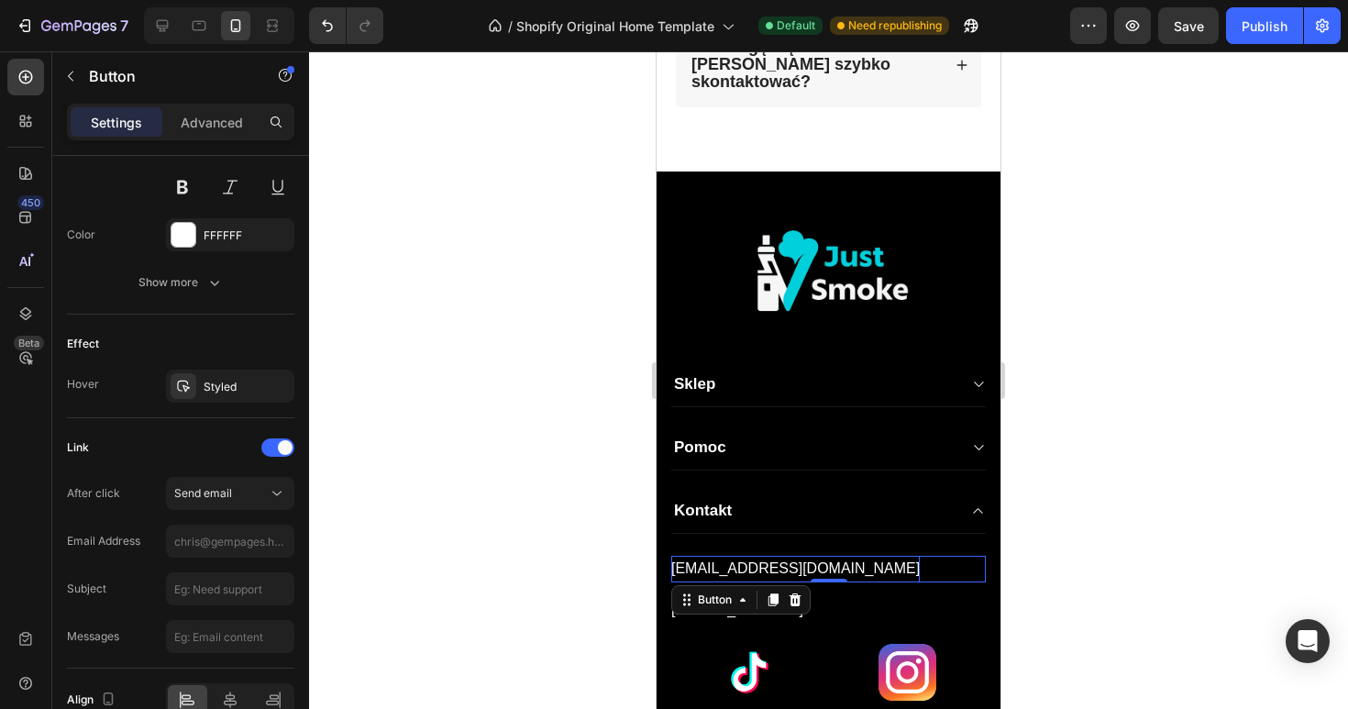
click at [850, 556] on p "[EMAIL_ADDRESS][DOMAIN_NAME]" at bounding box center [795, 569] width 249 height 27
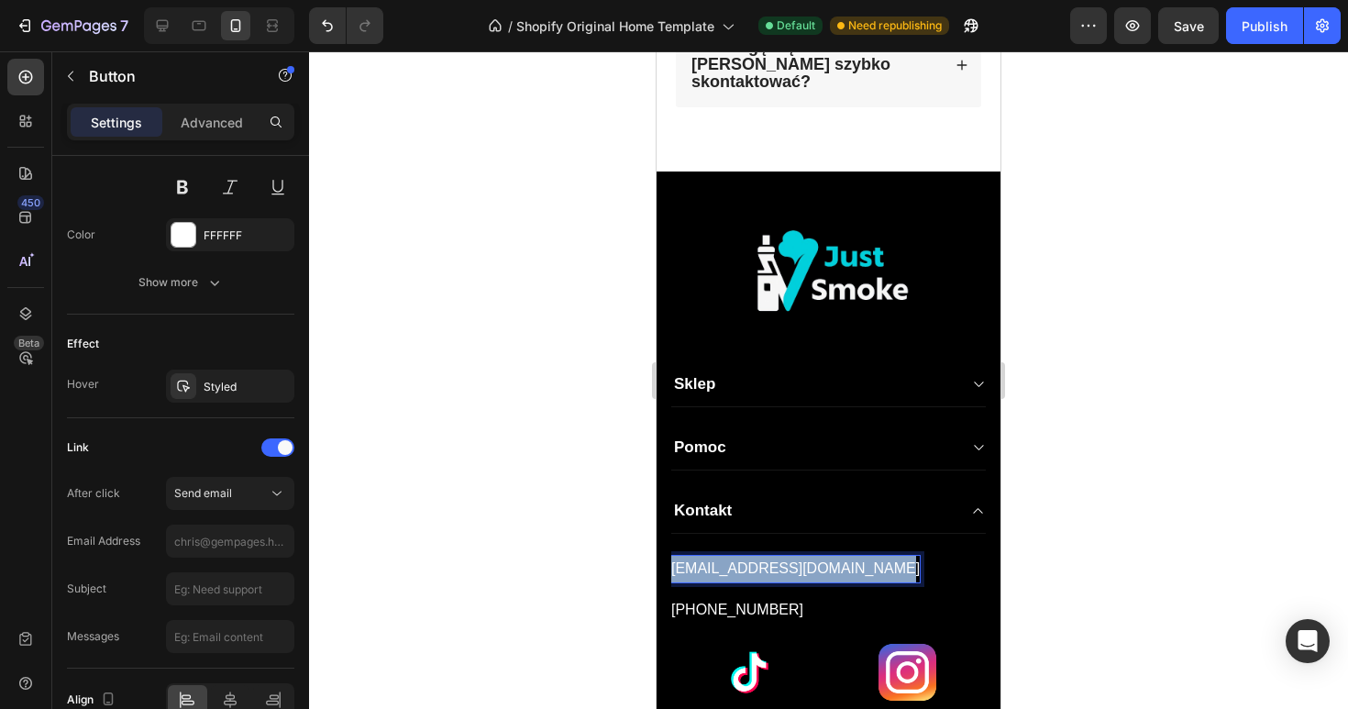
click at [850, 556] on p "[EMAIL_ADDRESS][DOMAIN_NAME]" at bounding box center [795, 569] width 249 height 27
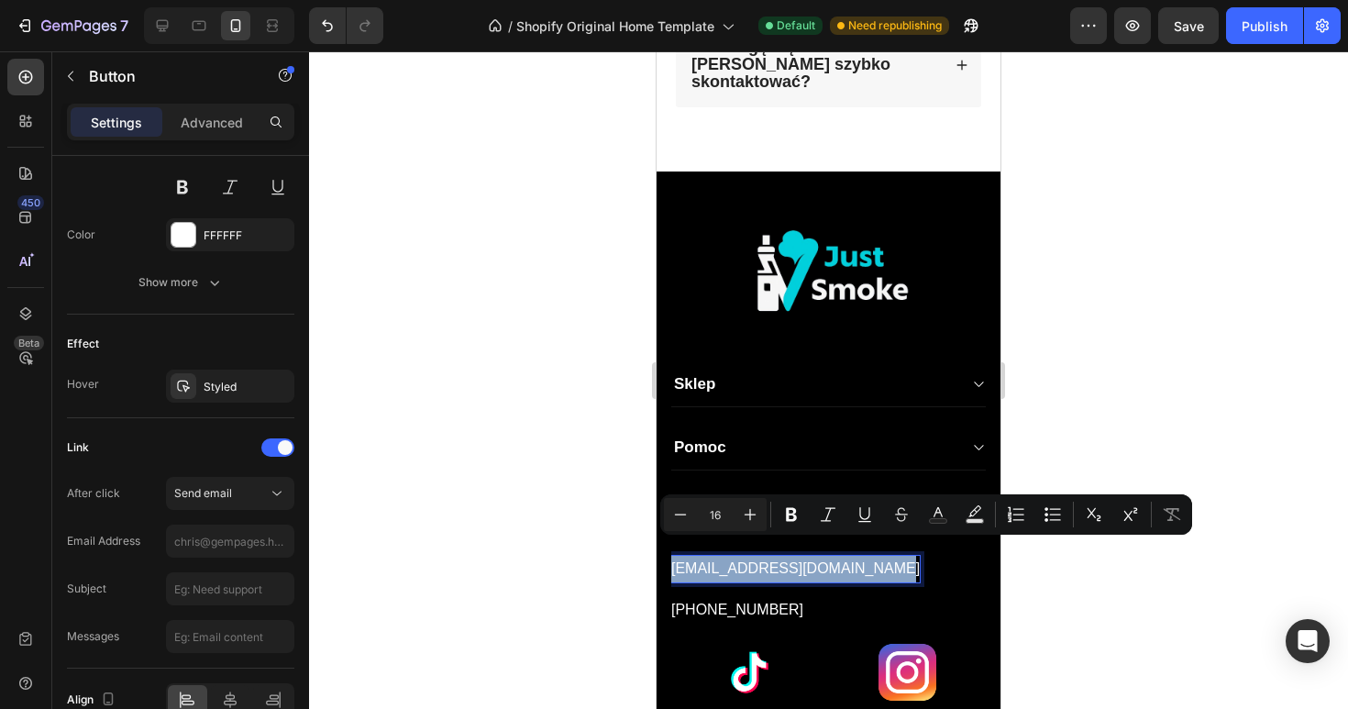
copy p "[EMAIL_ADDRESS][DOMAIN_NAME]"
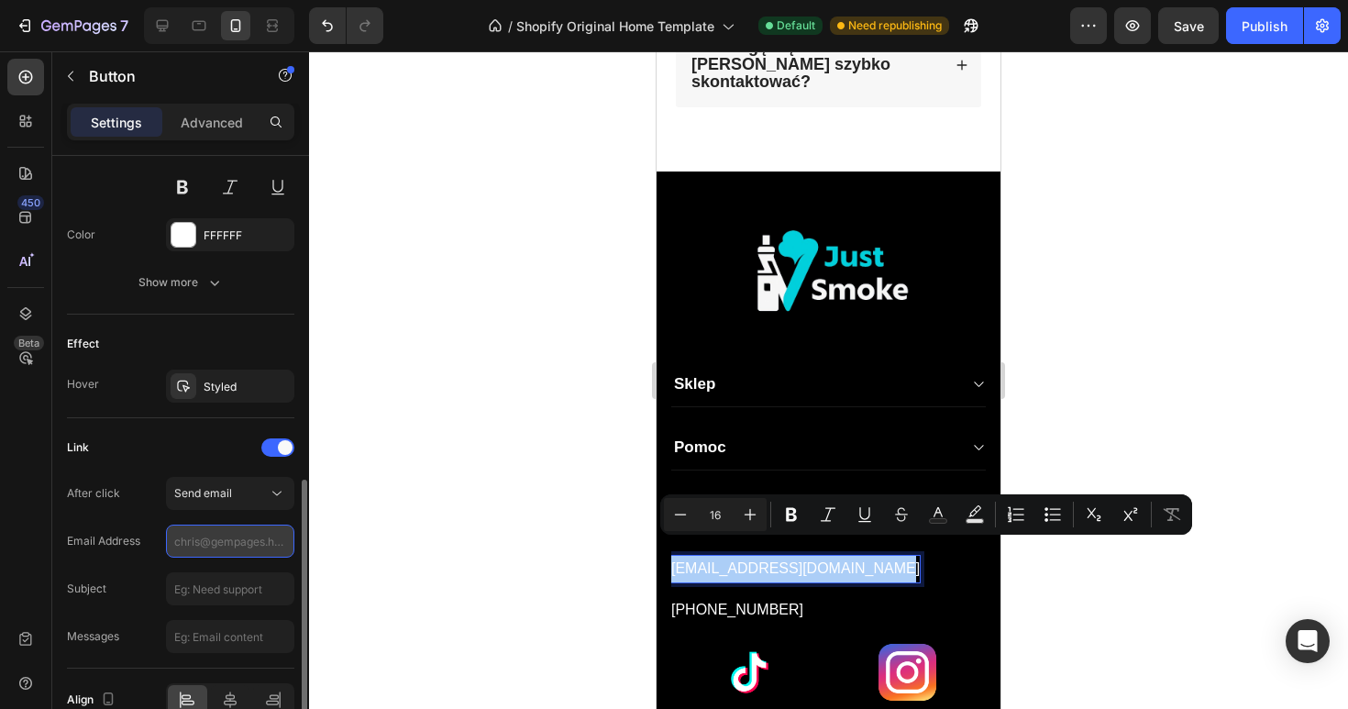
click at [213, 533] on input "text" at bounding box center [230, 541] width 128 height 33
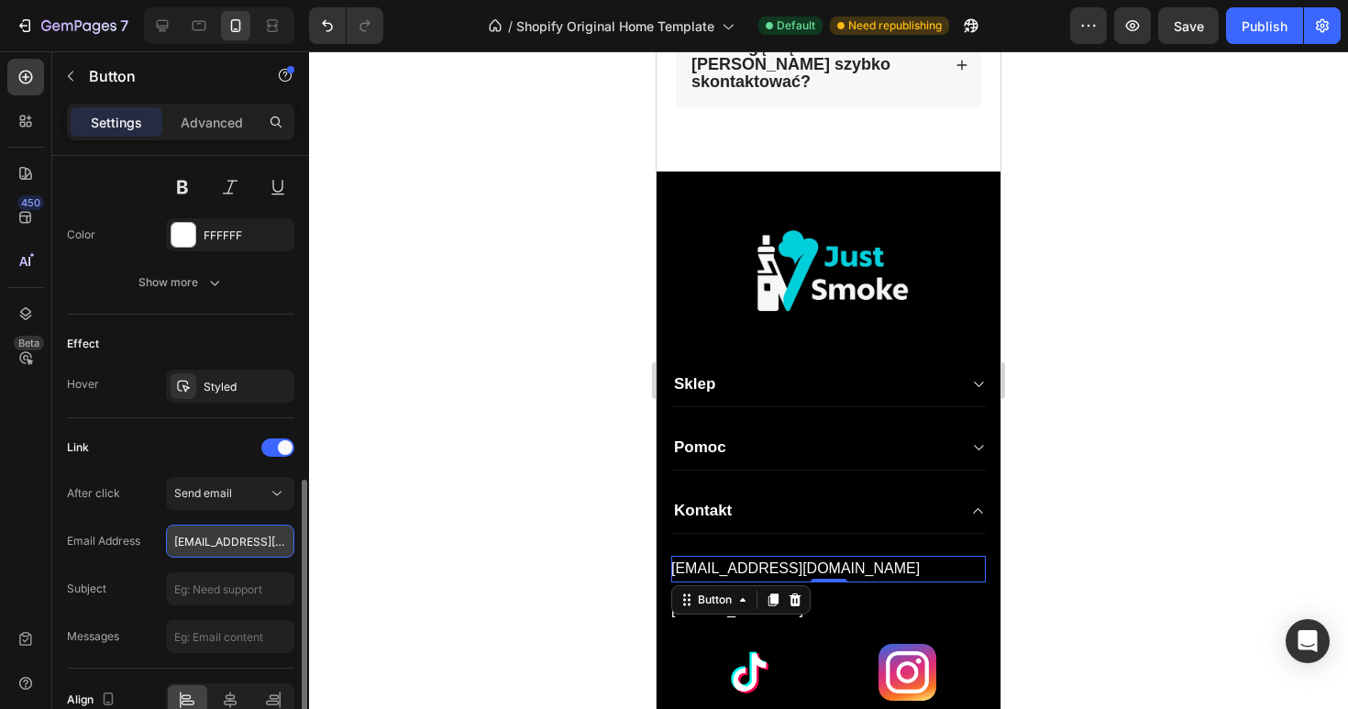
scroll to position [0, 46]
type input "[EMAIL_ADDRESS][DOMAIN_NAME]"
click at [238, 595] on input "text" at bounding box center [230, 588] width 128 height 33
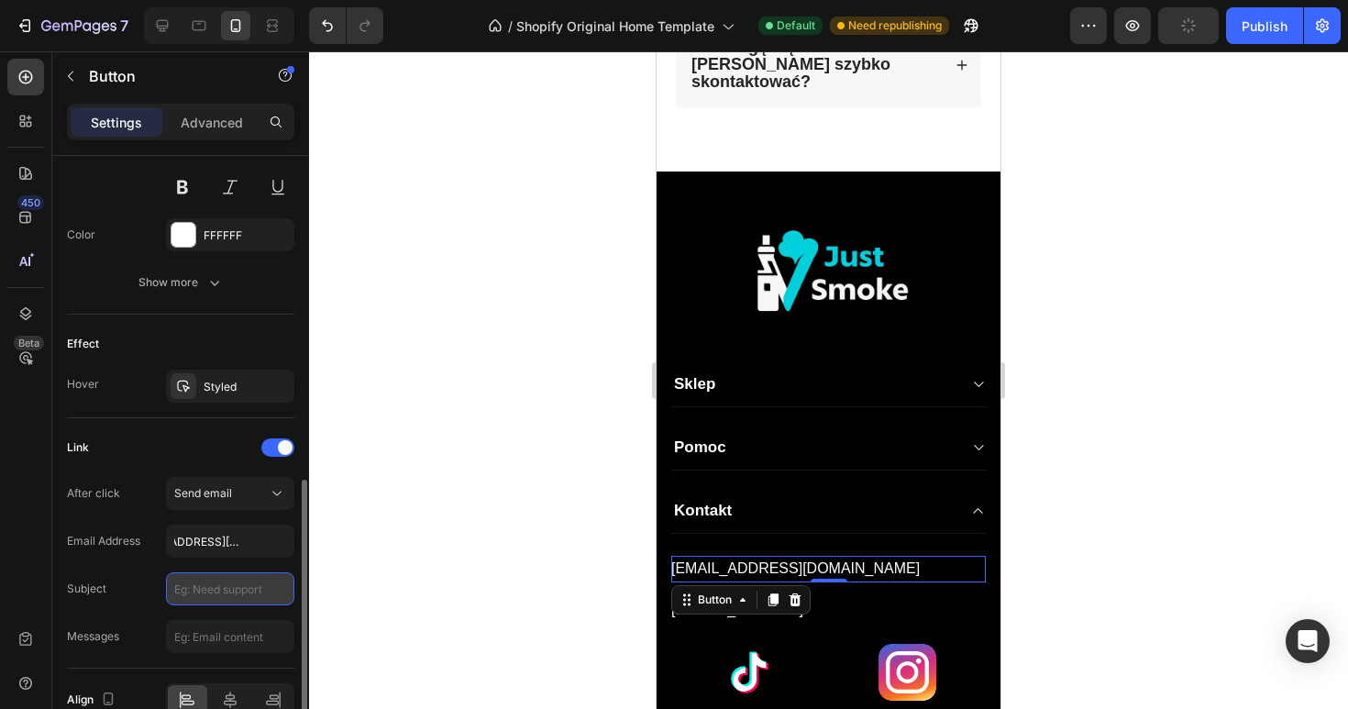
scroll to position [0, 0]
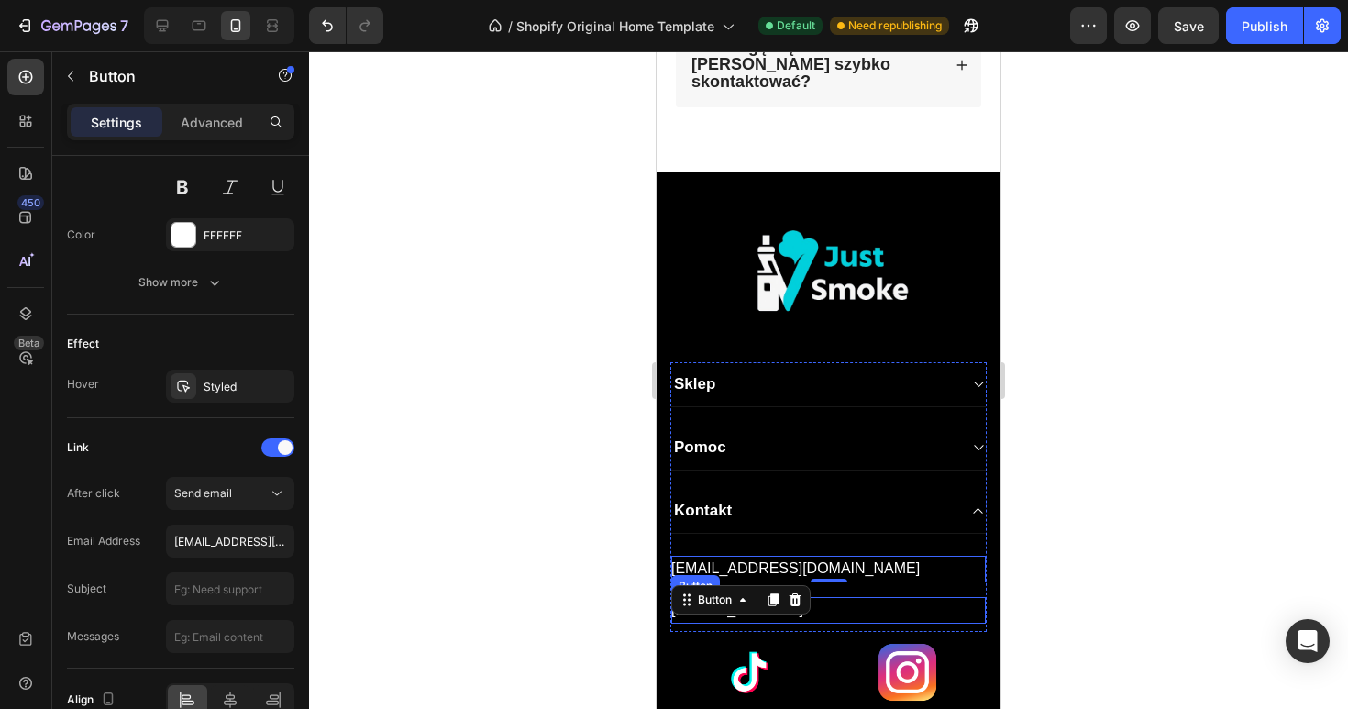
click at [858, 597] on div "[PHONE_NUMBER] Button" at bounding box center [828, 610] width 315 height 27
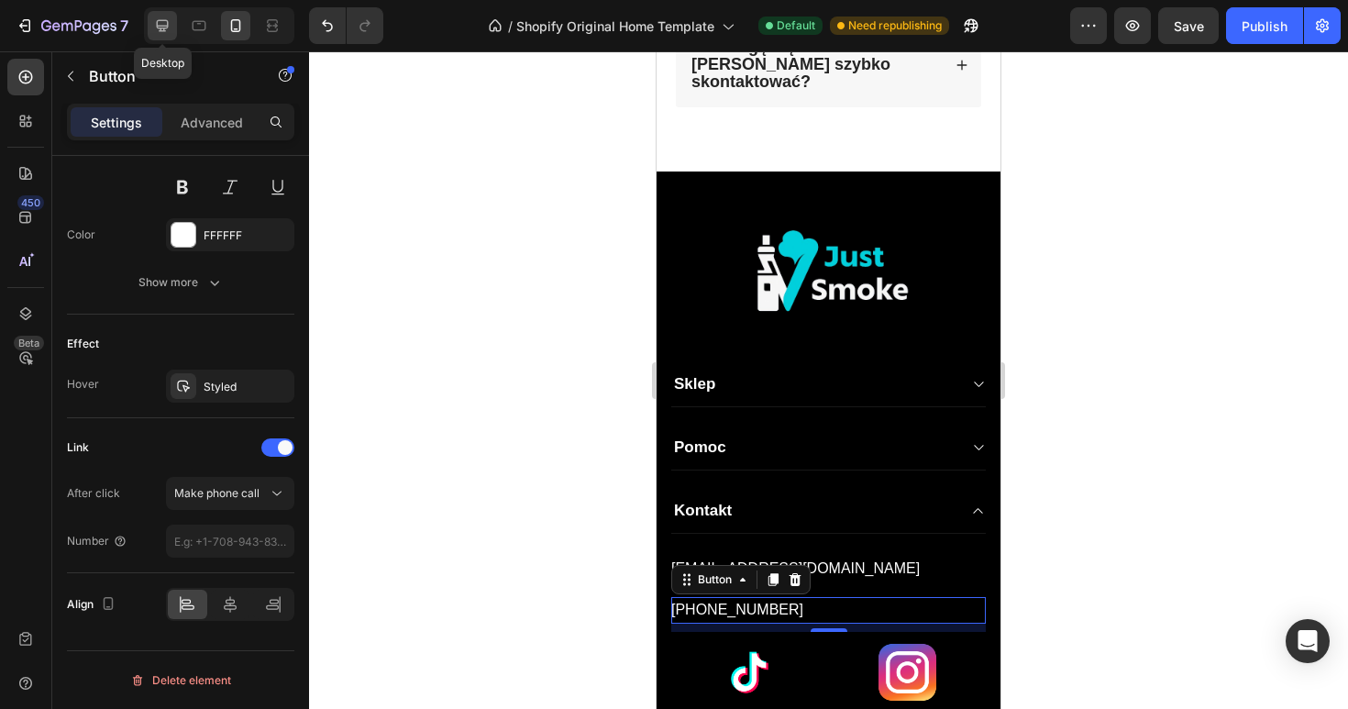
click at [160, 26] on icon at bounding box center [163, 26] width 12 height 12
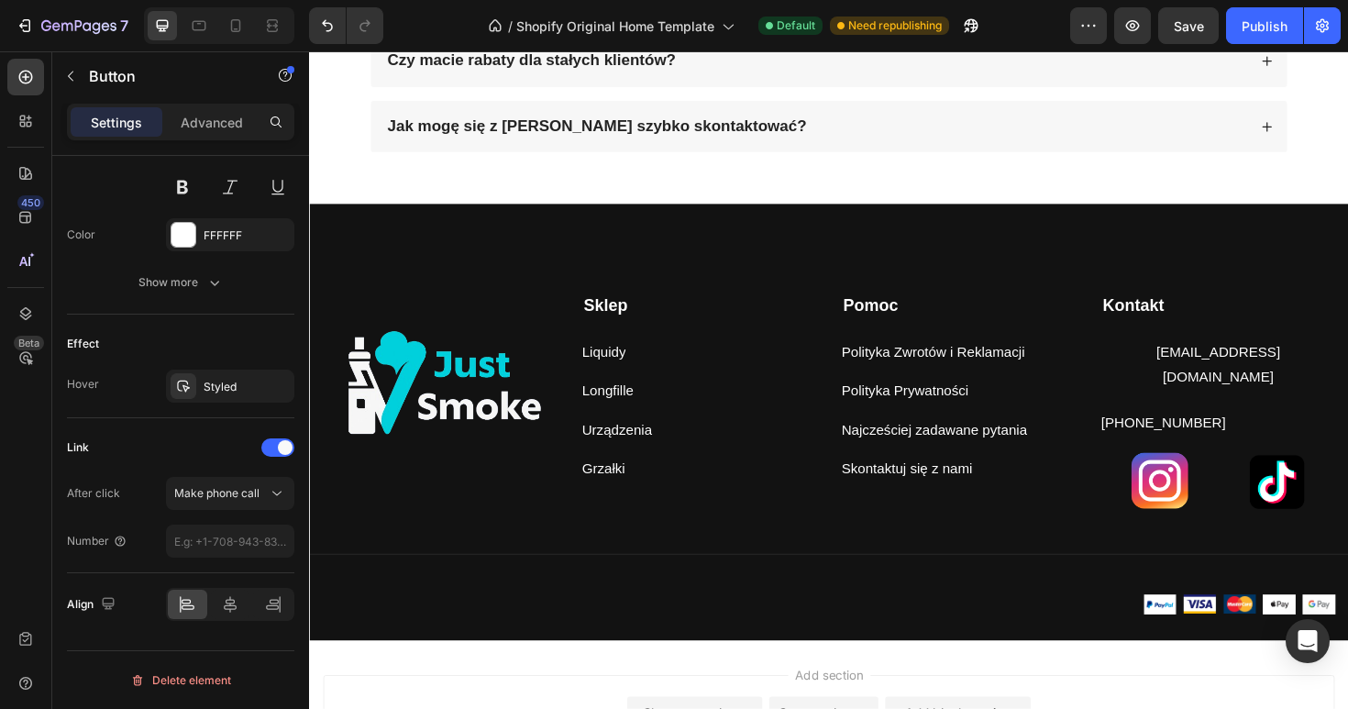
scroll to position [2106, 0]
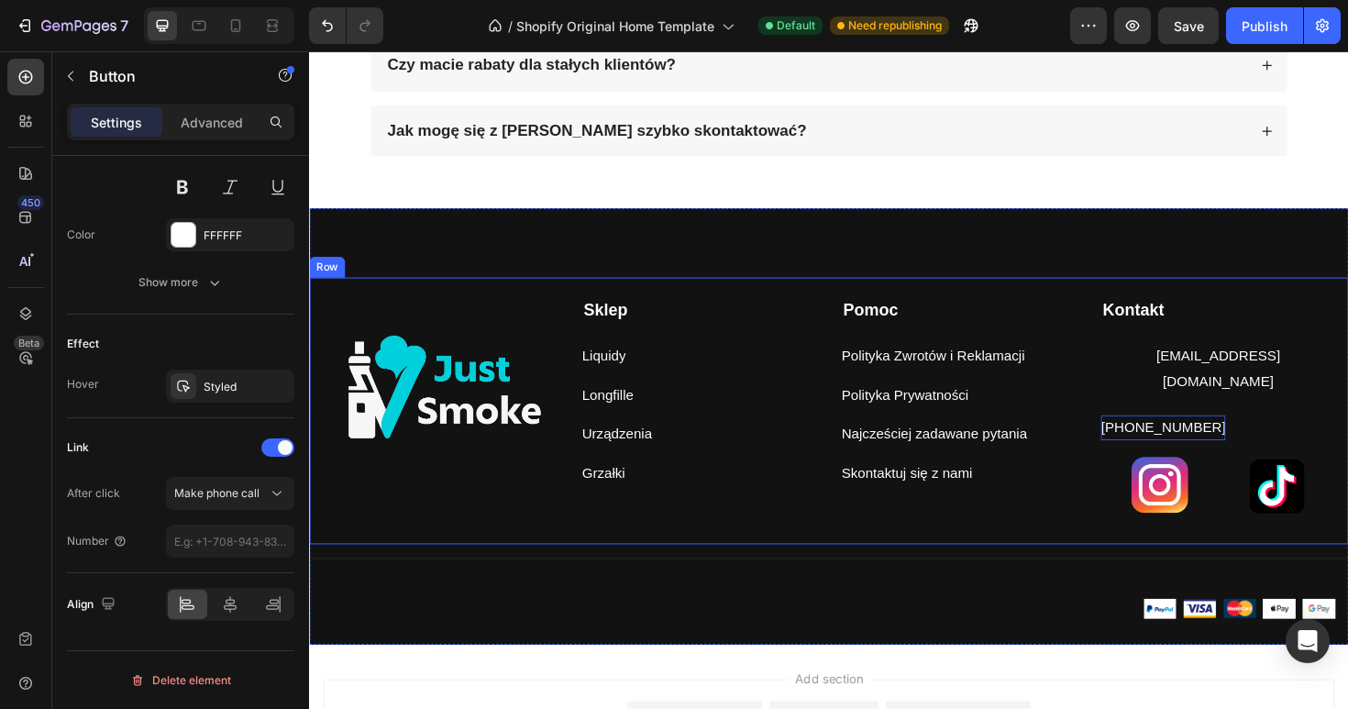
click at [1244, 437] on p "[PHONE_NUMBER]" at bounding box center [1213, 450] width 132 height 27
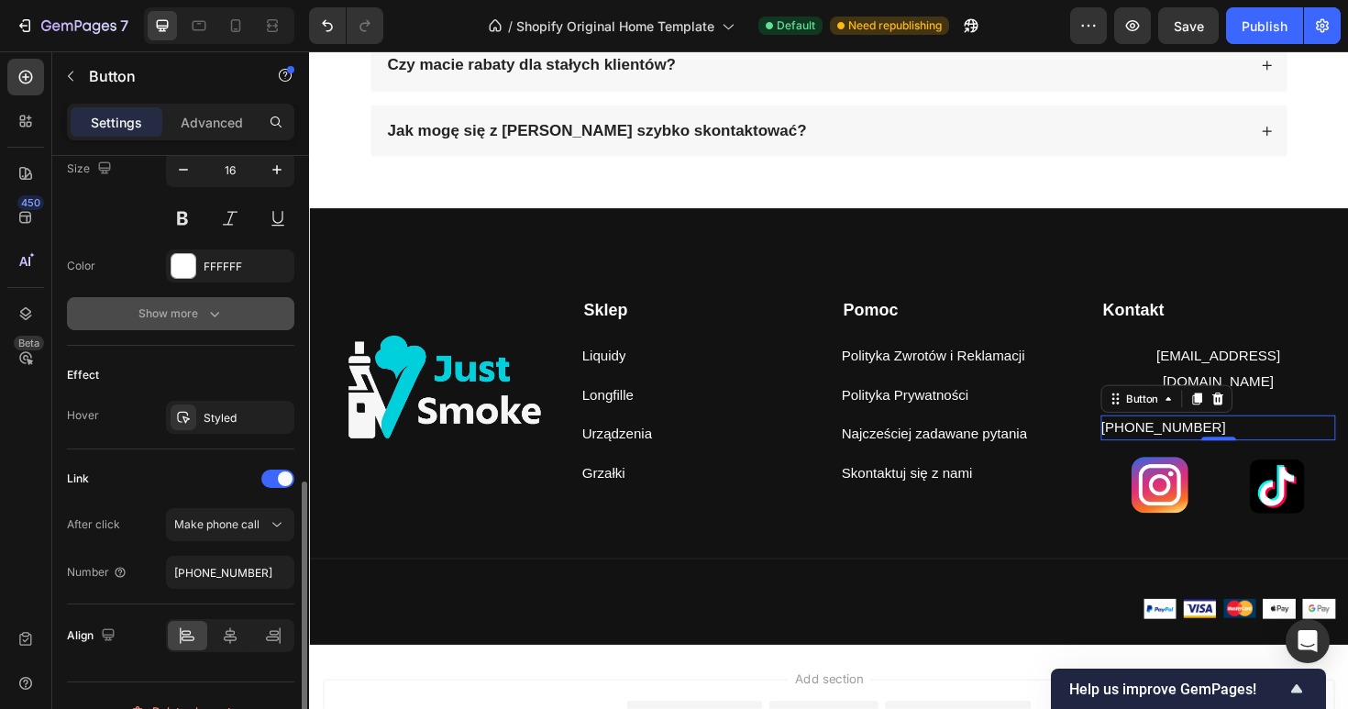
scroll to position [769, 0]
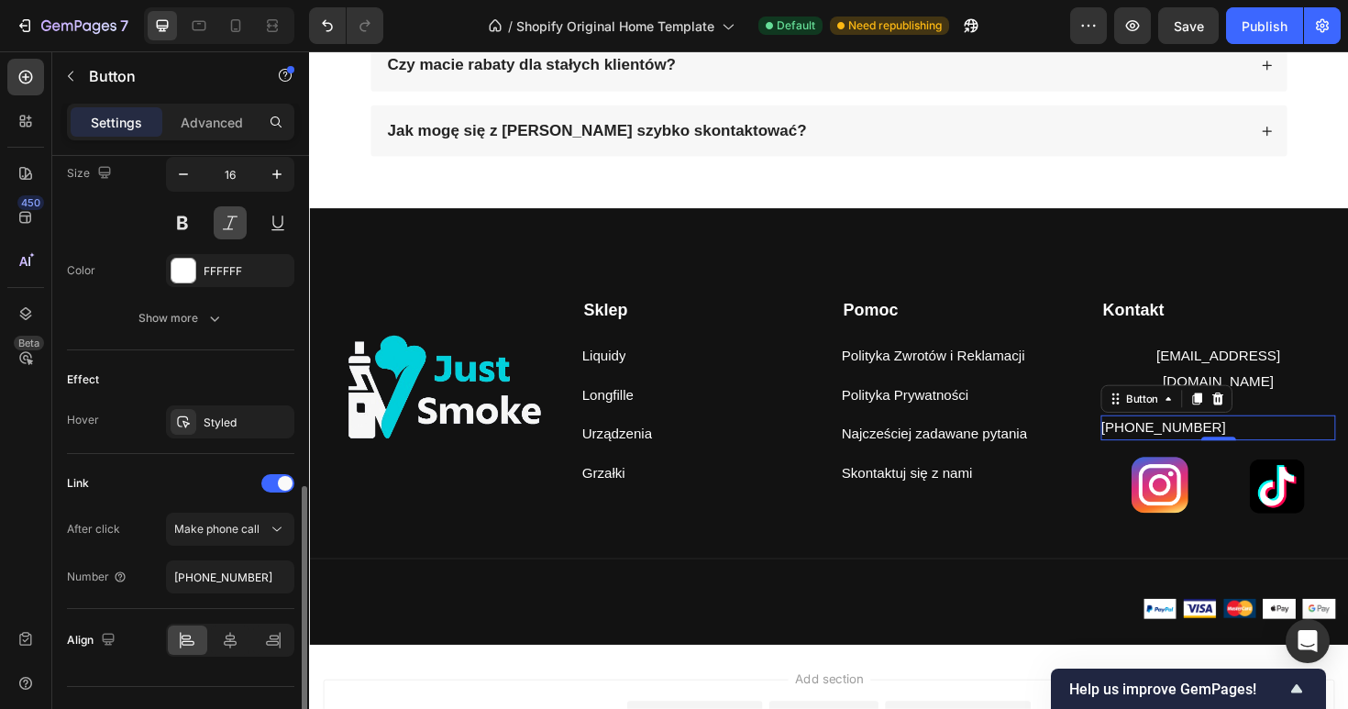
click at [226, 224] on button at bounding box center [230, 222] width 33 height 33
click at [187, 216] on button at bounding box center [182, 222] width 33 height 33
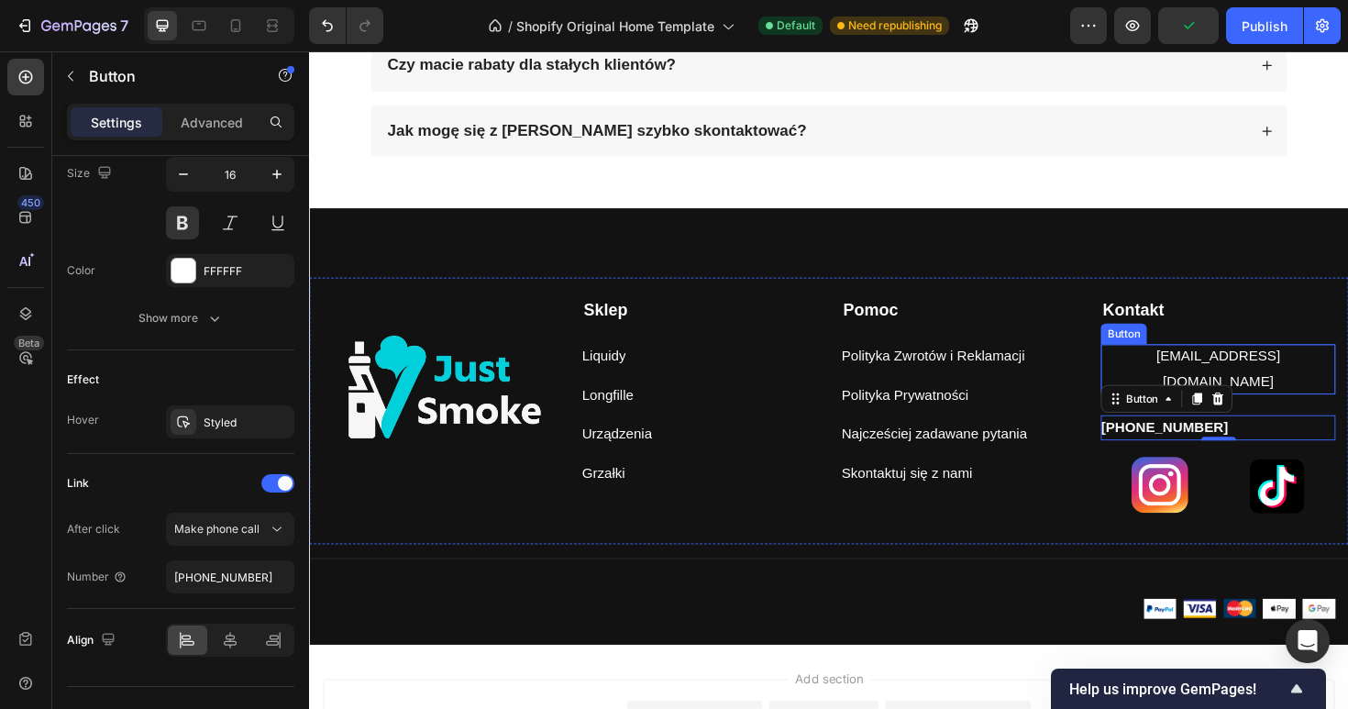
click at [1278, 371] on p "[EMAIL_ADDRESS][DOMAIN_NAME]" at bounding box center [1271, 387] width 249 height 53
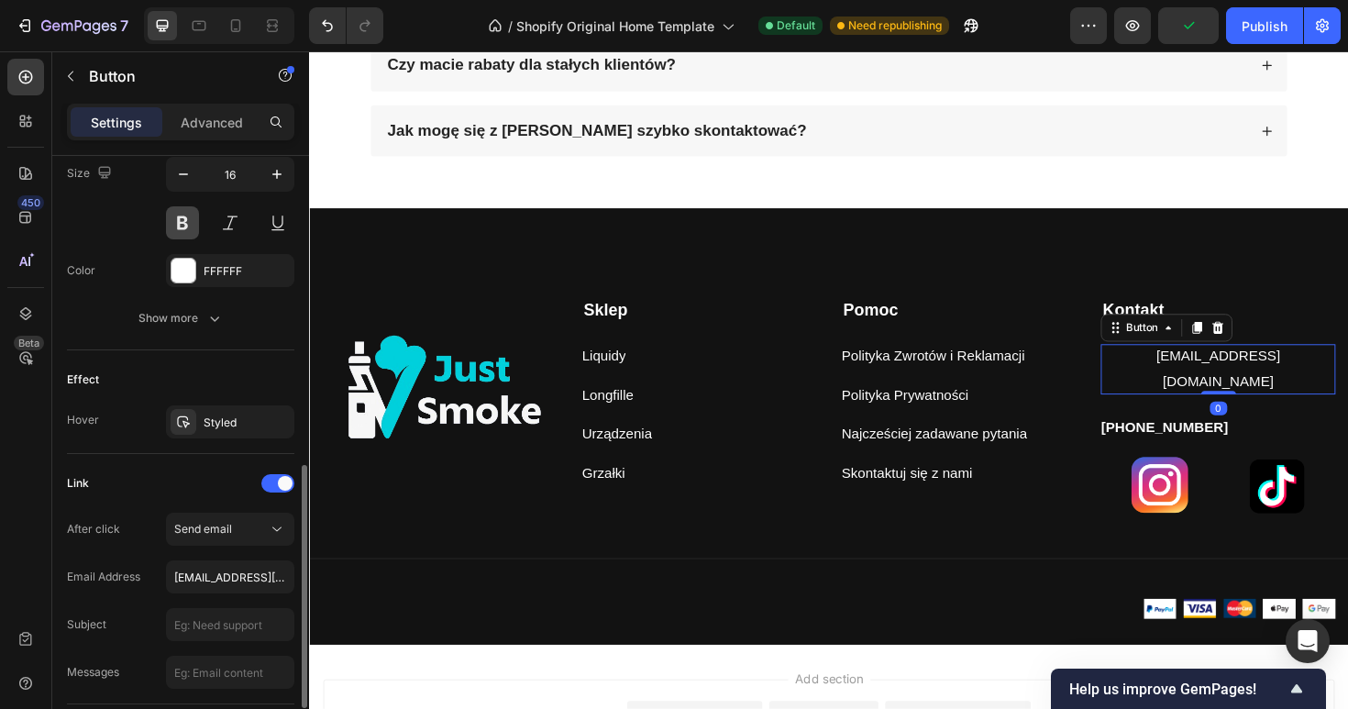
click at [190, 230] on button at bounding box center [182, 222] width 33 height 33
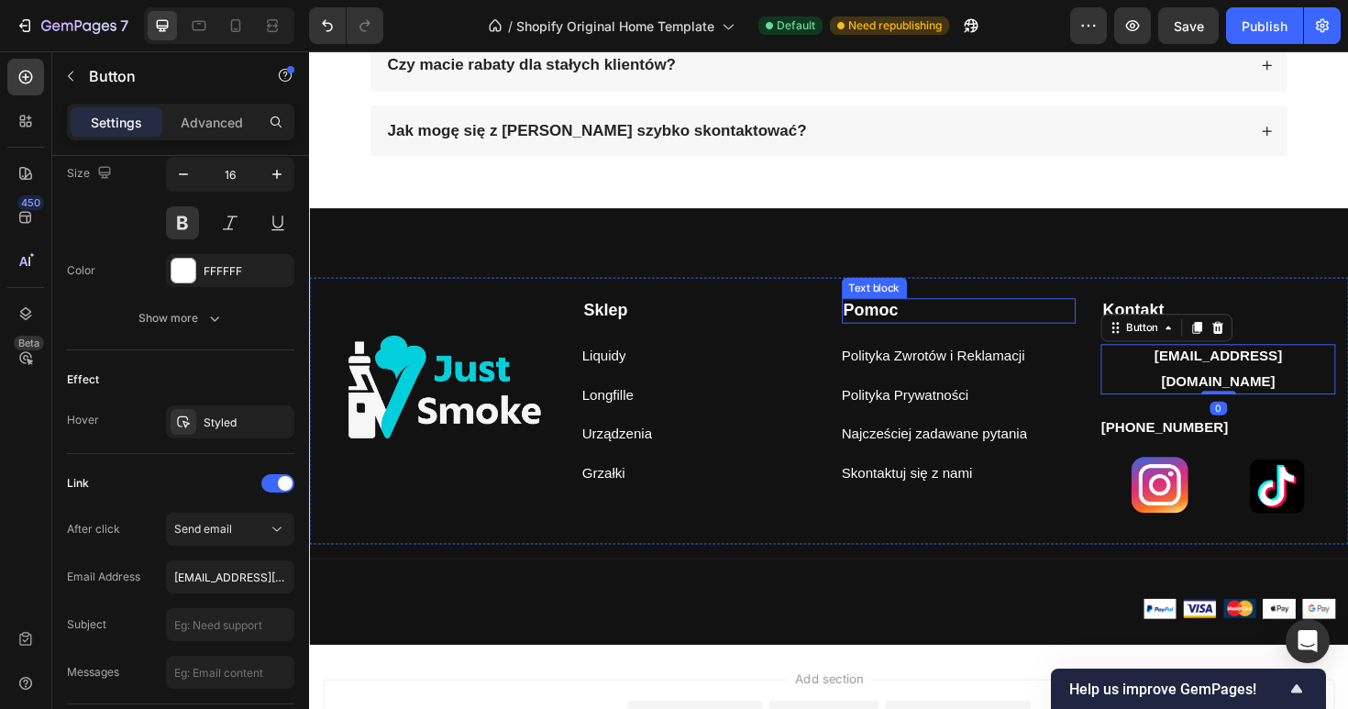
click at [1089, 330] on p "Pomoc" at bounding box center [997, 326] width 245 height 23
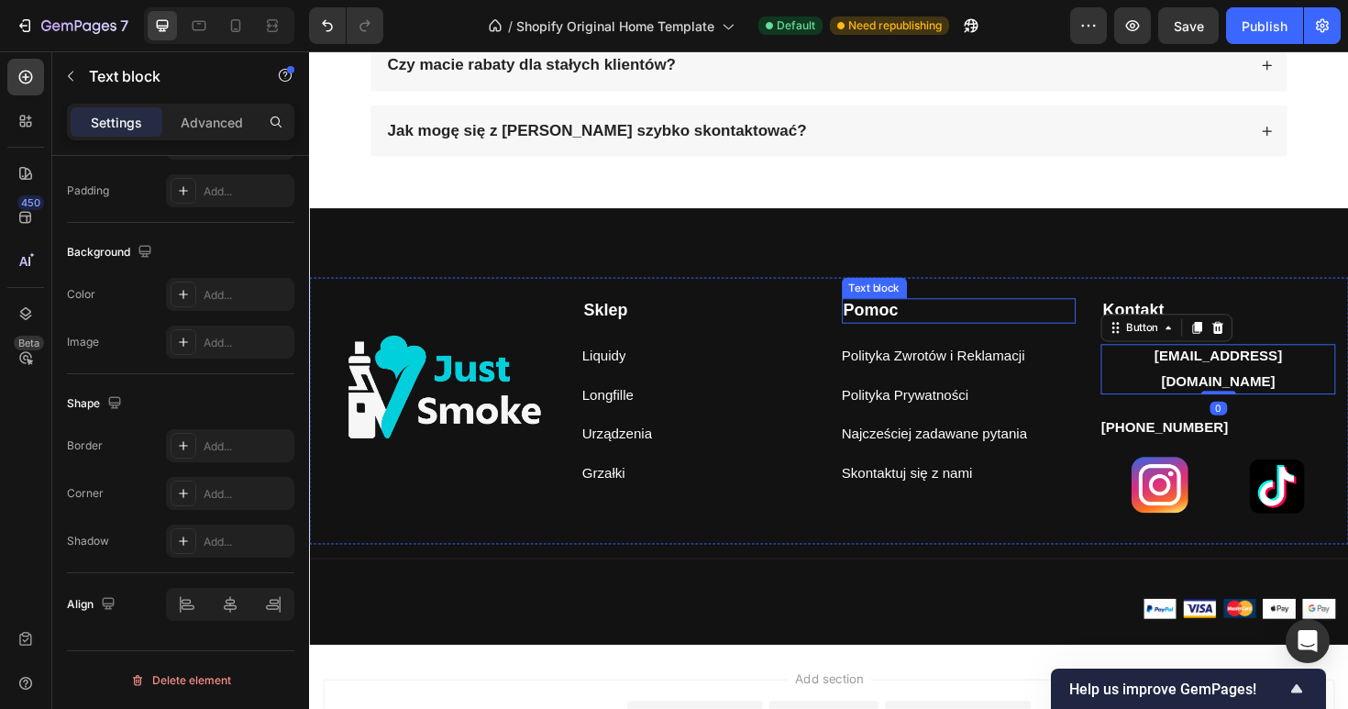
scroll to position [0, 0]
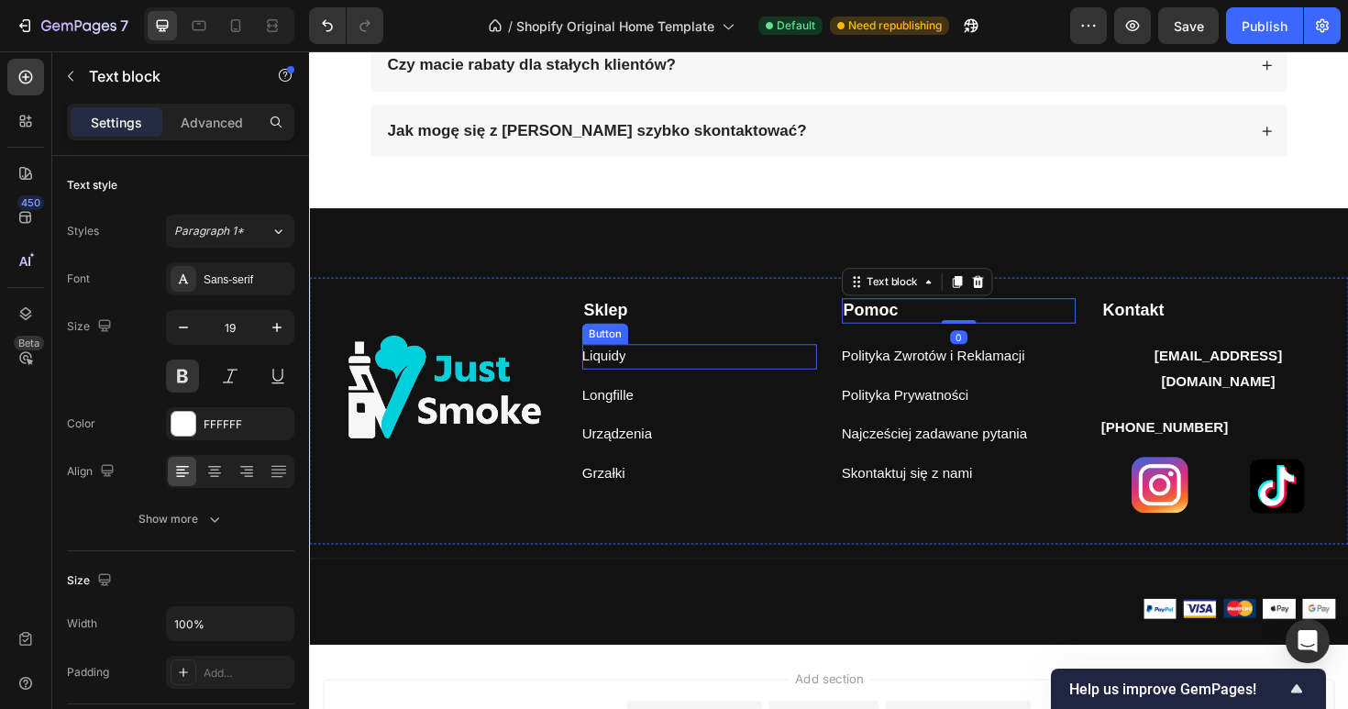
click at [789, 376] on div "Liquidy Button" at bounding box center [722, 374] width 249 height 27
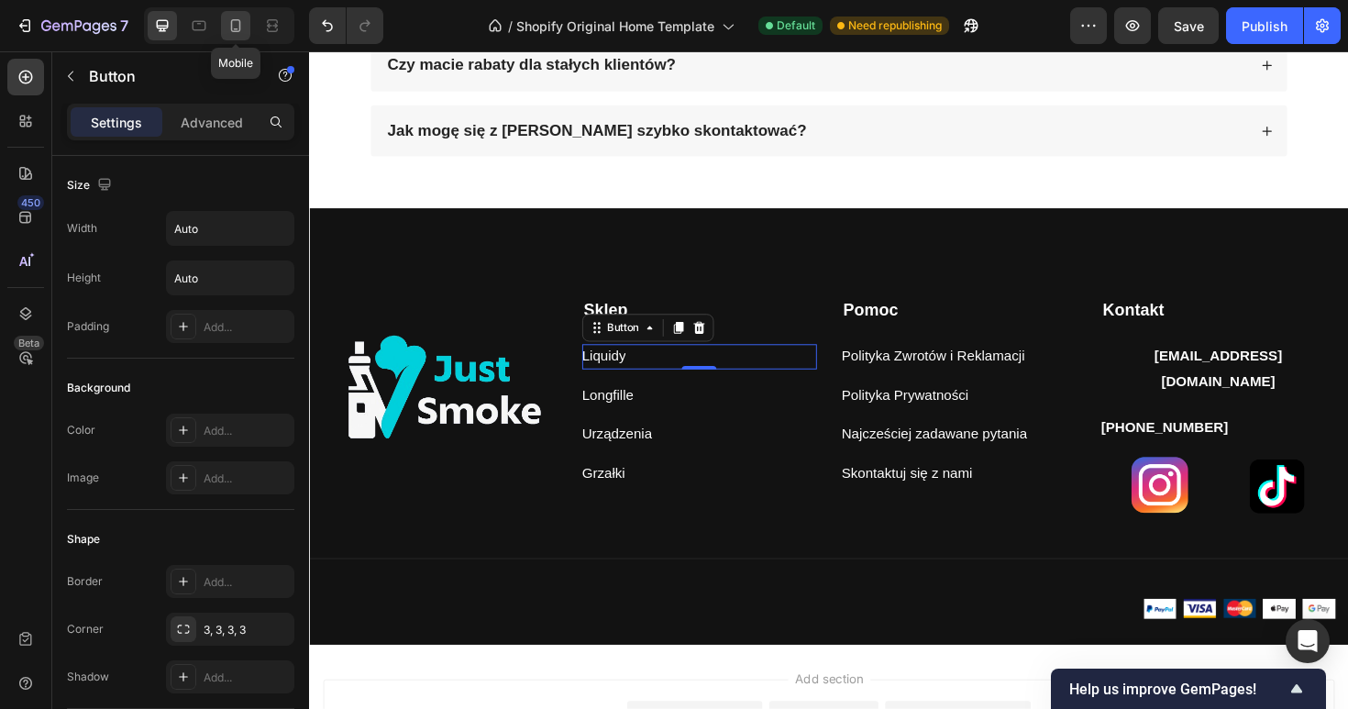
click at [239, 17] on icon at bounding box center [236, 26] width 18 height 18
type input "14"
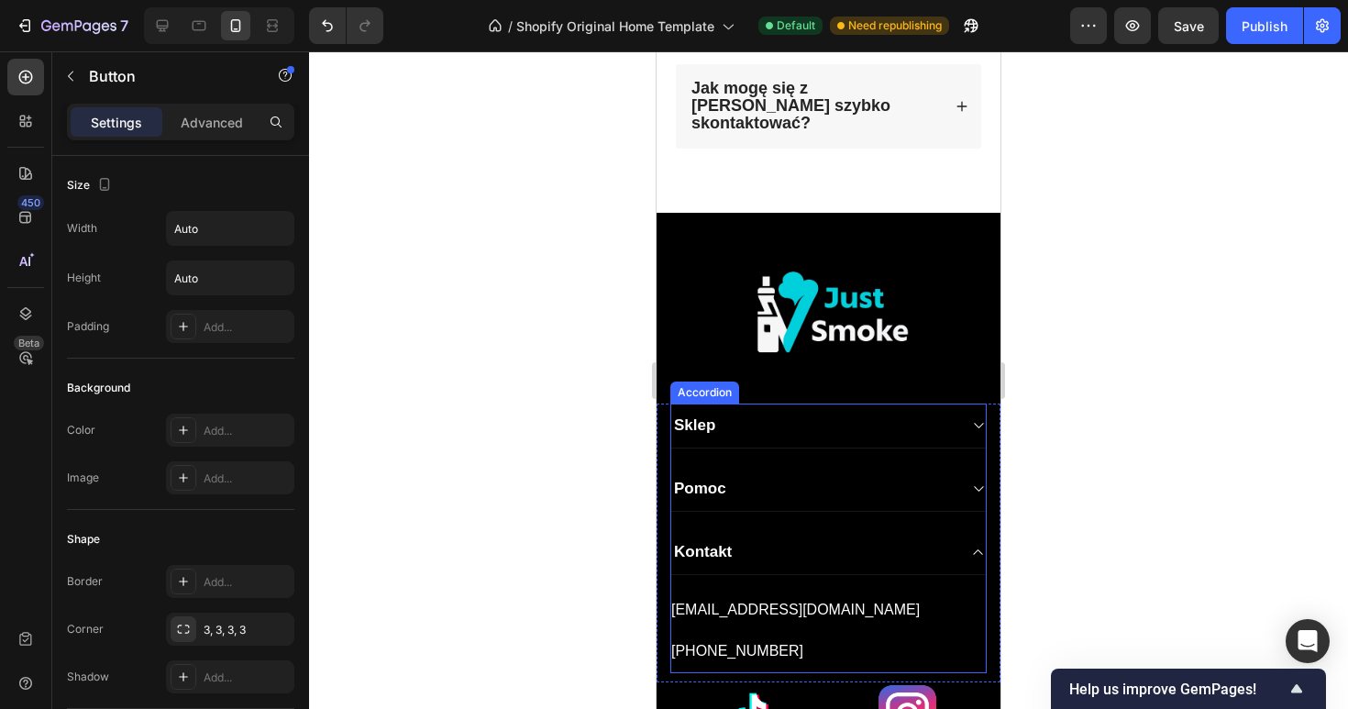
scroll to position [2352, 0]
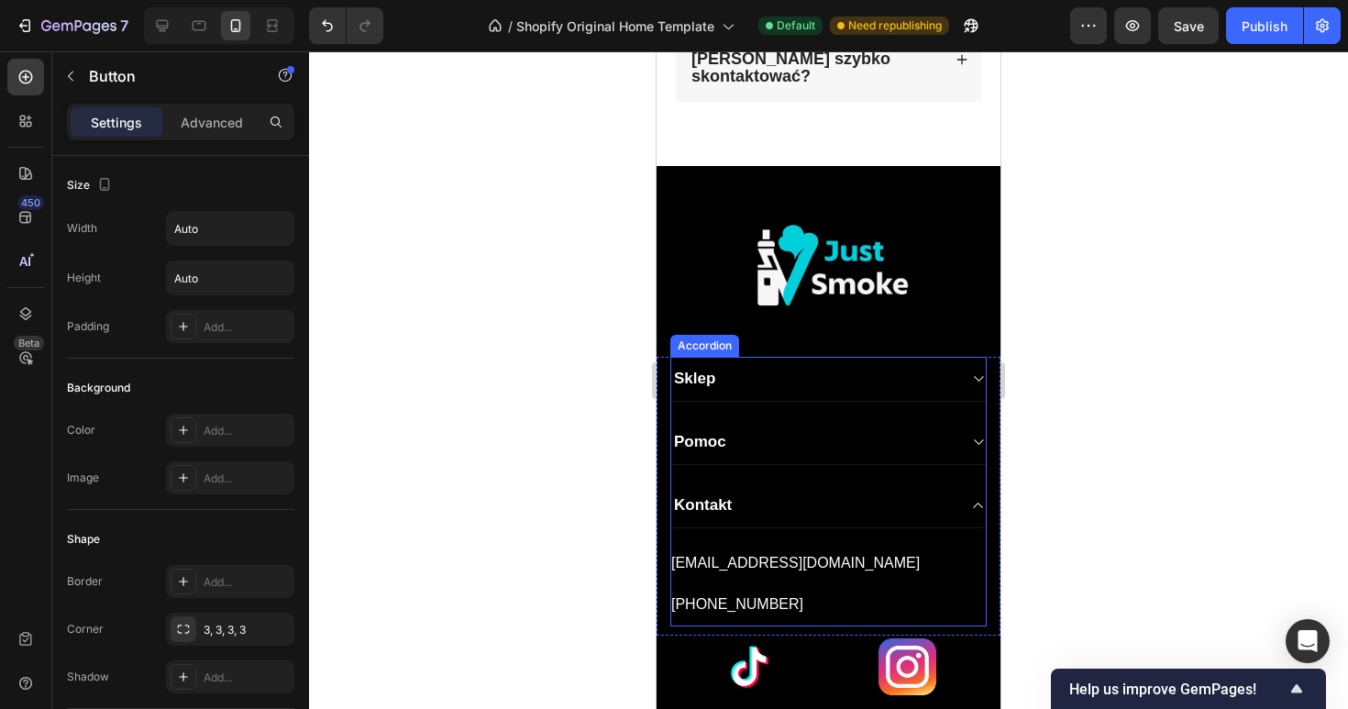
click at [759, 577] on div "[PHONE_NUMBER] Button" at bounding box center [828, 602] width 315 height 50
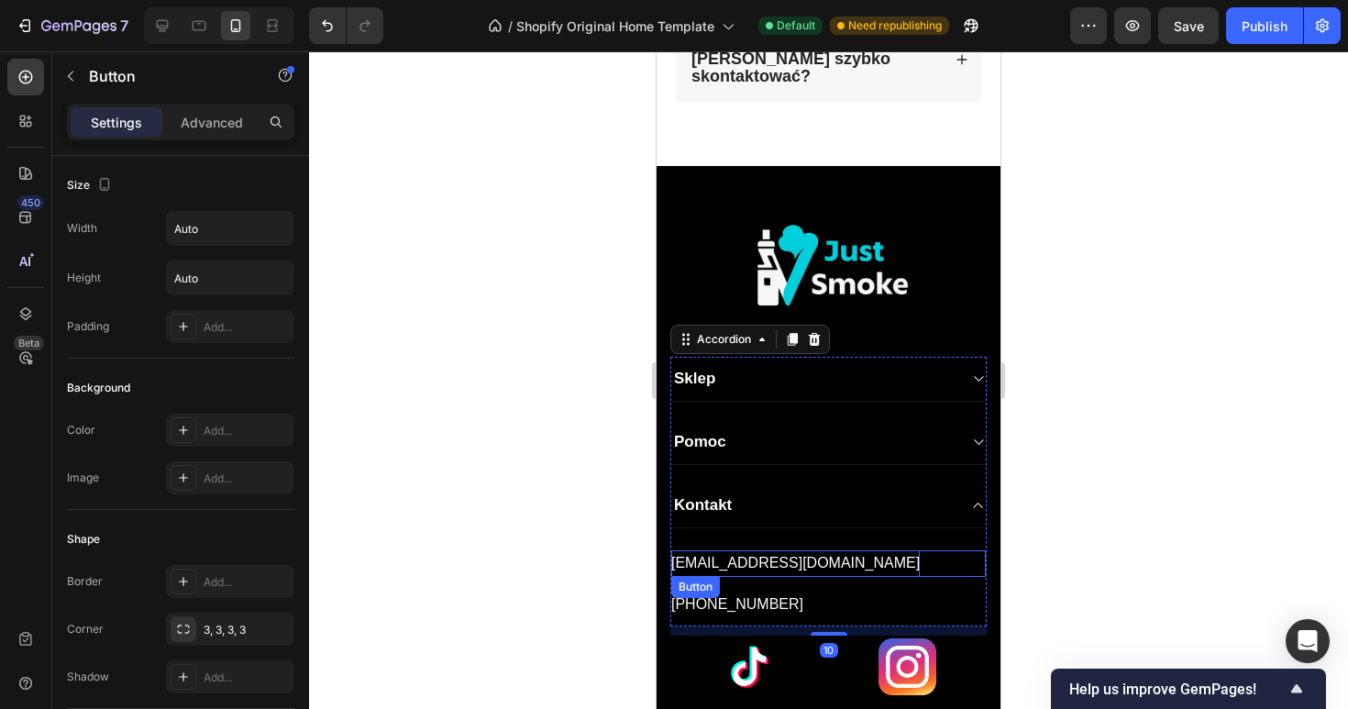
click at [759, 550] on p "[EMAIL_ADDRESS][DOMAIN_NAME]" at bounding box center [795, 563] width 249 height 27
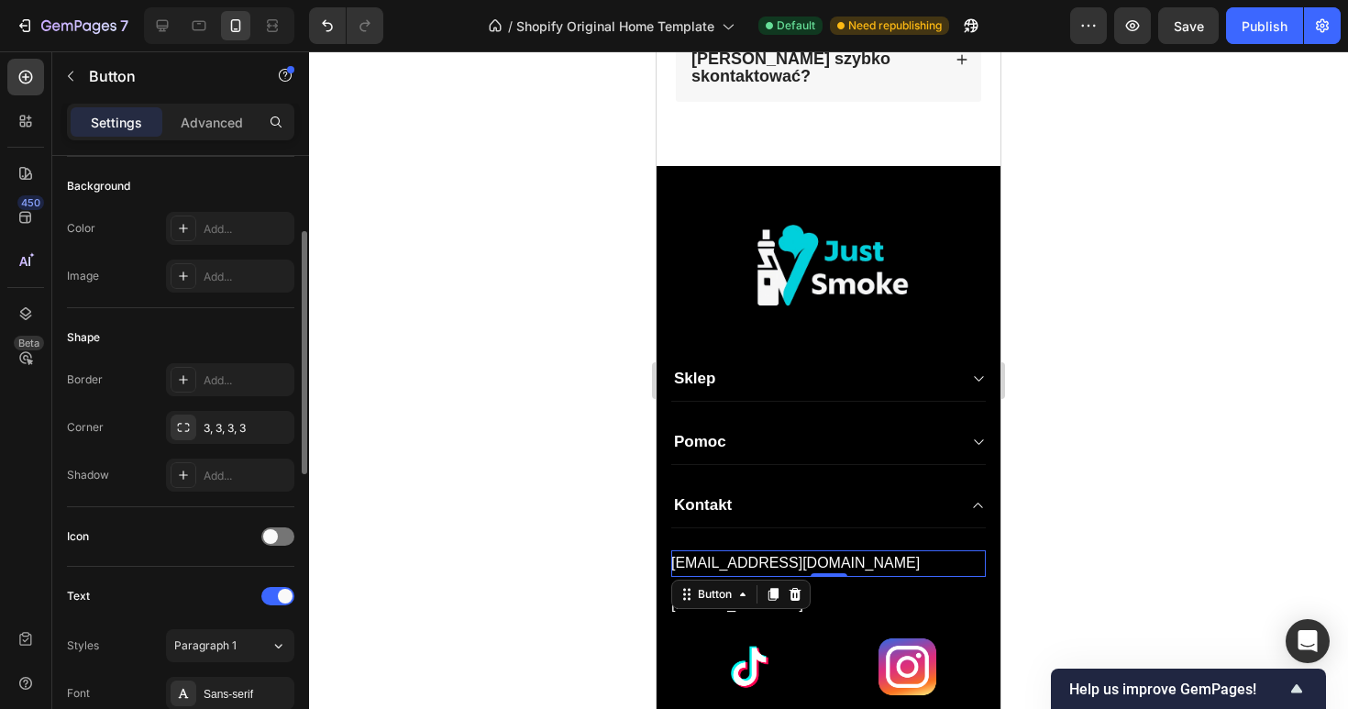
scroll to position [0, 0]
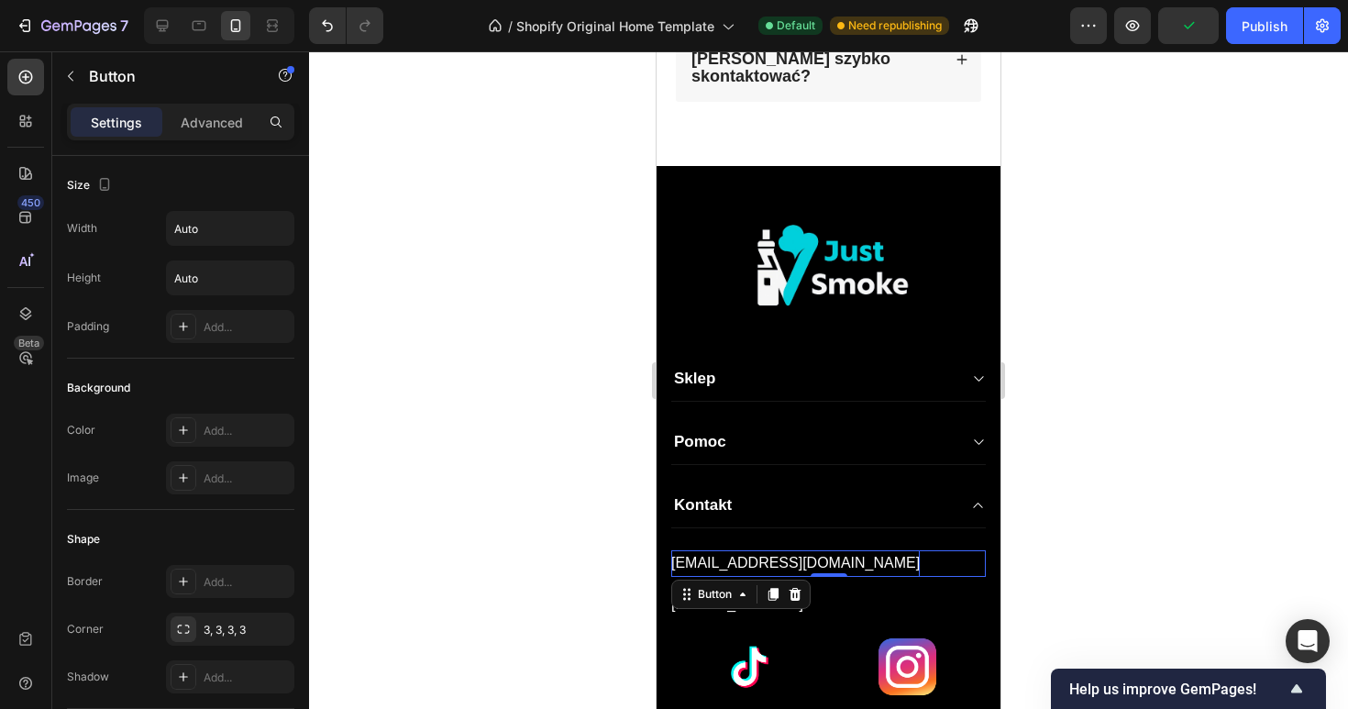
click at [784, 550] on p "[EMAIL_ADDRESS][DOMAIN_NAME]" at bounding box center [795, 563] width 249 height 27
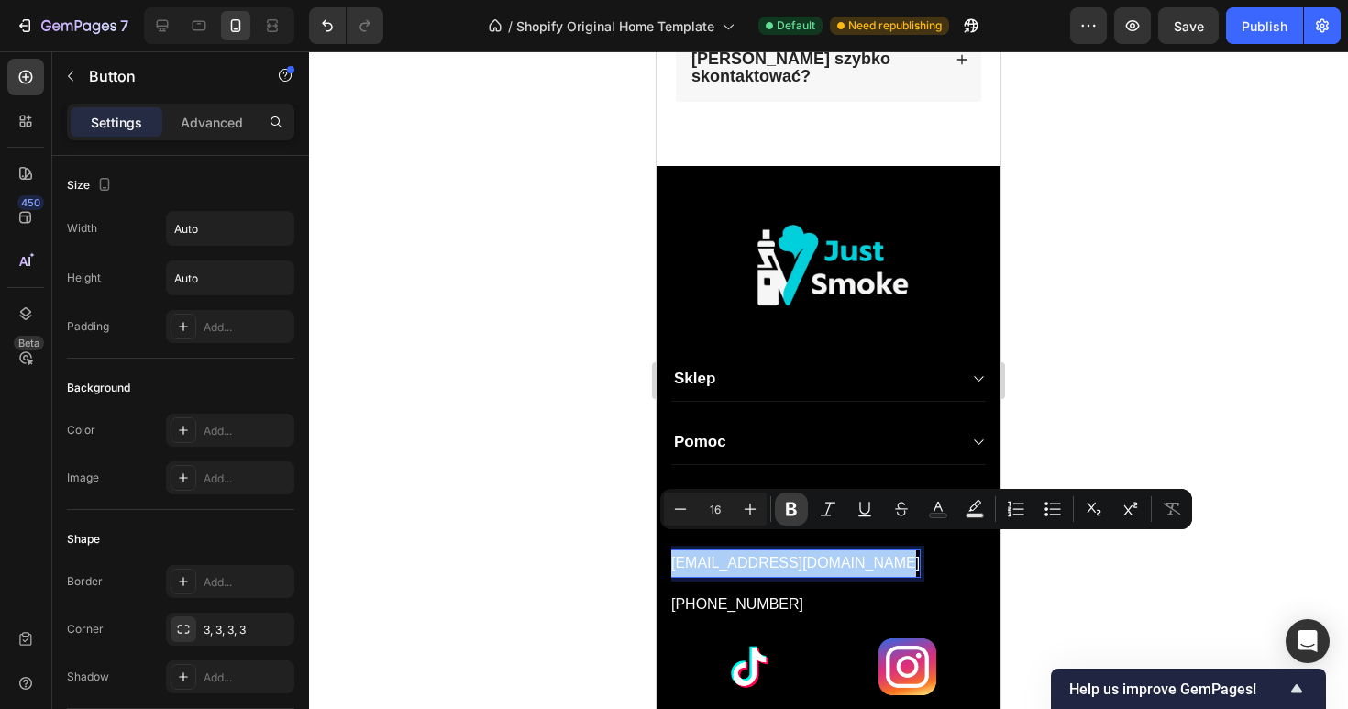
click at [782, 506] on icon "Editor contextual toolbar" at bounding box center [791, 509] width 18 height 18
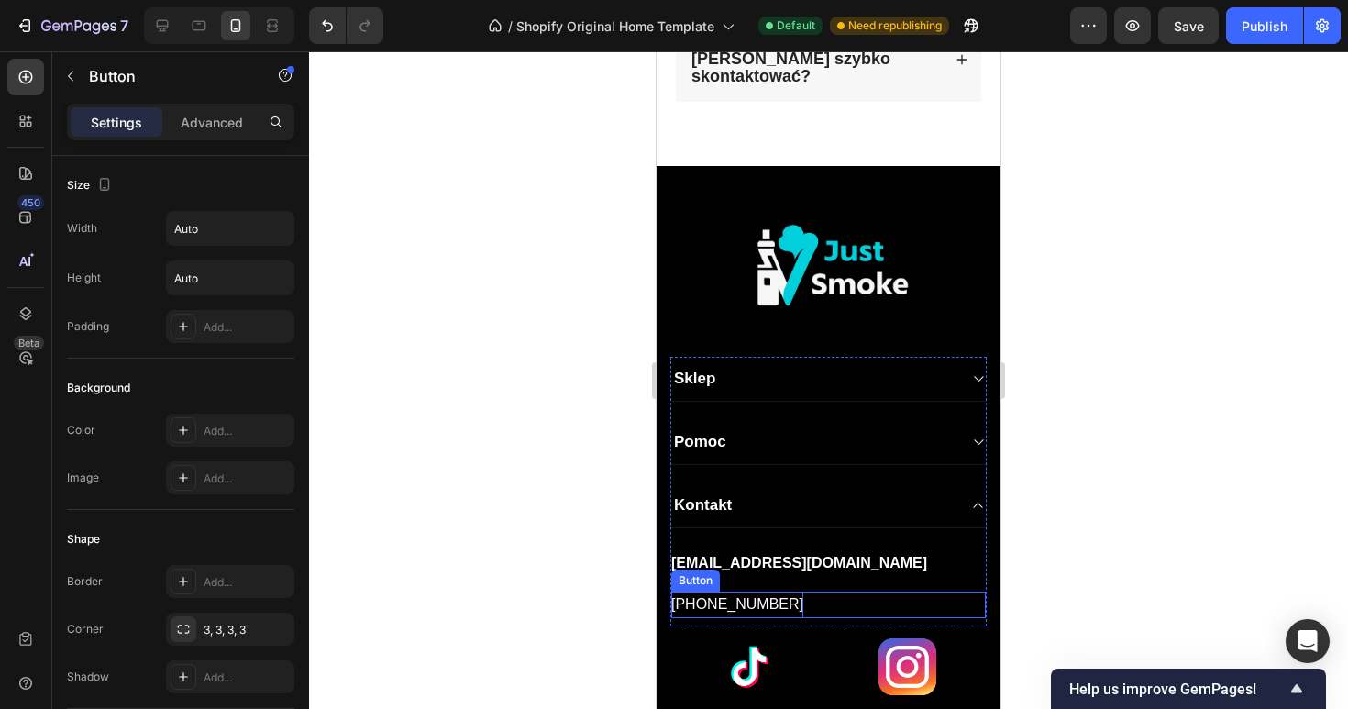
click at [747, 592] on p "[PHONE_NUMBER]" at bounding box center [737, 605] width 132 height 27
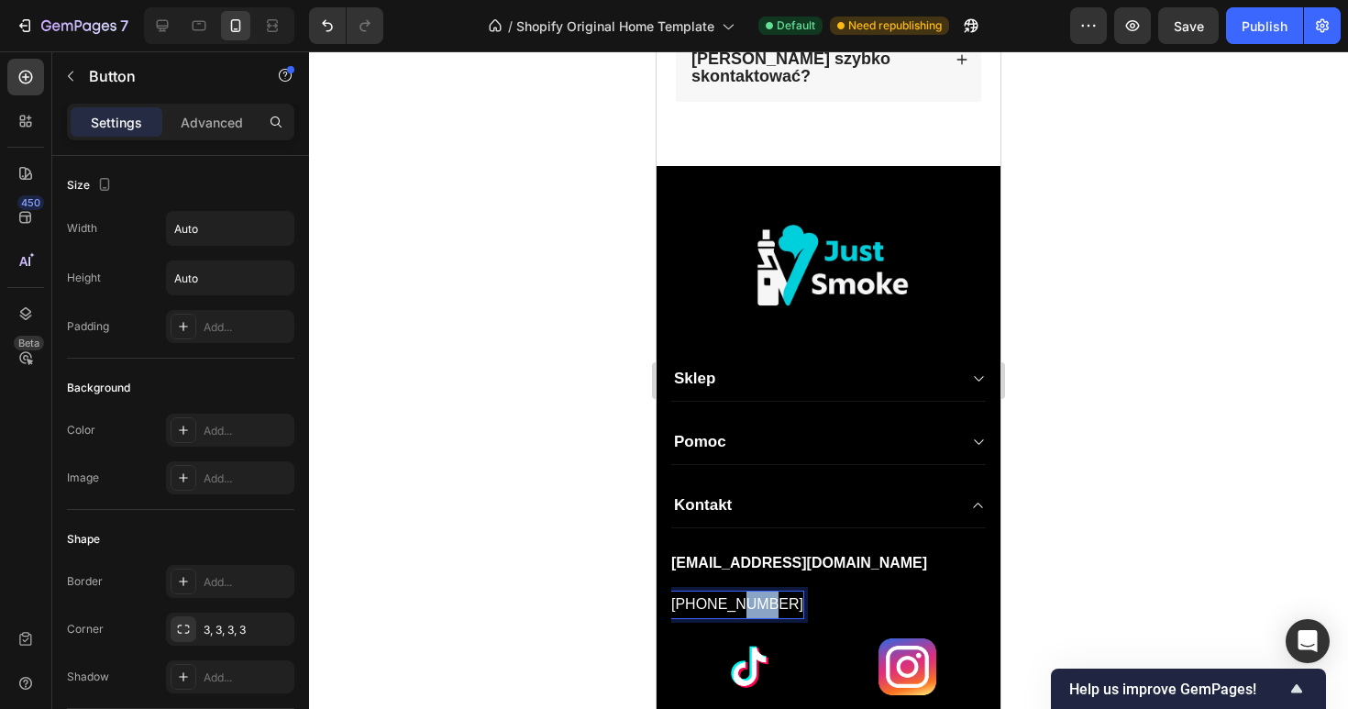
click at [747, 592] on p "[PHONE_NUMBER]" at bounding box center [737, 605] width 132 height 27
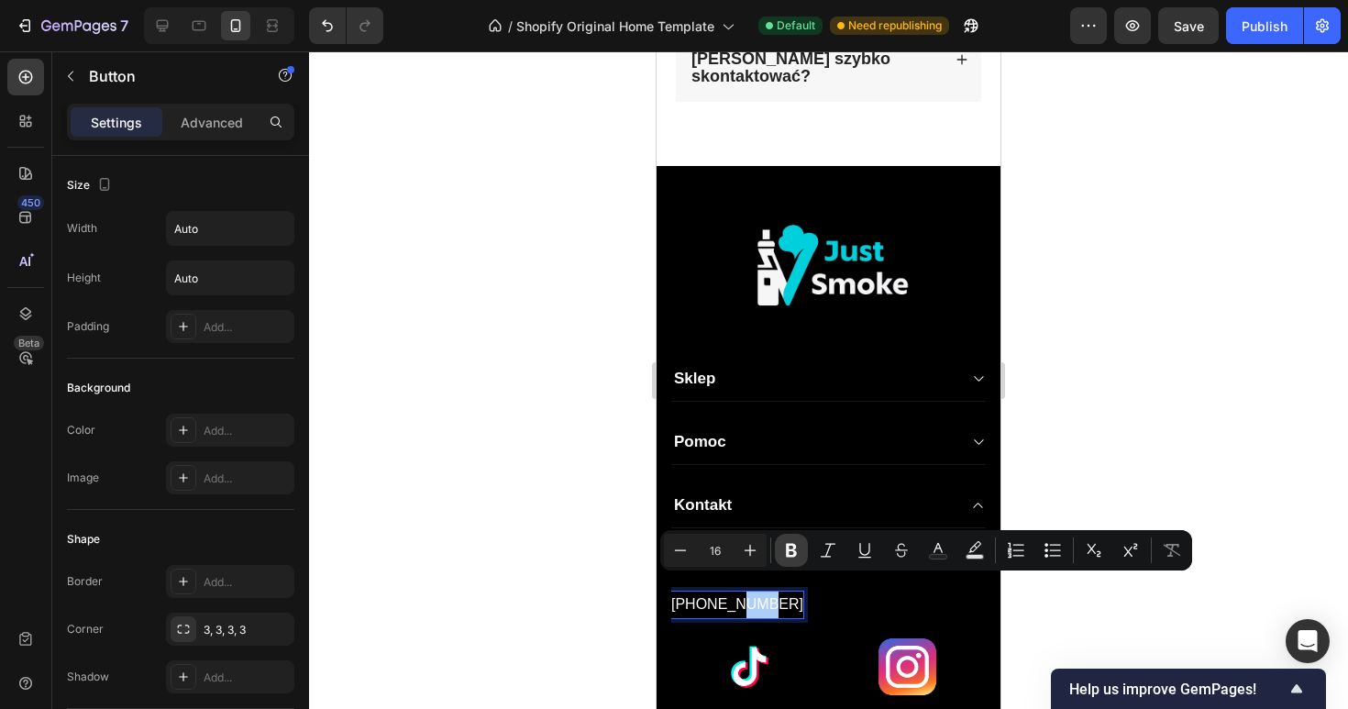
click at [796, 561] on button "Bold" at bounding box center [791, 550] width 33 height 33
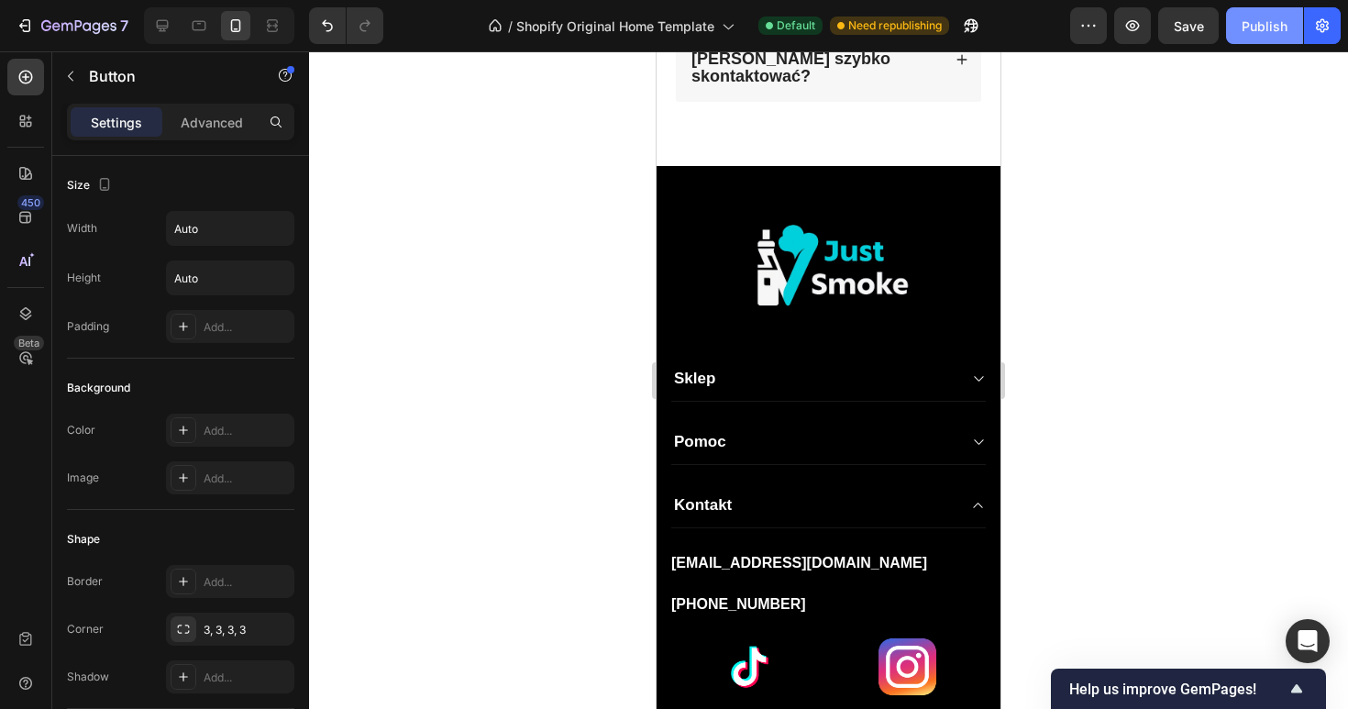
click at [1255, 20] on div "Publish" at bounding box center [1265, 26] width 46 height 19
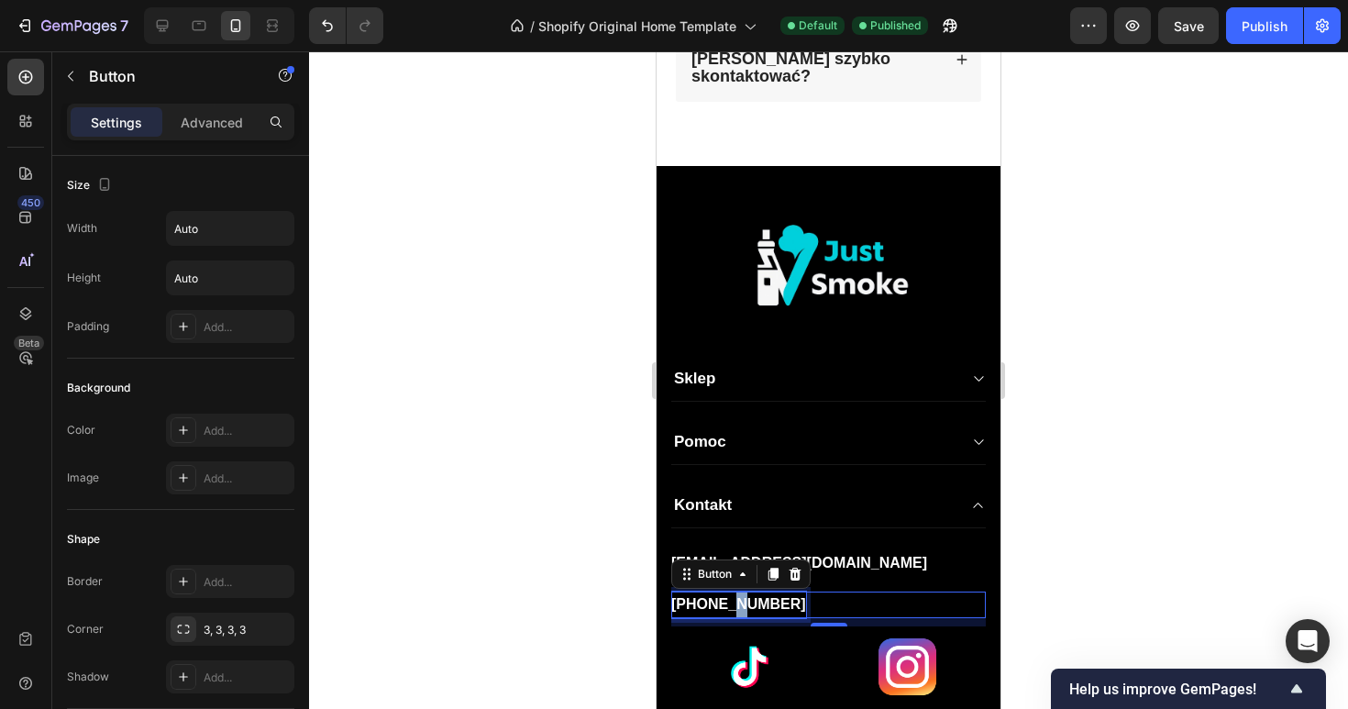
click at [725, 596] on strong "[PHONE_NUMBER]" at bounding box center [738, 604] width 135 height 16
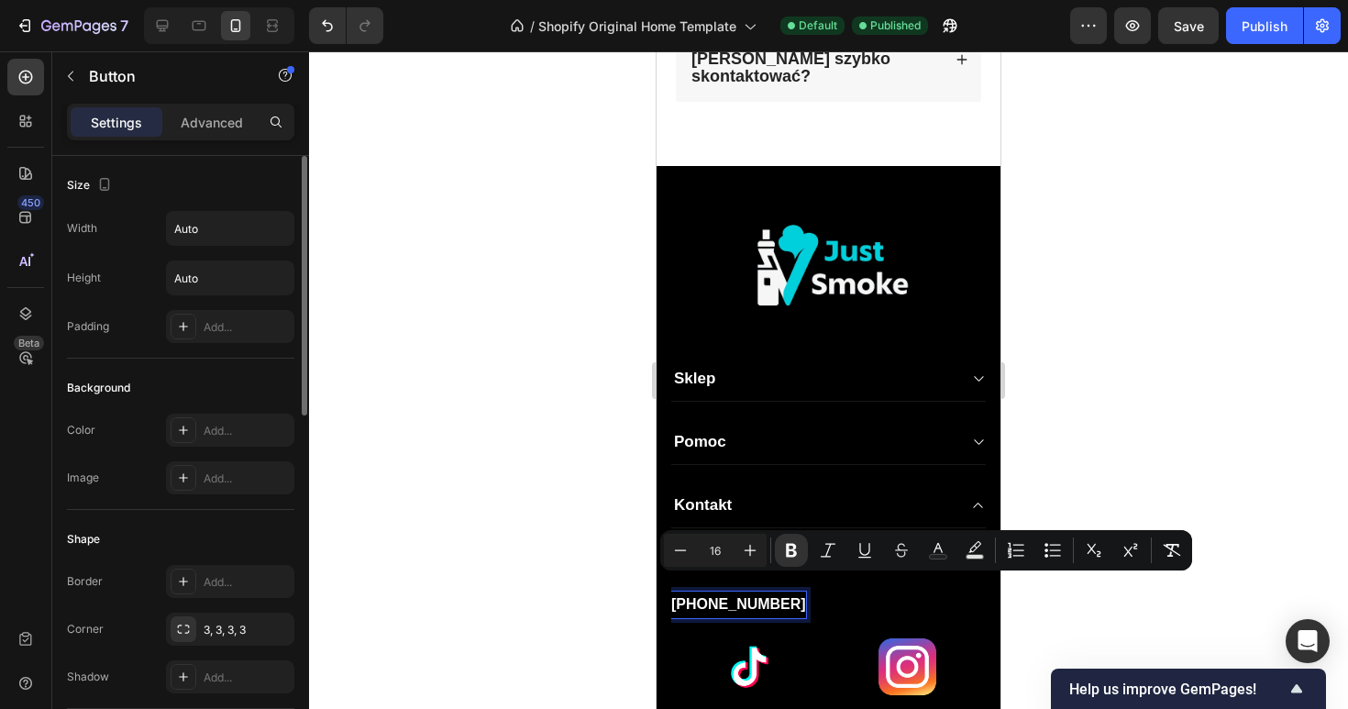
scroll to position [805, 0]
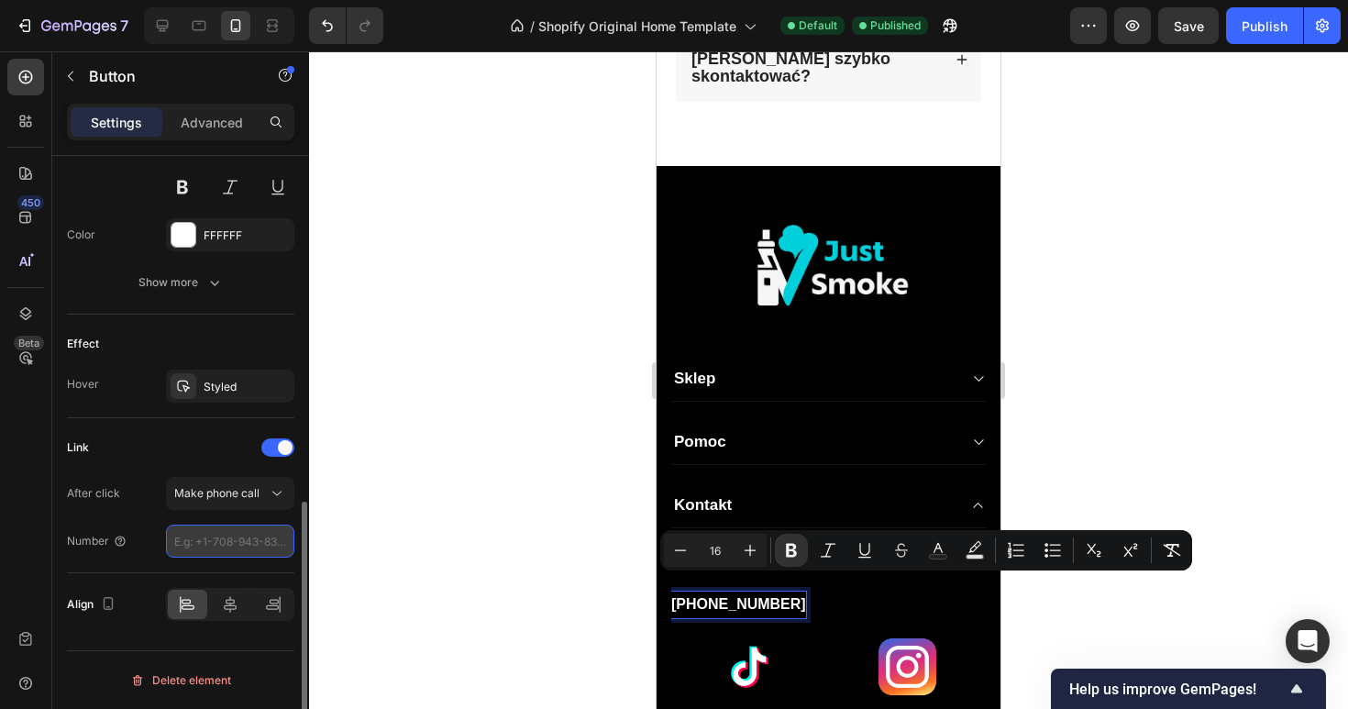
click at [242, 553] on input "tel" at bounding box center [230, 541] width 128 height 33
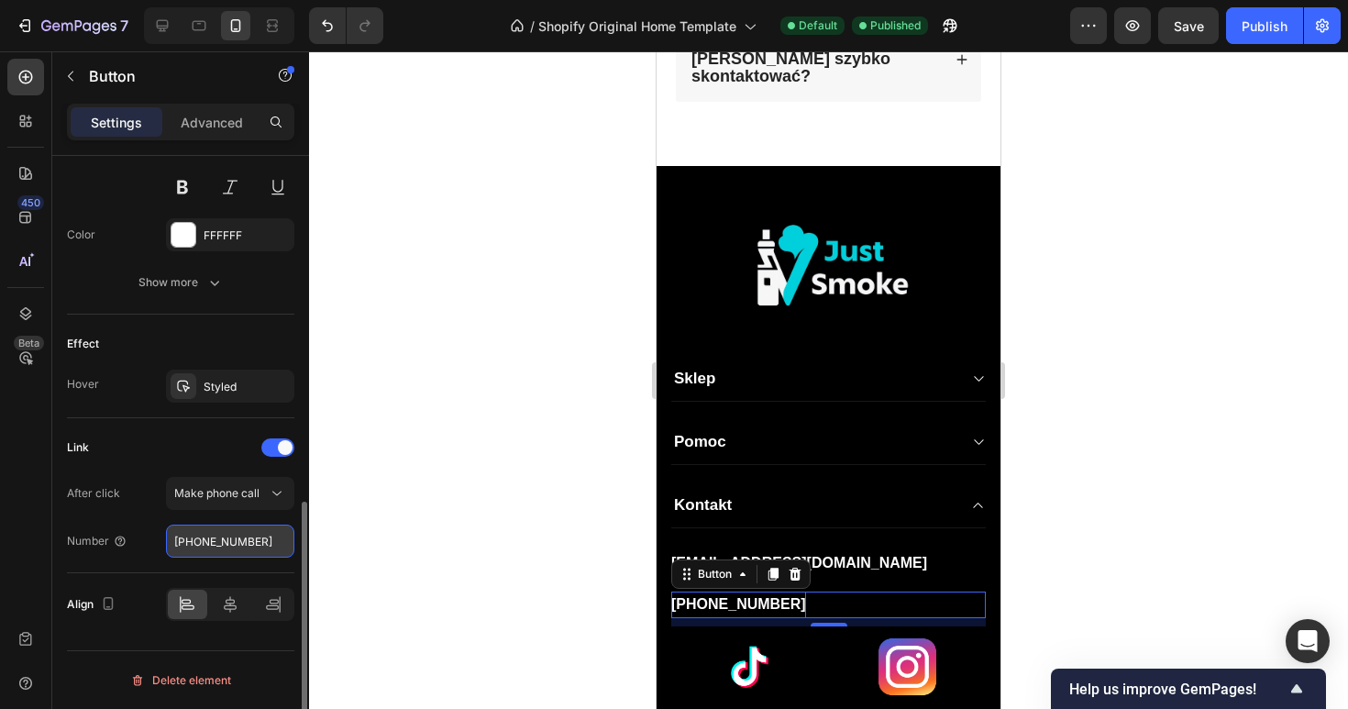
click at [201, 541] on input "[PHONE_NUMBER]" at bounding box center [230, 541] width 128 height 33
type input "[PHONE_NUMBER]"
click at [218, 469] on div "Link After click Make phone call Number [PHONE_NUMBER]" at bounding box center [180, 495] width 227 height 125
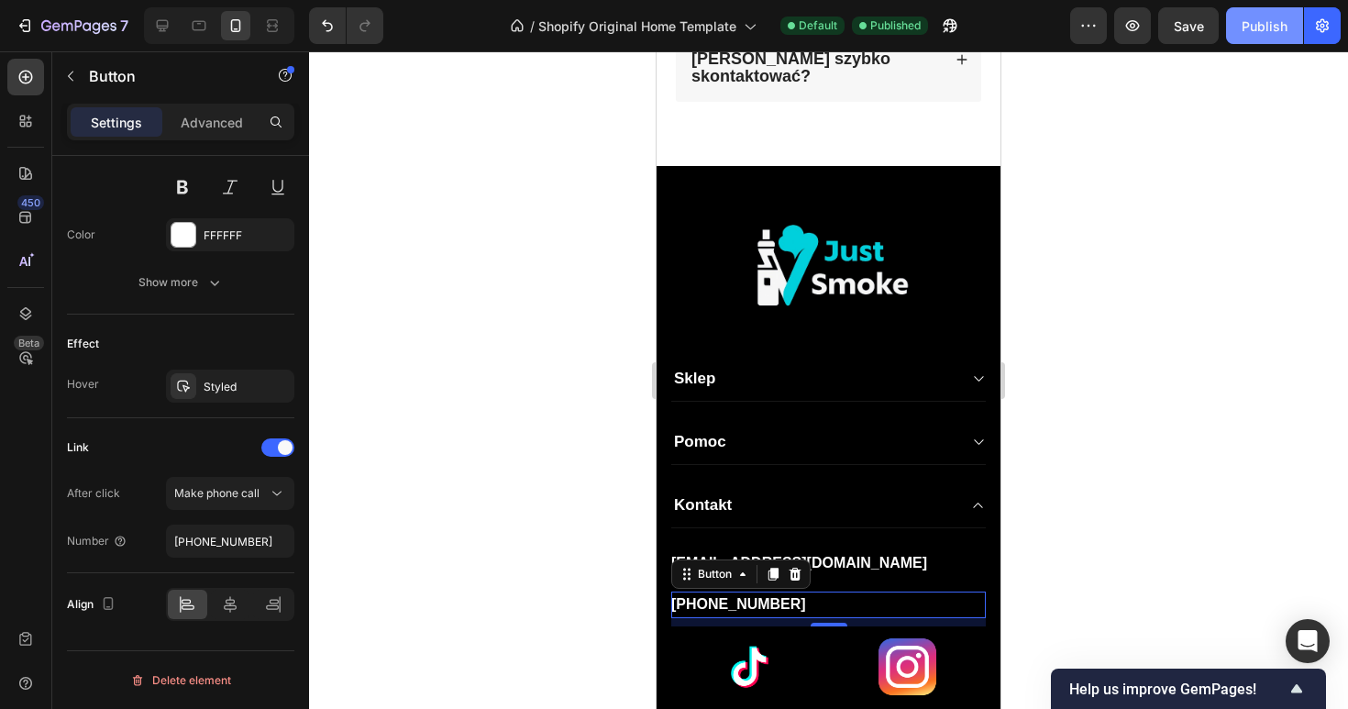
click at [1281, 14] on button "Publish" at bounding box center [1264, 25] width 77 height 37
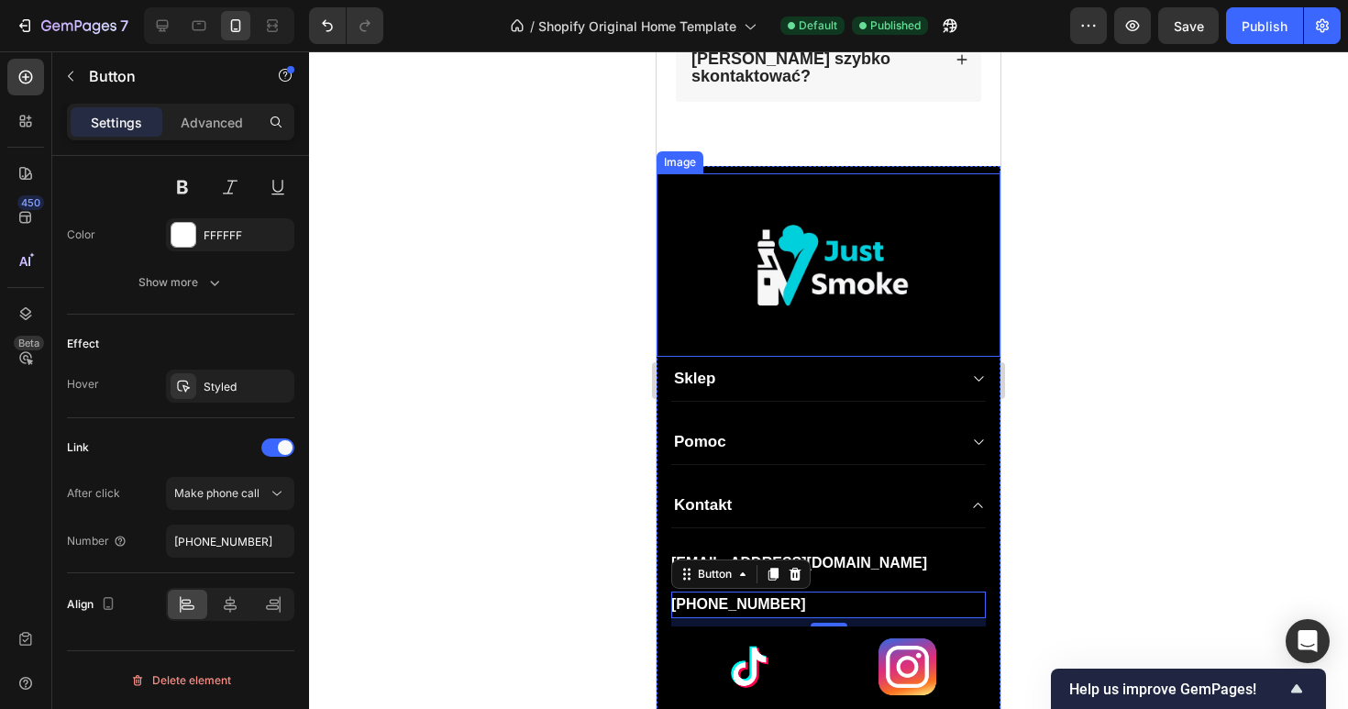
click at [963, 266] on div at bounding box center [829, 264] width 344 height 183
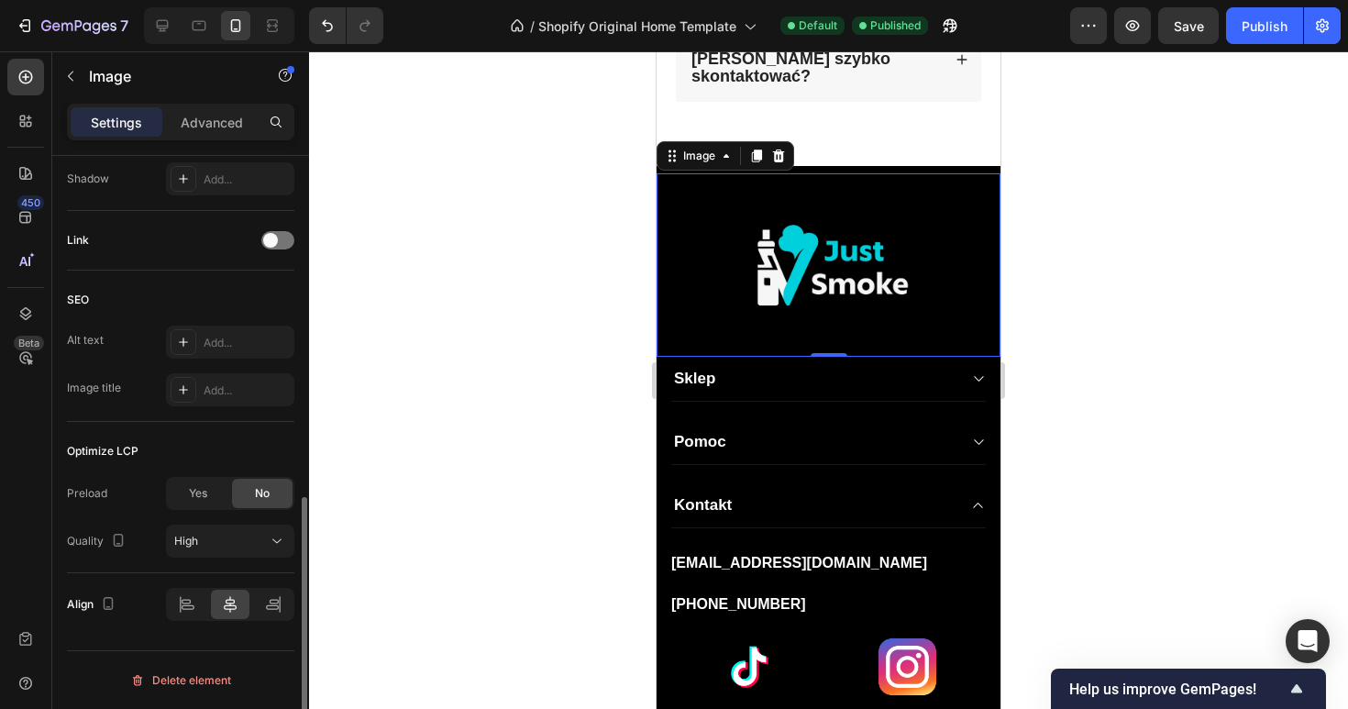
scroll to position [0, 0]
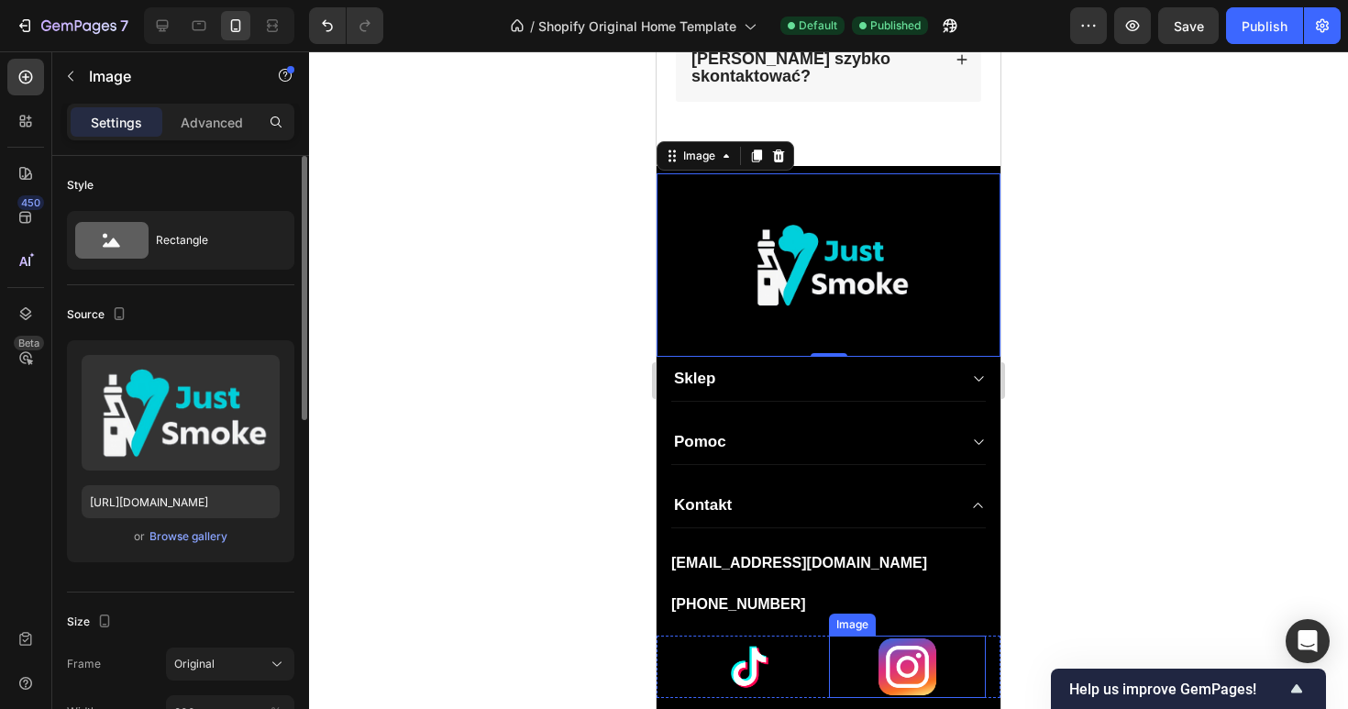
click at [892, 636] on img at bounding box center [907, 667] width 63 height 63
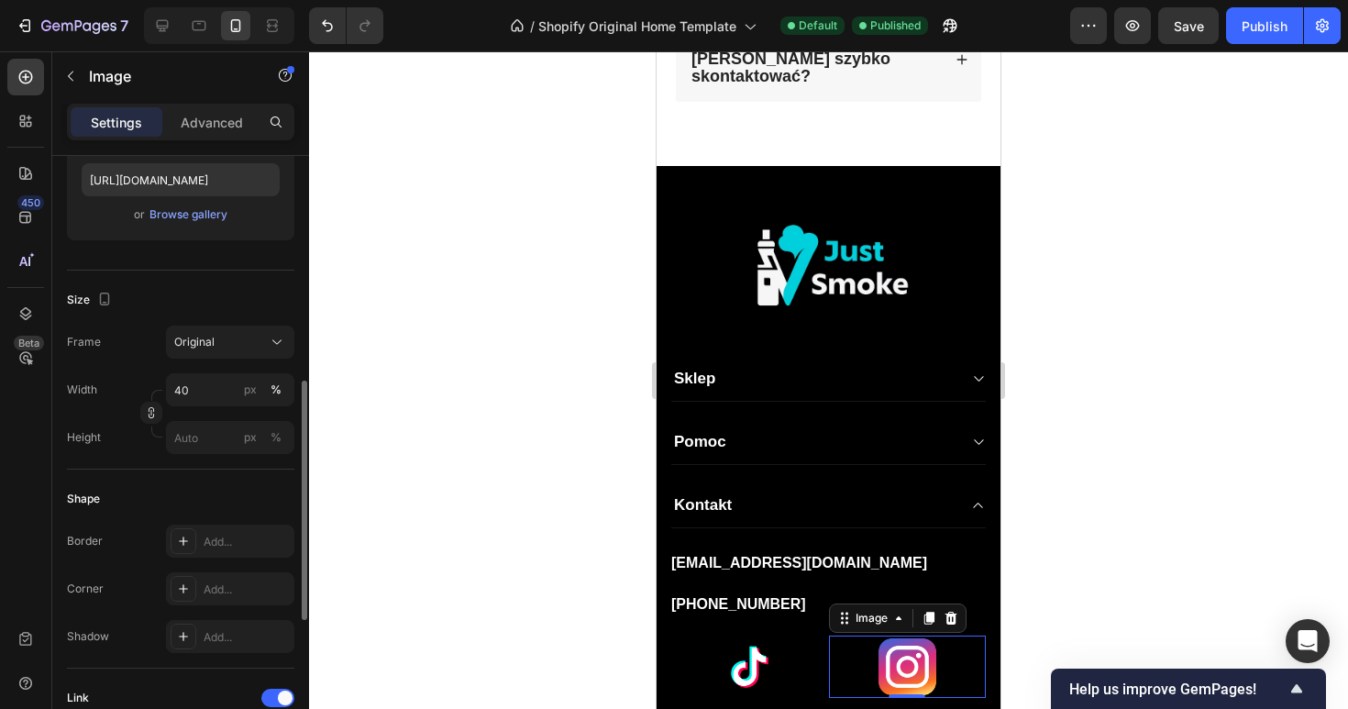
scroll to position [392, 0]
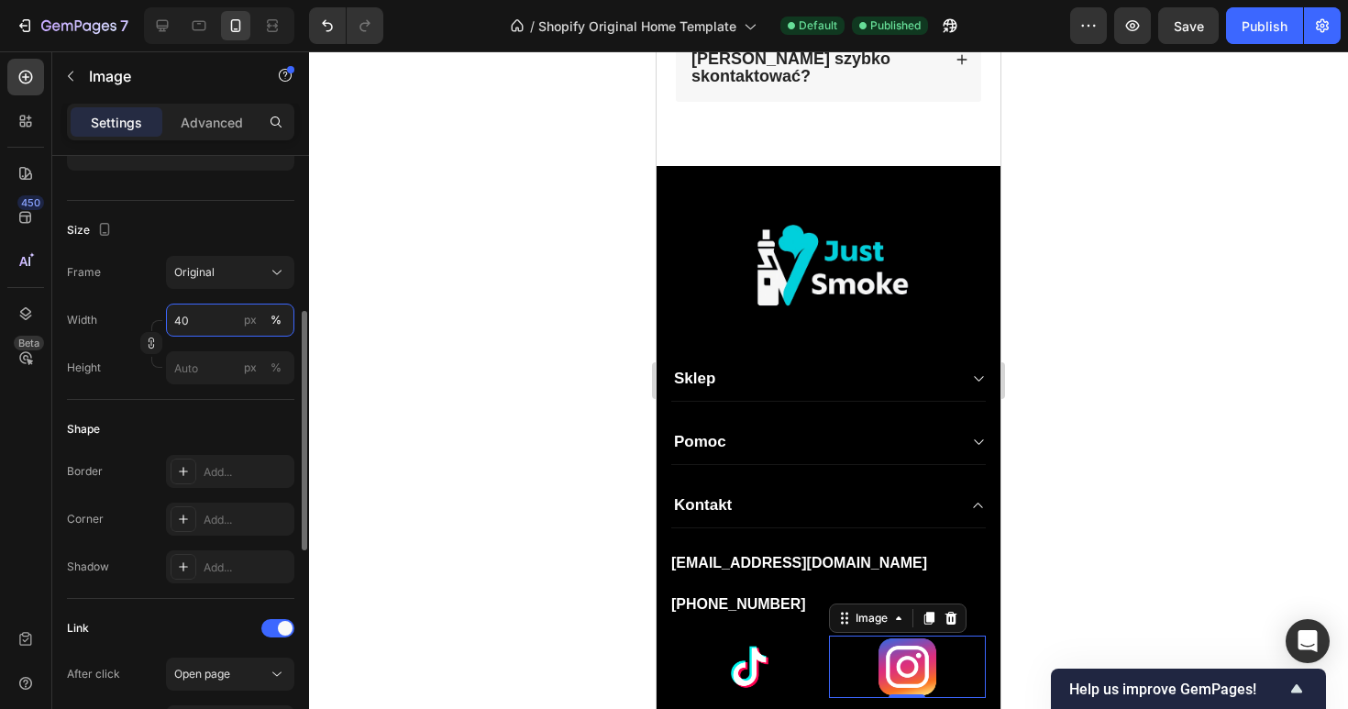
click at [192, 322] on input "40" at bounding box center [230, 320] width 128 height 33
type input "30"
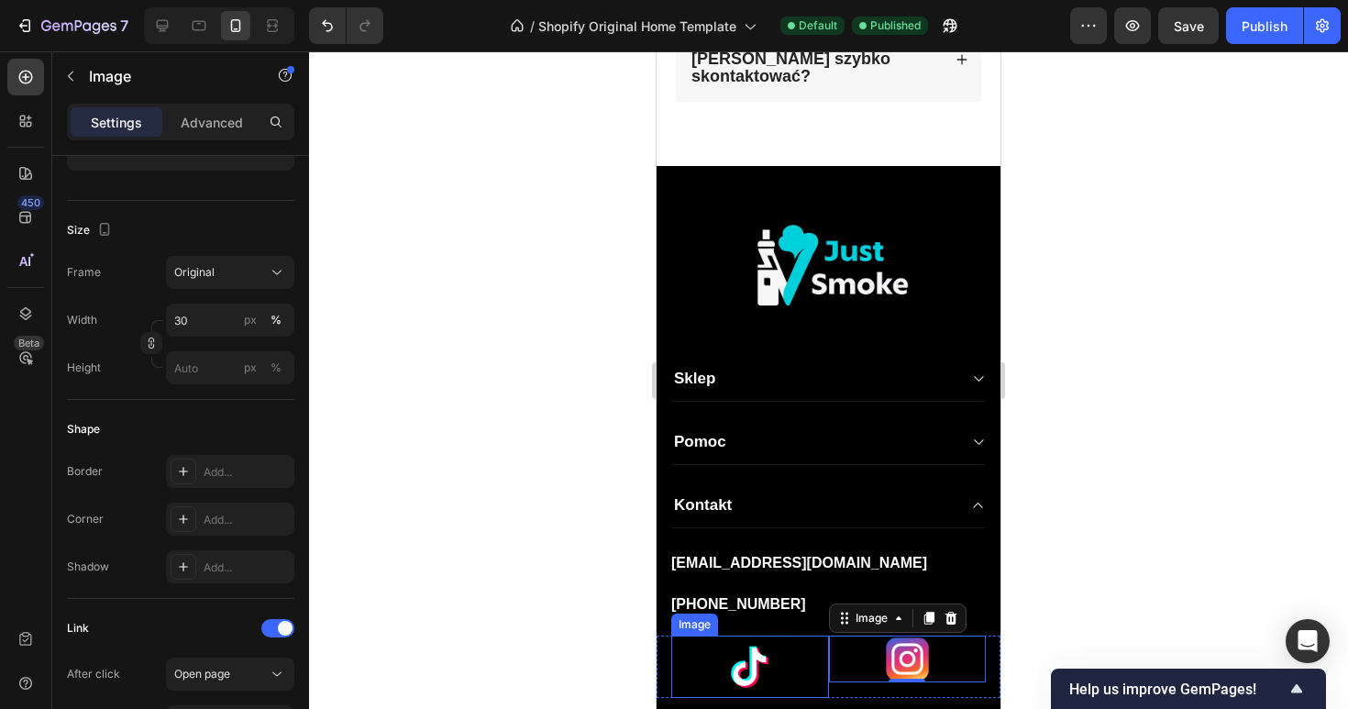
click at [758, 667] on img at bounding box center [749, 667] width 63 height 63
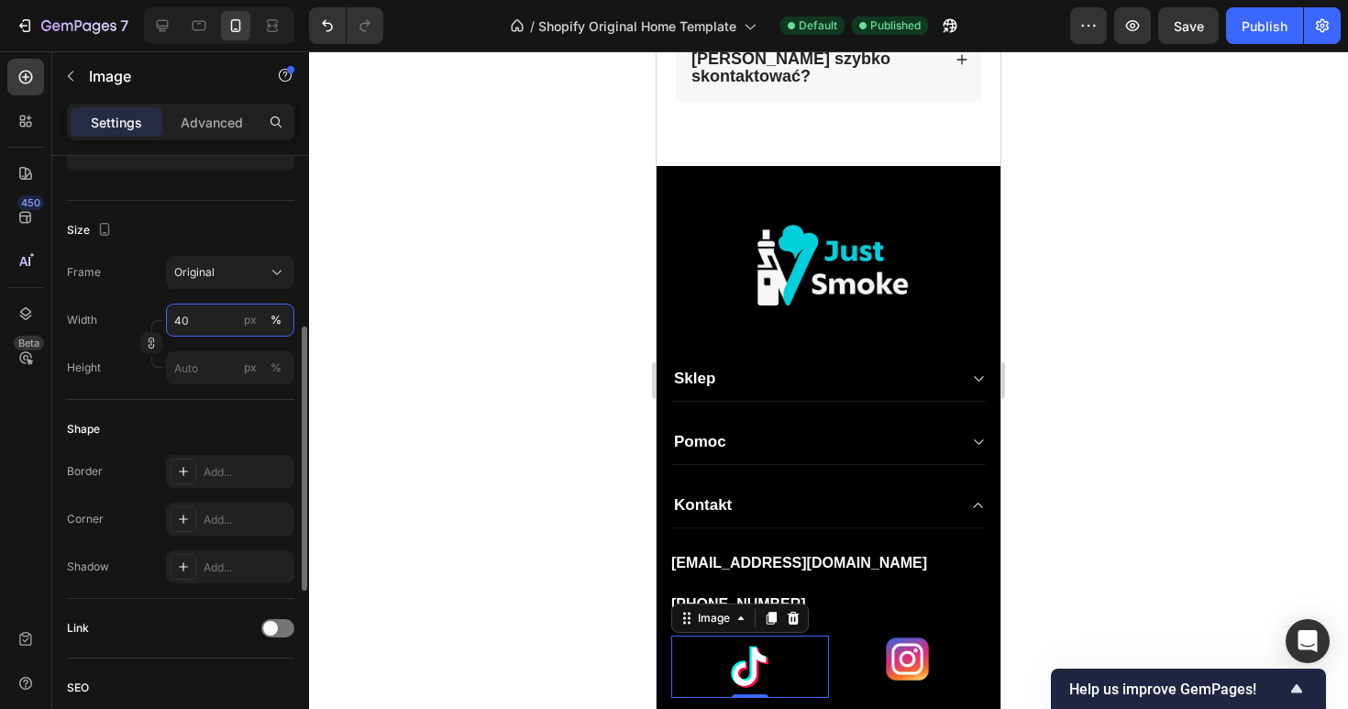
click at [191, 323] on input "40" at bounding box center [230, 320] width 128 height 33
type input "30"
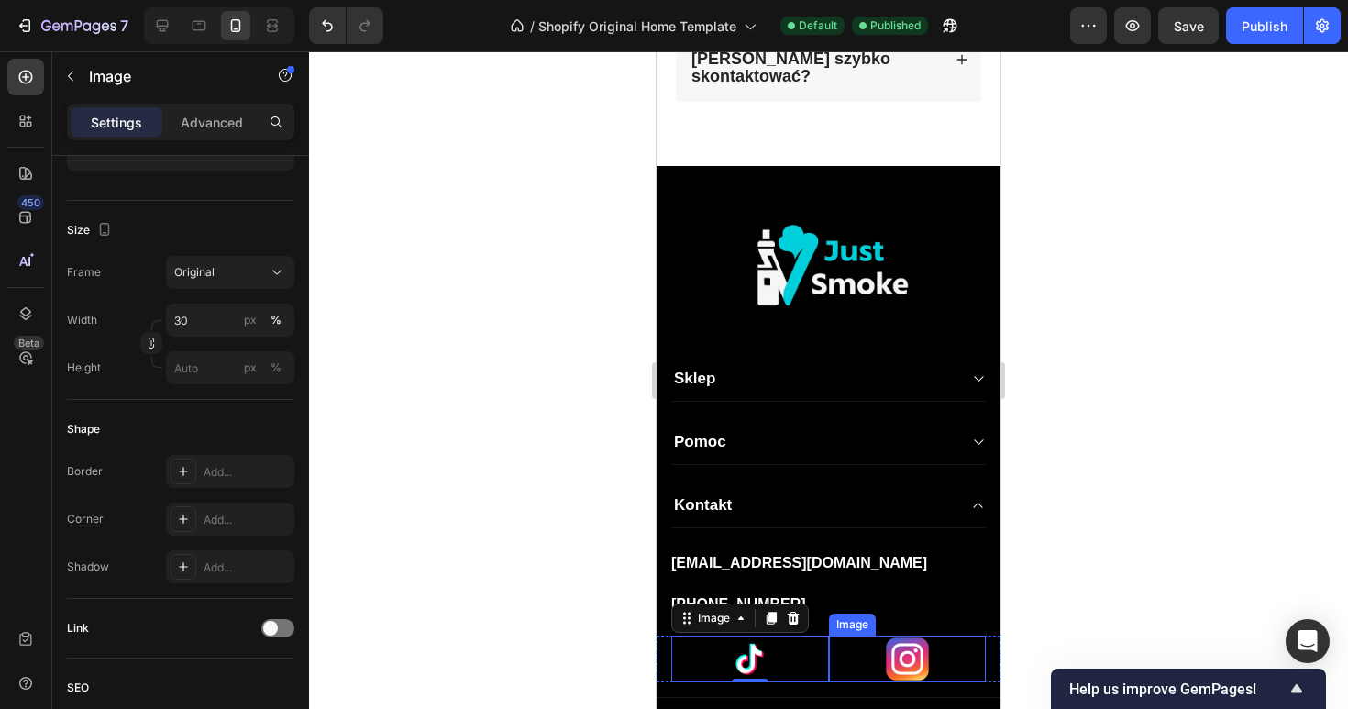
click at [835, 639] on link at bounding box center [908, 659] width 158 height 47
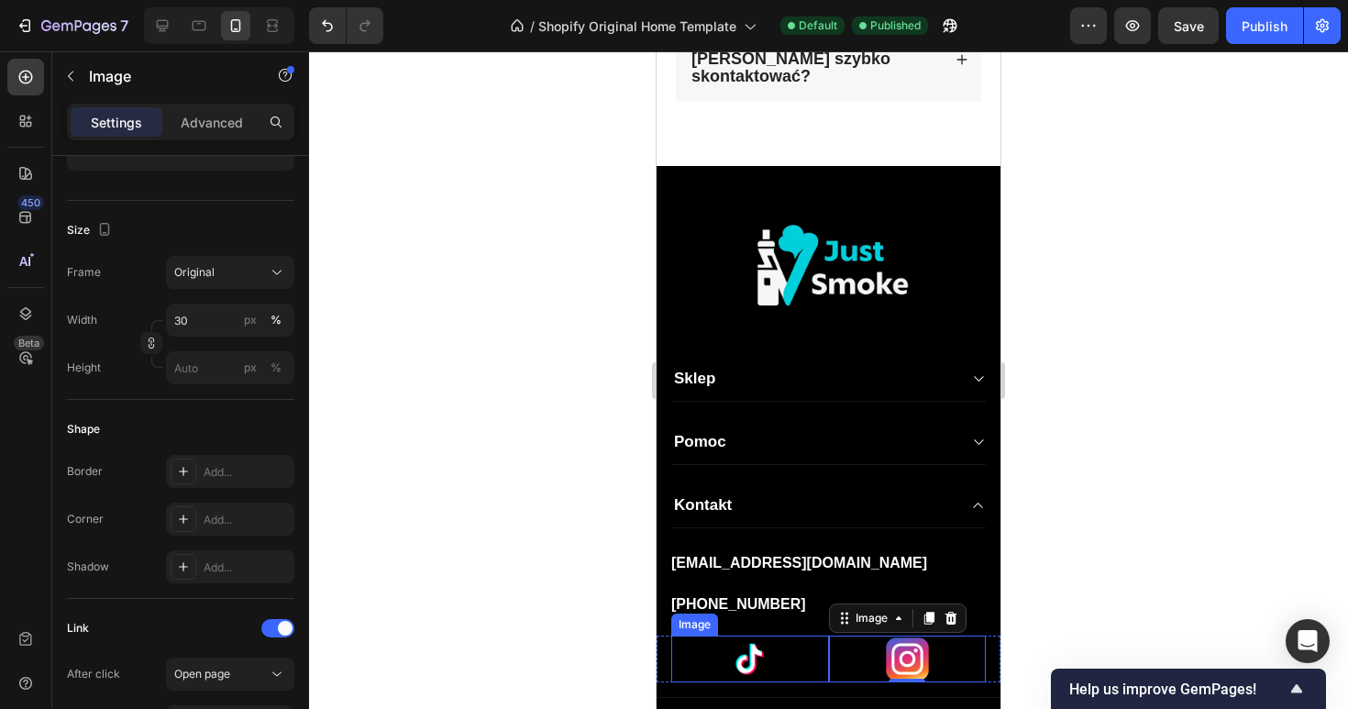
click at [809, 649] on div at bounding box center [750, 659] width 158 height 47
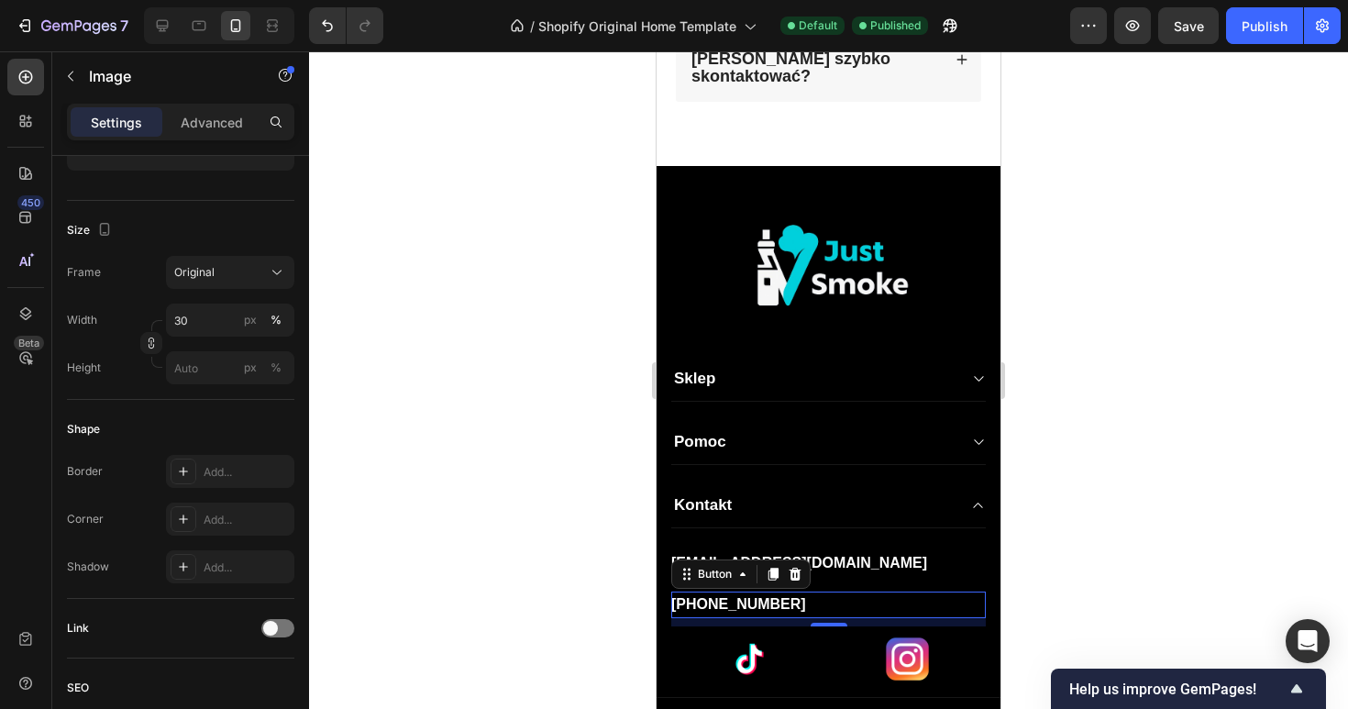
click at [860, 600] on div "[PHONE_NUMBER] Button 9" at bounding box center [828, 605] width 315 height 27
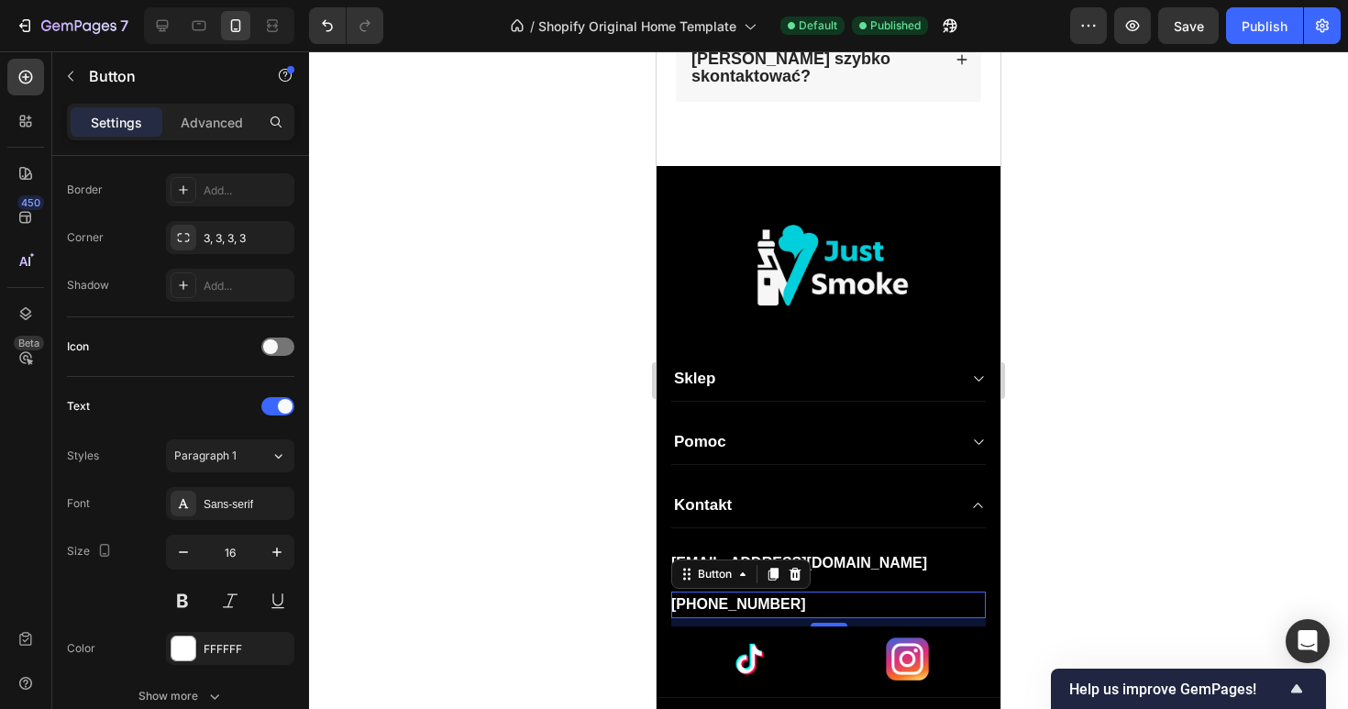
scroll to position [0, 0]
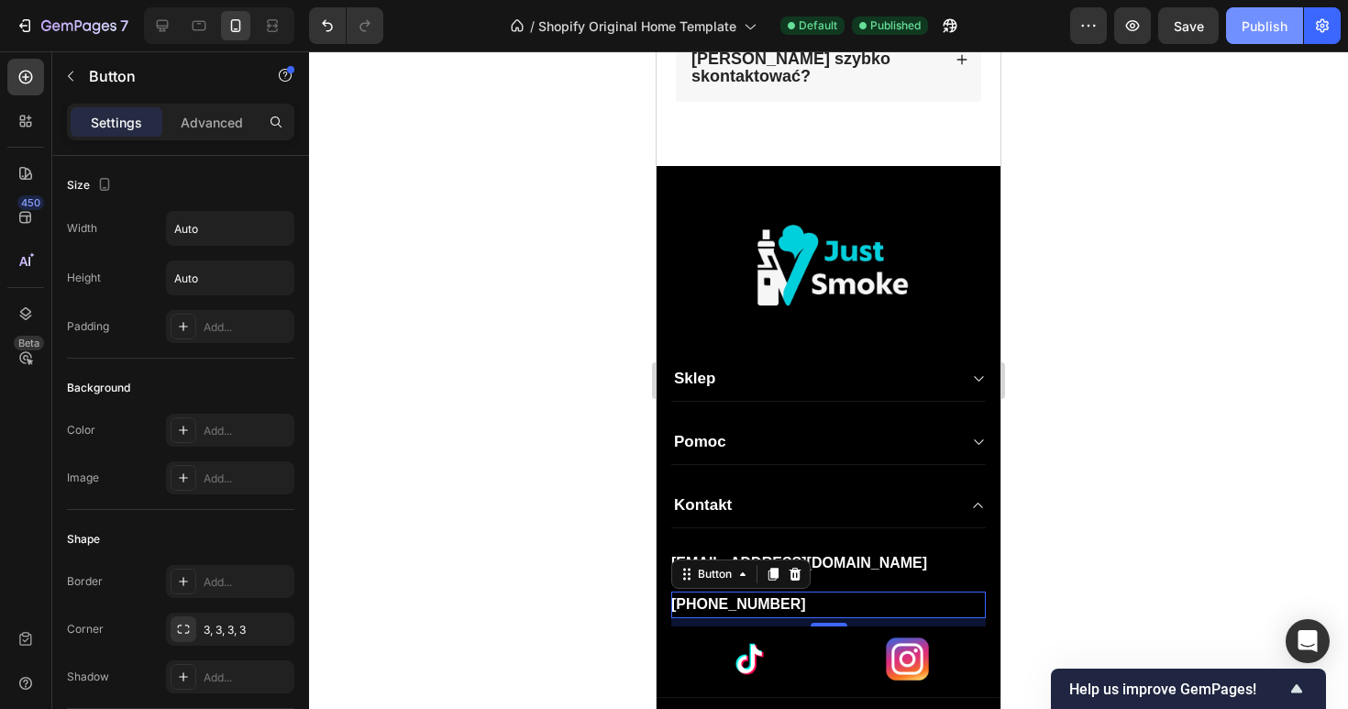
click at [1254, 19] on div "Publish" at bounding box center [1265, 26] width 46 height 19
